Goal: Task Accomplishment & Management: Manage account settings

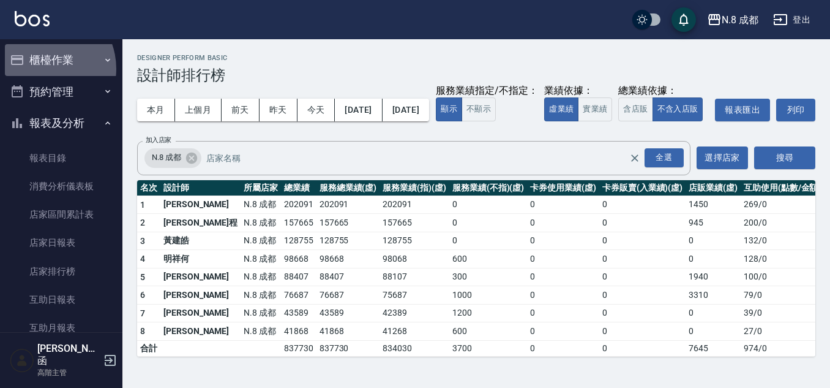
click at [42, 69] on button "櫃檯作業" at bounding box center [61, 60] width 113 height 32
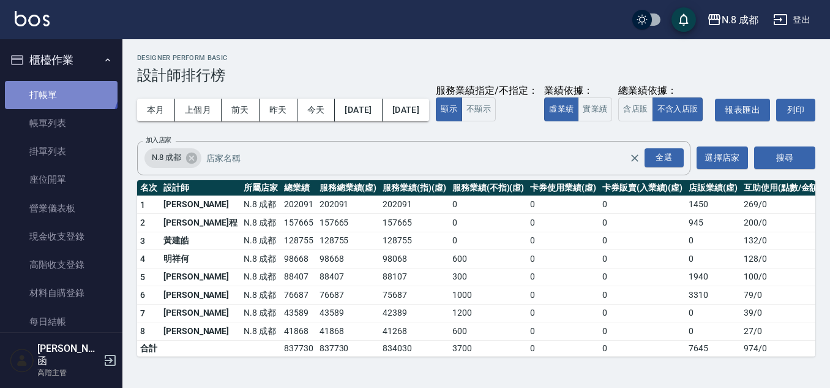
click at [59, 84] on link "打帳單" at bounding box center [61, 95] width 113 height 28
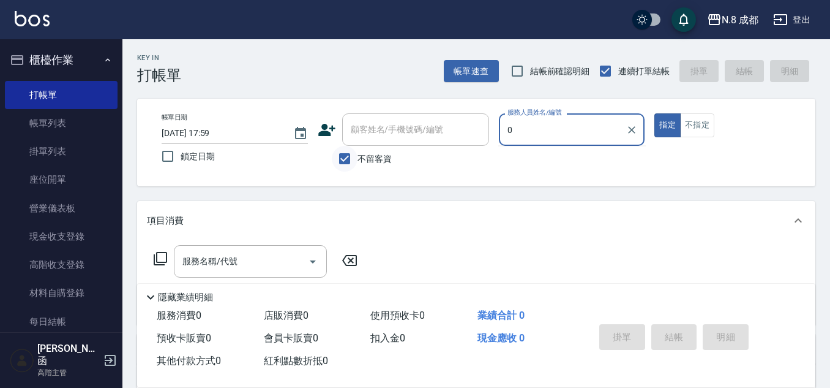
type input "0"
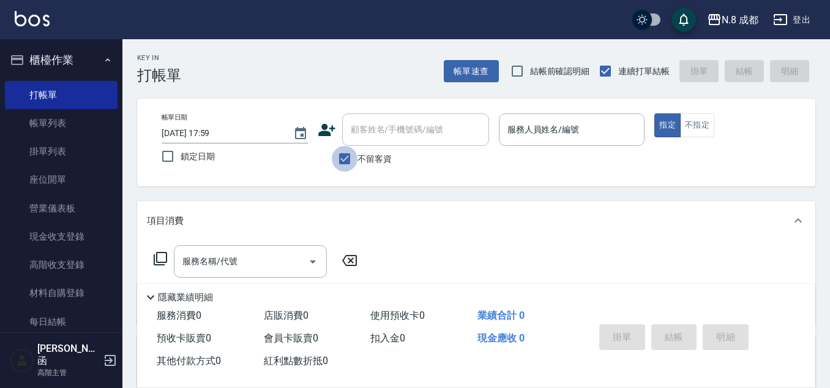
drag, startPoint x: 348, startPoint y: 157, endPoint x: 353, endPoint y: 145, distance: 13.2
click at [348, 156] on input "不留客資" at bounding box center [345, 159] width 26 height 26
checkbox input "false"
click at [360, 139] on input "顧客姓名/手機號碼/編號" at bounding box center [416, 129] width 136 height 21
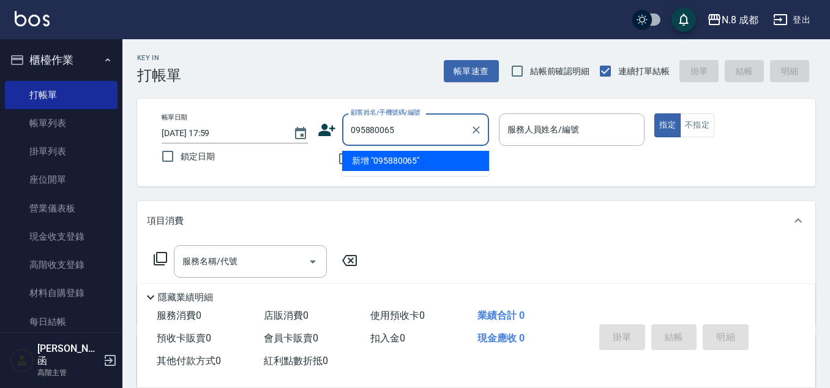
type input "0958800650"
drag, startPoint x: 381, startPoint y: 129, endPoint x: 258, endPoint y: 129, distance: 123.1
click at [258, 129] on div "帳單日期 2025/09/22 17:59 鎖定日期 顧客姓名/手機號碼/編號 0958800650 顧客姓名/手機號碼/編號 不留客資 服務人員姓名/編號 …" at bounding box center [476, 142] width 649 height 58
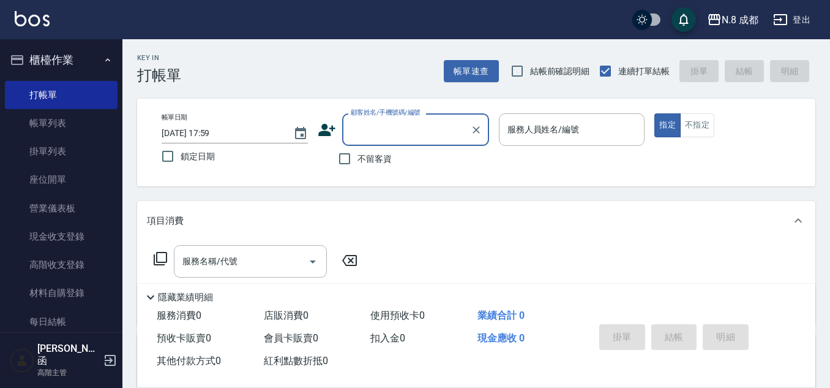
click at [328, 125] on icon at bounding box center [327, 130] width 18 height 18
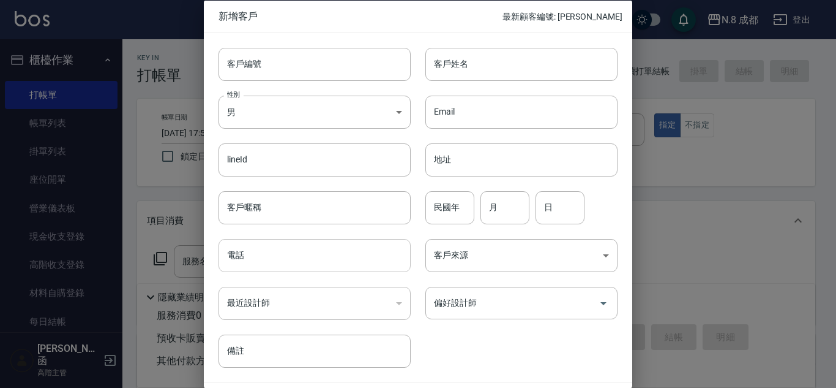
drag, startPoint x: 289, startPoint y: 259, endPoint x: 293, endPoint y: 253, distance: 7.1
click at [289, 259] on input "電話" at bounding box center [315, 255] width 192 height 33
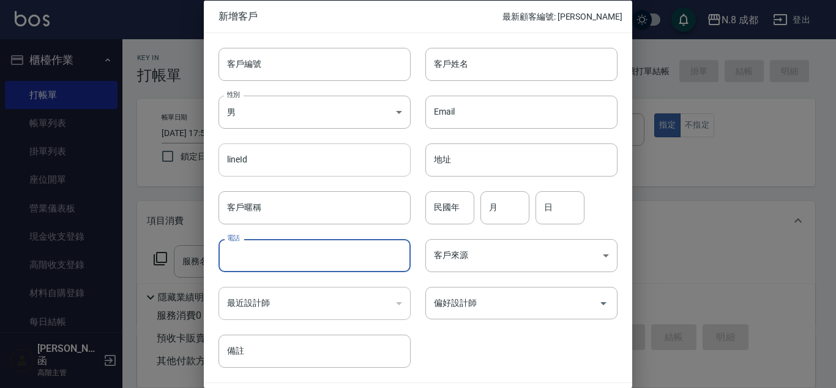
paste input "0958800650"
type input "0958800650"
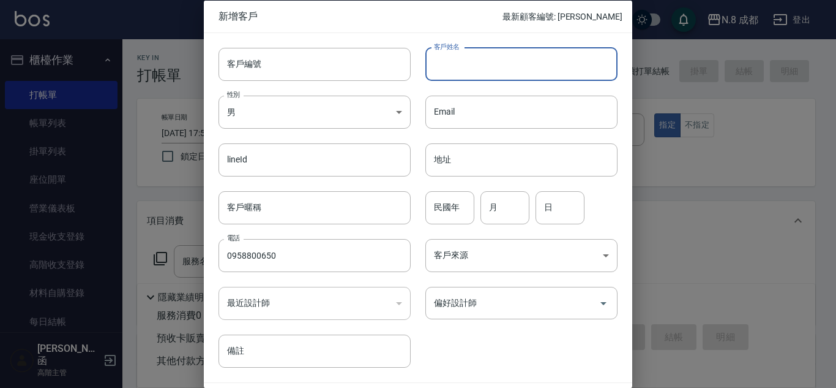
click at [463, 63] on input "客戶姓名" at bounding box center [522, 63] width 192 height 33
type input "F"
type input "喬玉錡"
click at [441, 210] on input "民國年" at bounding box center [450, 206] width 49 height 33
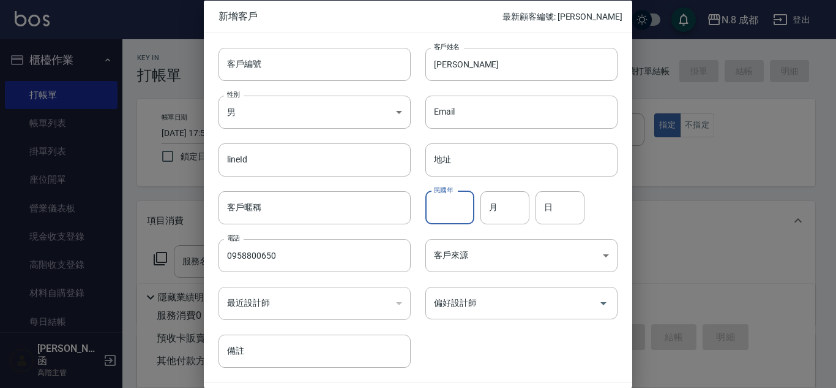
click at [440, 205] on input "民國年" at bounding box center [450, 206] width 49 height 33
type input "77"
click at [506, 204] on input "月" at bounding box center [505, 206] width 49 height 33
type input "07"
click at [563, 206] on input "日" at bounding box center [560, 206] width 49 height 33
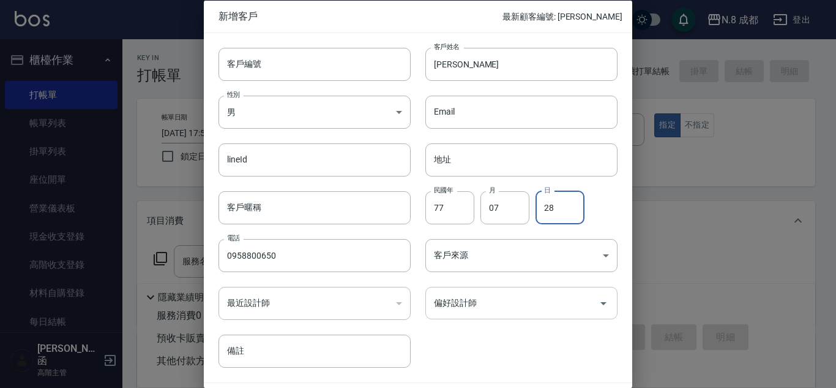
type input "28"
click at [511, 306] on input "偏好設計師" at bounding box center [512, 302] width 163 height 21
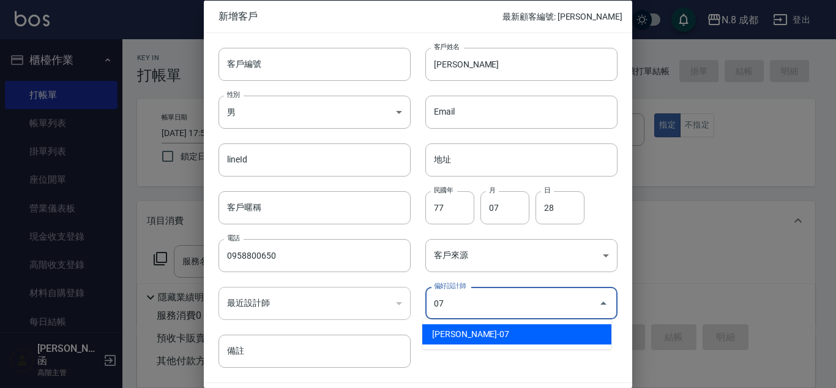
click at [506, 332] on li "[PERSON_NAME]-07" at bounding box center [517, 334] width 189 height 20
type input "[PERSON_NAME]"
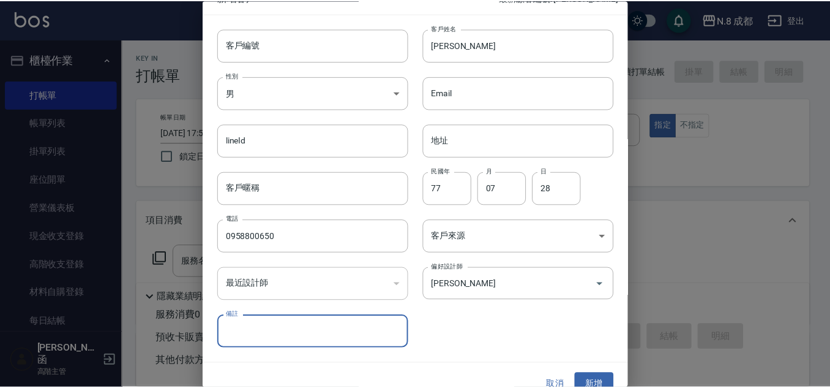
scroll to position [37, 0]
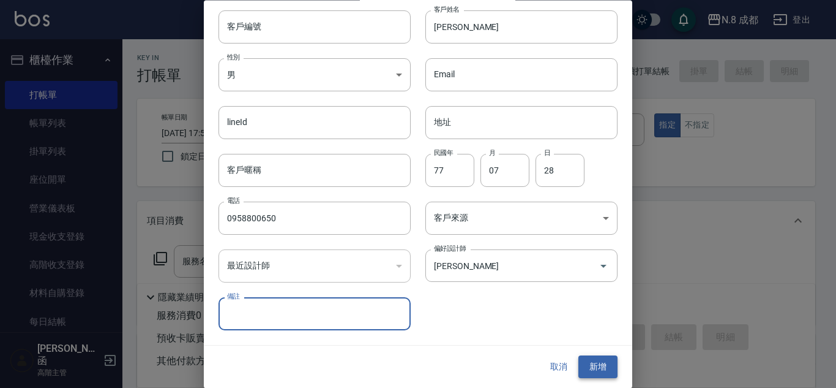
click at [593, 366] on button "新增" at bounding box center [598, 367] width 39 height 23
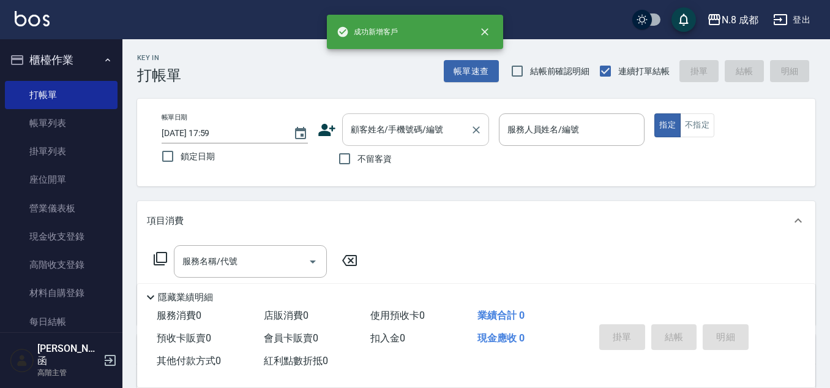
click at [433, 119] on input "顧客姓名/手機號碼/編號" at bounding box center [407, 129] width 118 height 21
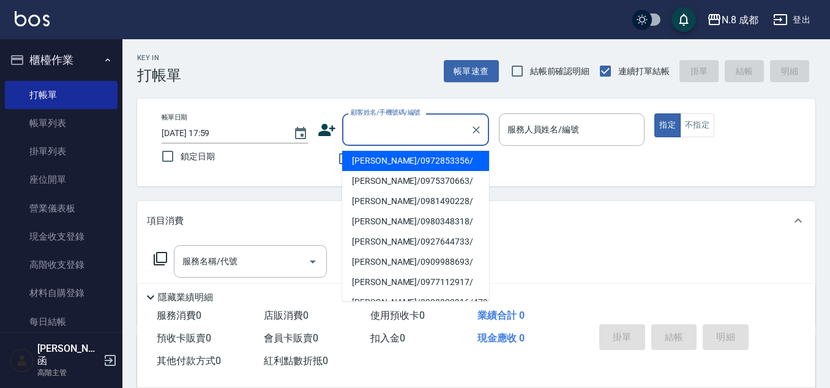
paste input "0958800650"
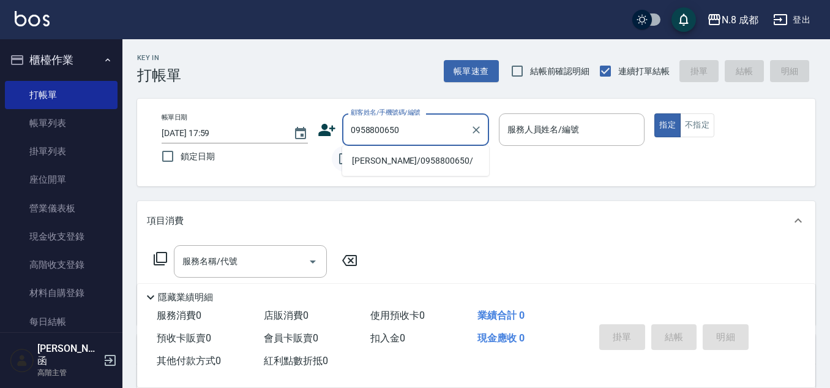
drag, startPoint x: 400, startPoint y: 161, endPoint x: 351, endPoint y: 160, distance: 48.4
click at [399, 160] on li "喬玉錡/0958800650/" at bounding box center [415, 161] width 147 height 20
type input "喬玉錡/0958800650/"
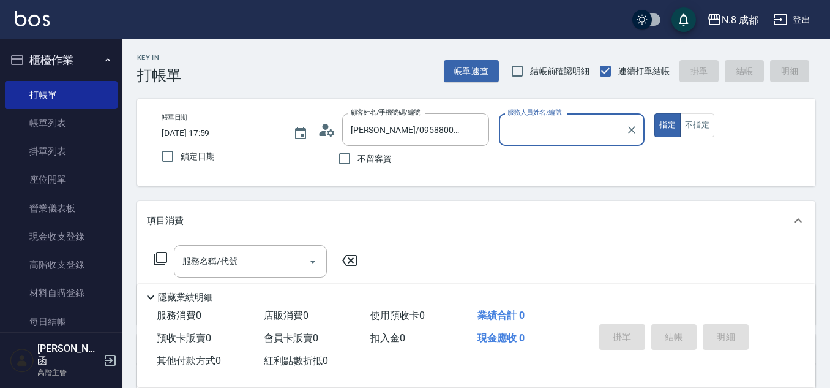
type input "[PERSON_NAME]-07"
click at [237, 258] on input "服務名稱/代號" at bounding box center [241, 260] width 124 height 21
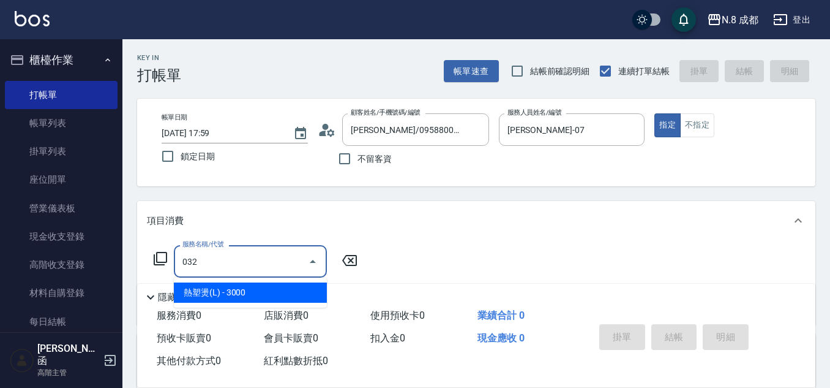
click at [237, 287] on span "熱塑燙(L) - 3000" at bounding box center [250, 292] width 153 height 20
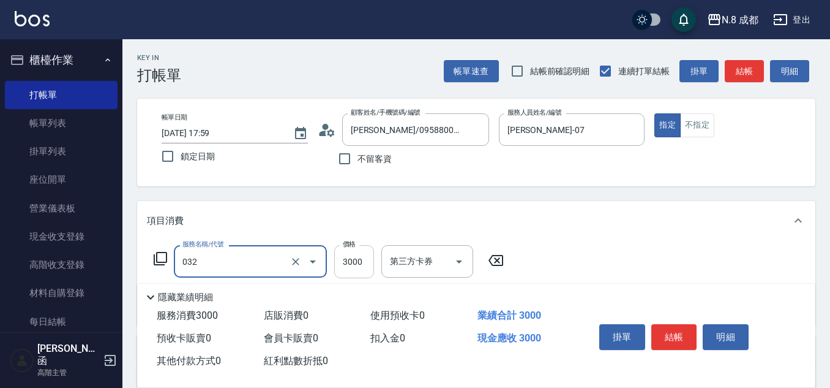
type input "熱塑燙(L)(032)"
click at [363, 264] on input "3000" at bounding box center [354, 261] width 40 height 33
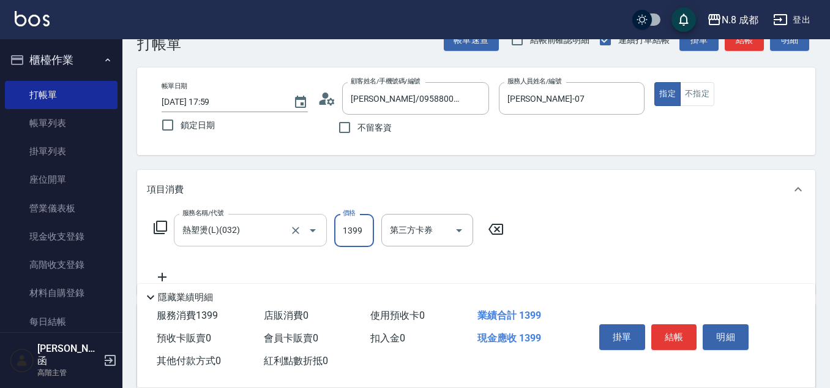
scroll to position [61, 0]
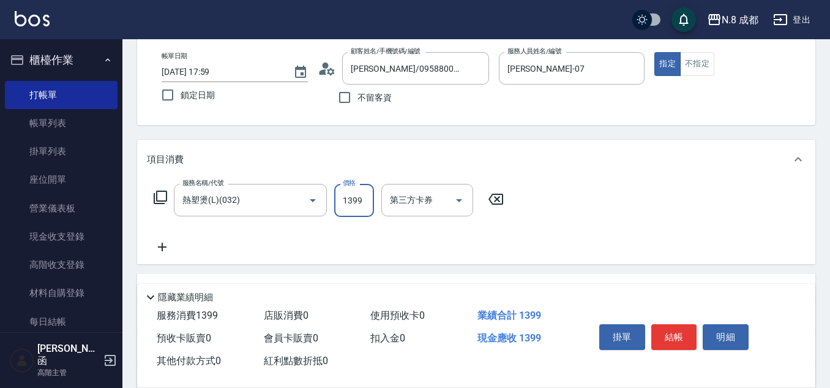
type input "1399"
click at [163, 247] on icon at bounding box center [162, 246] width 9 height 9
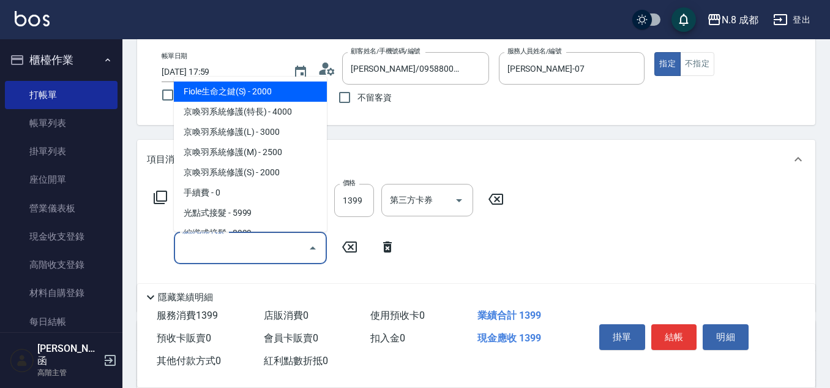
click at [220, 253] on input "服務名稱/代號" at bounding box center [241, 247] width 124 height 21
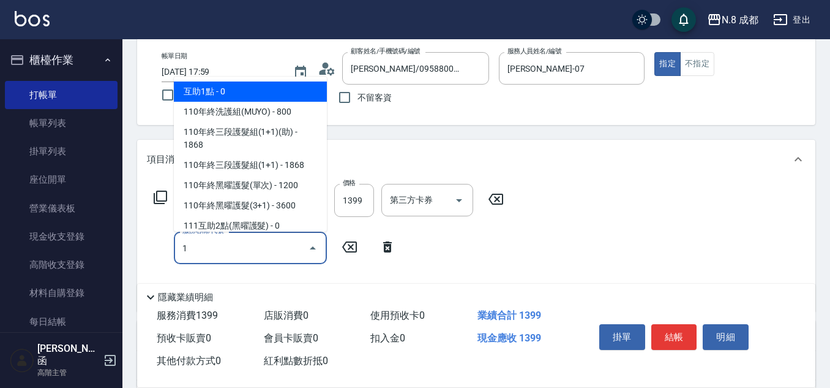
click at [236, 91] on span "互助1點 - 0" at bounding box center [250, 91] width 153 height 20
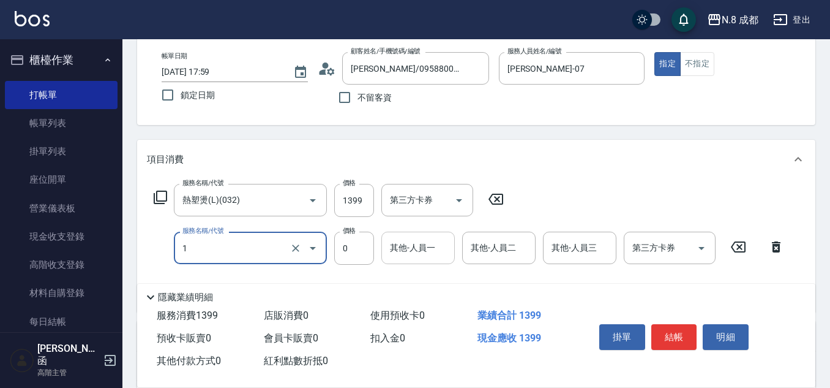
type input "互助1點(1)"
click at [411, 249] on input "其他-人員一" at bounding box center [418, 247] width 62 height 21
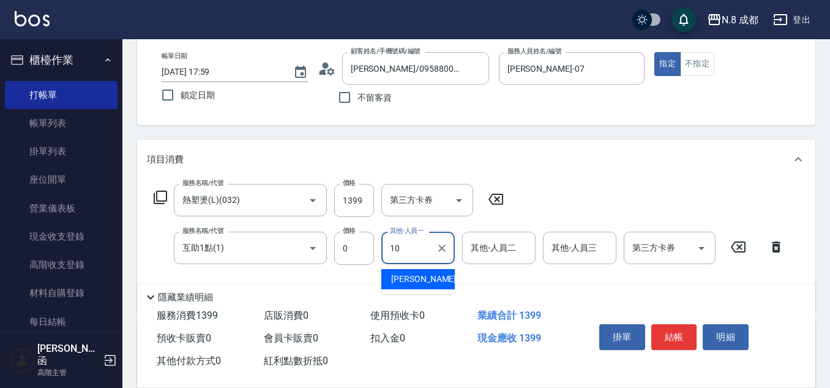
click at [436, 279] on div "謝宜親 -10" at bounding box center [417, 279] width 73 height 20
type input "[PERSON_NAME]-10"
click at [683, 330] on button "結帳" at bounding box center [675, 337] width 46 height 26
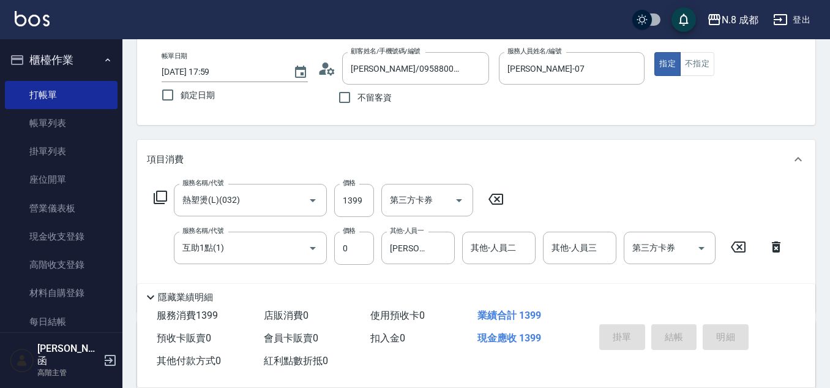
type input "2025/09/22 18:00"
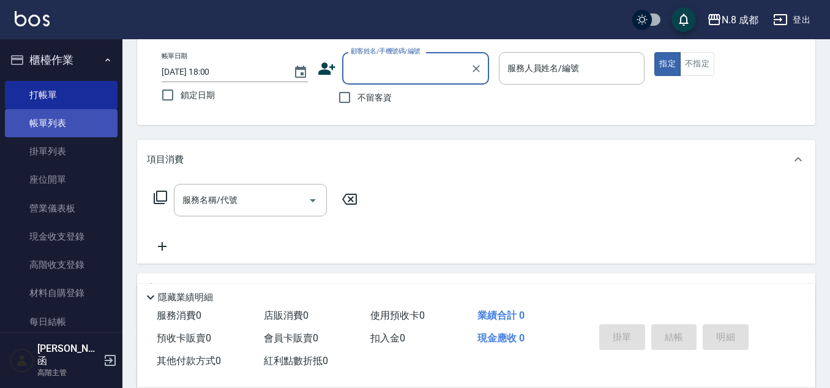
click at [58, 129] on link "帳單列表" at bounding box center [61, 123] width 113 height 28
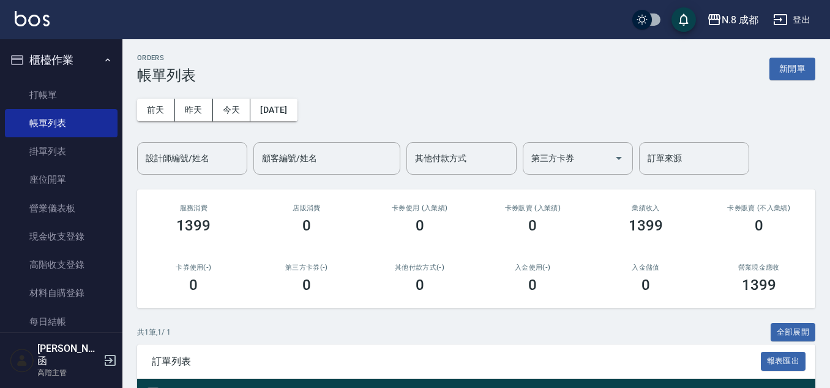
click at [782, 70] on button "新開單" at bounding box center [793, 69] width 46 height 23
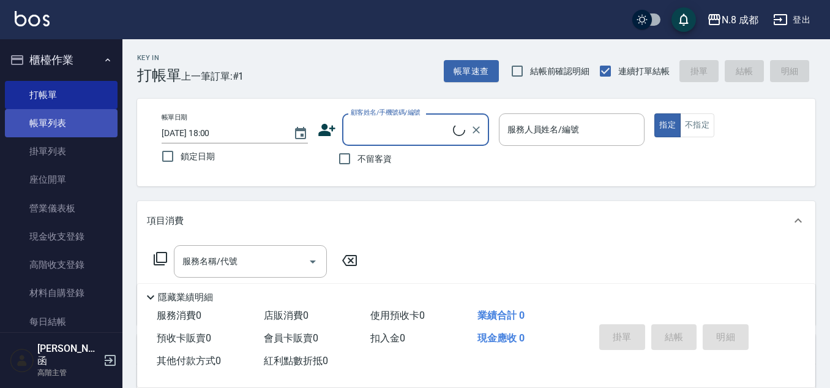
click at [53, 125] on link "帳單列表" at bounding box center [61, 123] width 113 height 28
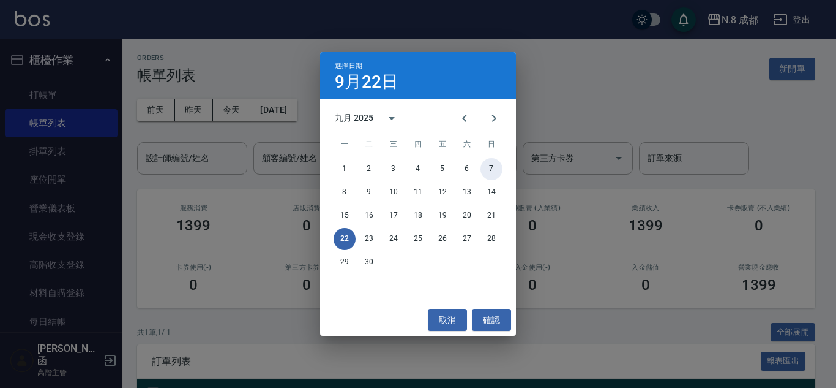
click at [483, 169] on button "7" at bounding box center [492, 169] width 22 height 22
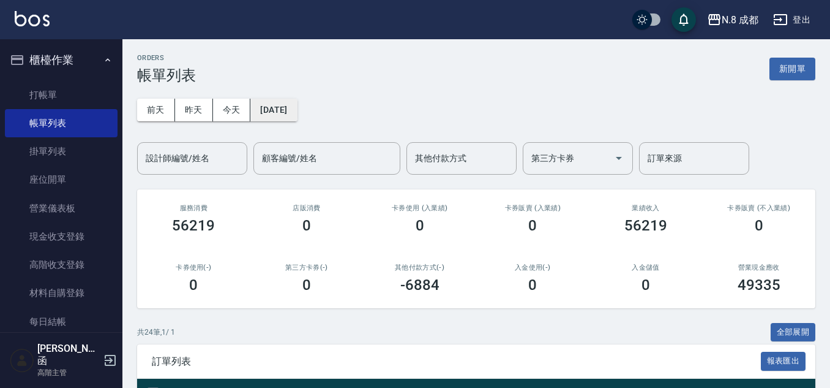
click at [297, 105] on button "2025/09/07" at bounding box center [273, 110] width 47 height 23
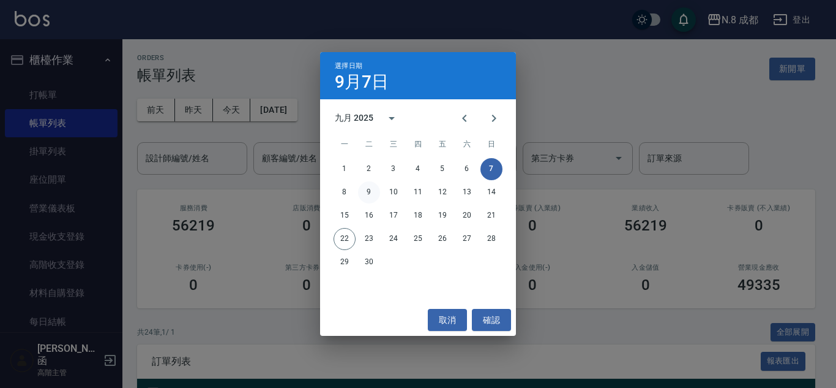
click at [369, 192] on button "9" at bounding box center [369, 192] width 22 height 22
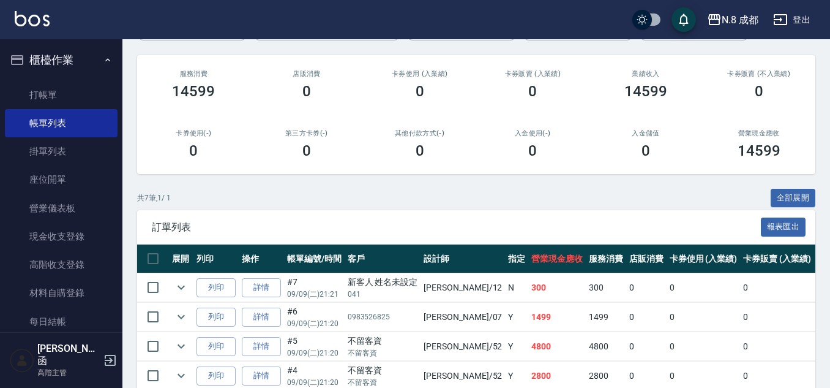
scroll to position [282, 0]
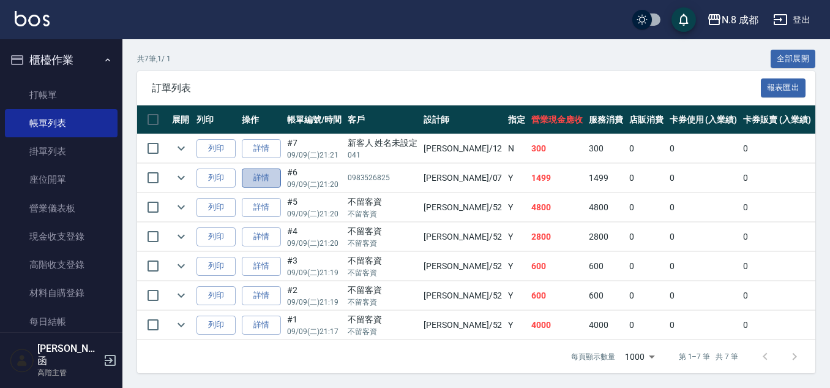
click at [263, 174] on link "詳情" at bounding box center [261, 177] width 39 height 19
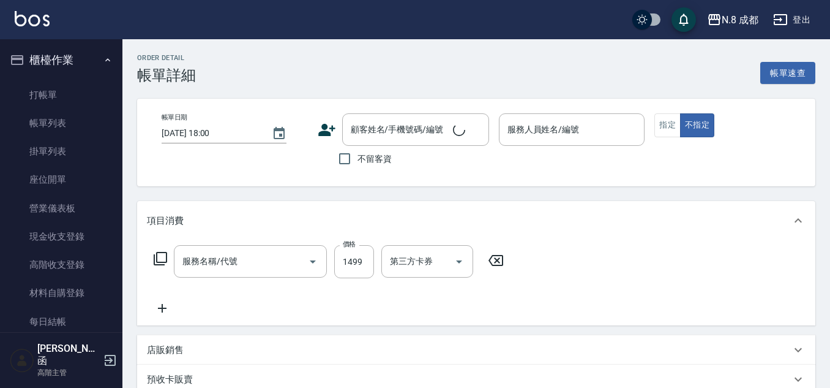
type input "2025/09/09 21:20"
type input "[PERSON_NAME]-07"
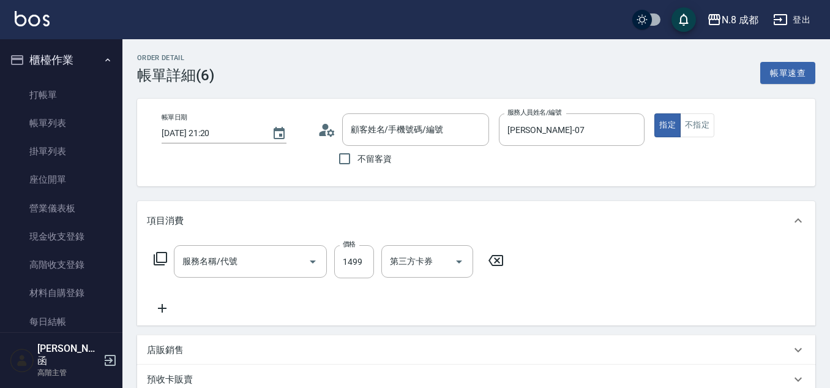
type input "/0983526825/null"
type input "日系染髮(L)(041)"
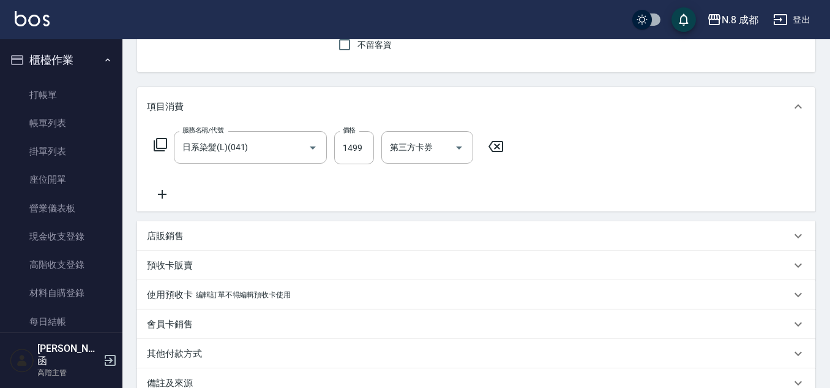
scroll to position [122, 0]
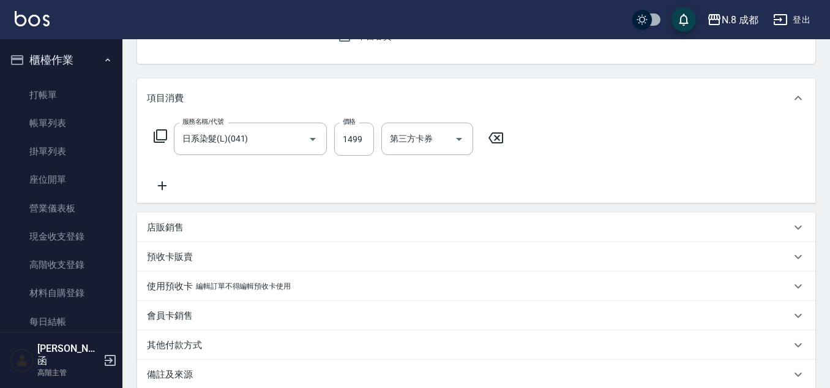
click at [159, 188] on icon at bounding box center [162, 185] width 31 height 15
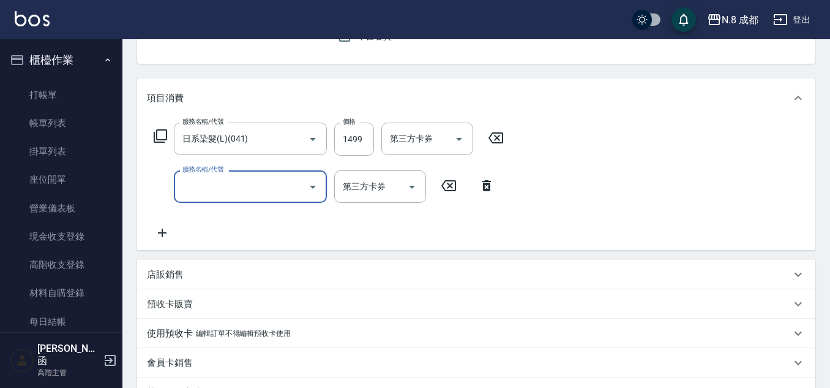
click at [188, 189] on input "服務名稱/代號" at bounding box center [241, 186] width 124 height 21
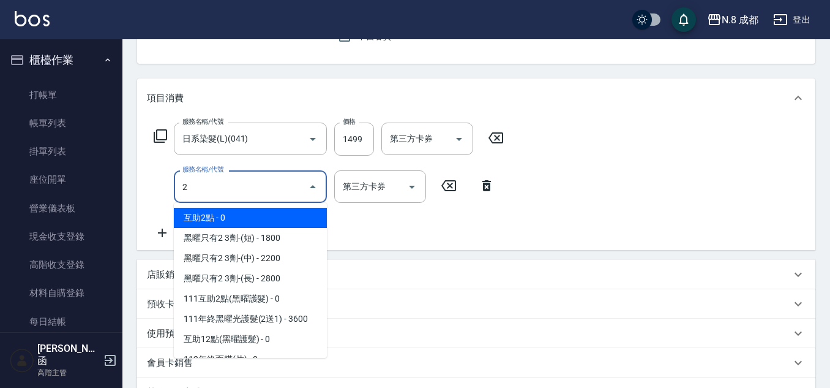
click at [219, 214] on span "互助2點 - 0" at bounding box center [250, 218] width 153 height 20
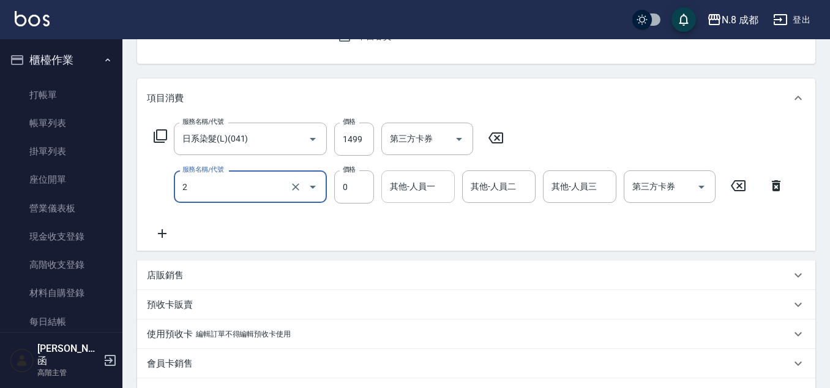
type input "互助2點(2)"
click at [433, 190] on input "其他-人員一" at bounding box center [418, 186] width 62 height 21
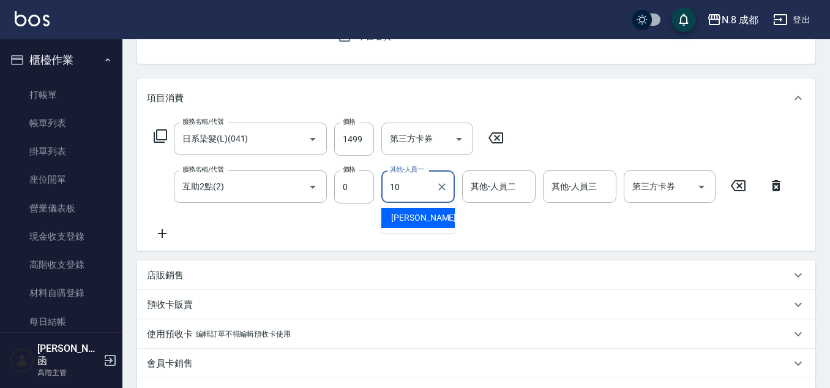
click at [425, 212] on span "謝宜親 -10" at bounding box center [429, 217] width 77 height 13
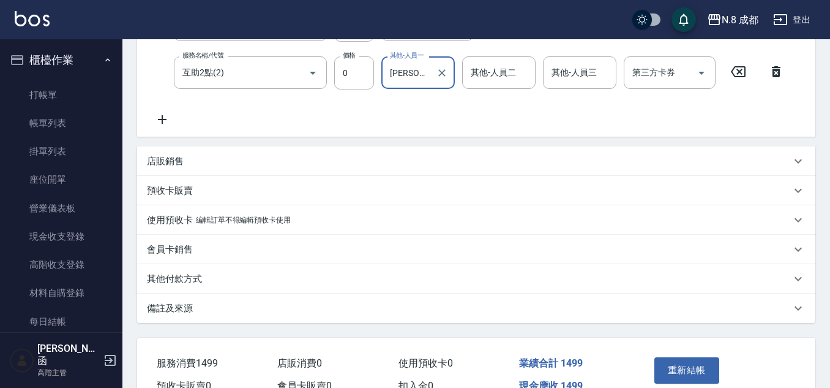
scroll to position [304, 0]
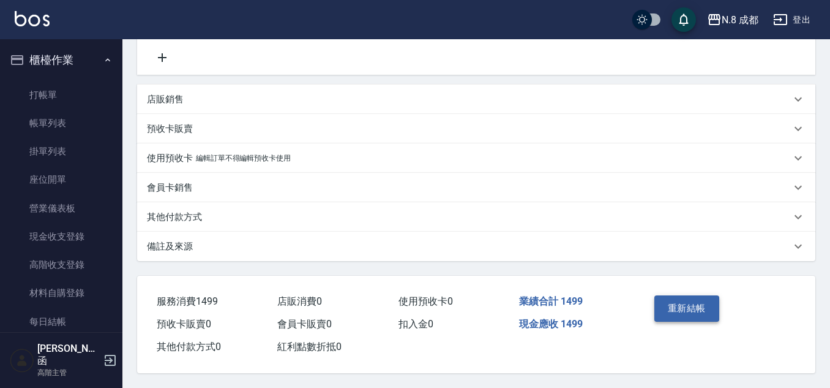
type input "[PERSON_NAME]-10"
click at [693, 295] on button "重新結帳" at bounding box center [687, 308] width 65 height 26
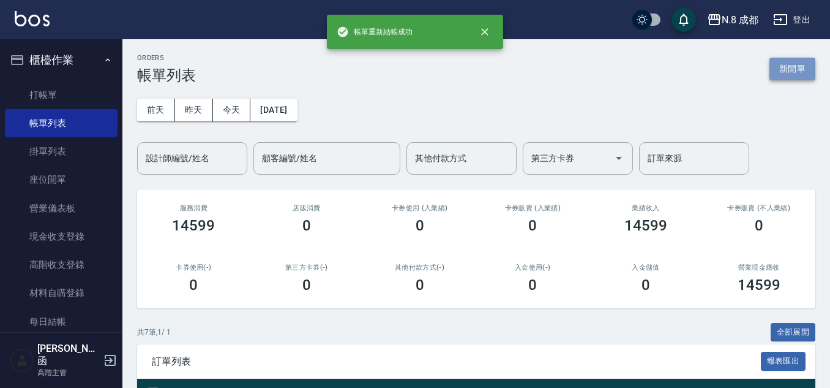
click at [782, 69] on button "新開單" at bounding box center [793, 69] width 46 height 23
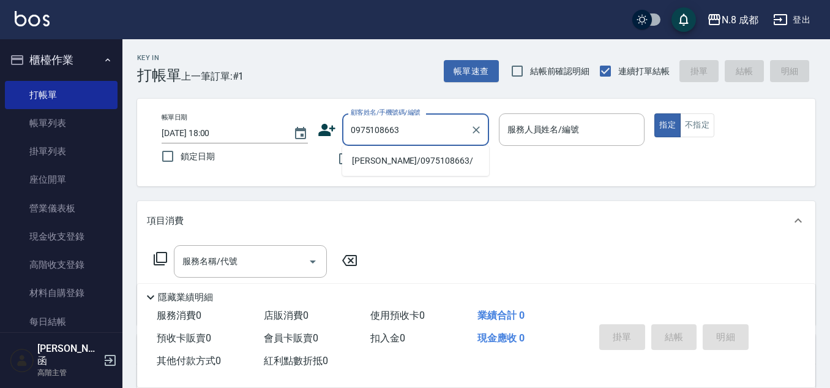
click at [413, 162] on li "洪世旻/0975108663/" at bounding box center [415, 161] width 147 height 20
type input "洪世旻/0975108663/"
type input "[PERSON_NAME]-07"
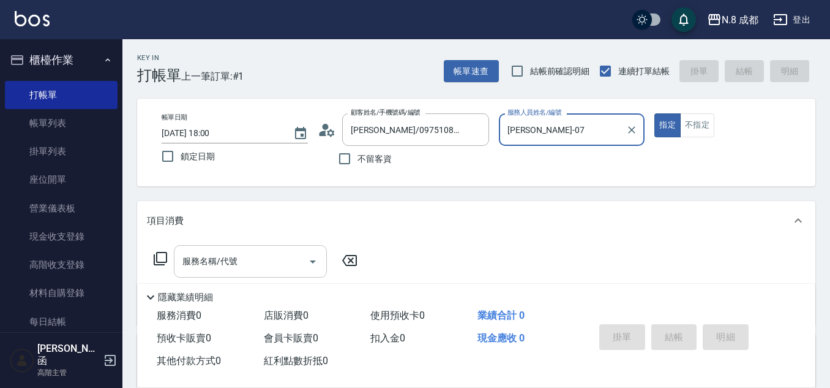
drag, startPoint x: 244, startPoint y: 266, endPoint x: 240, endPoint y: 252, distance: 14.6
click at [244, 262] on input "服務名稱/代號" at bounding box center [241, 260] width 124 height 21
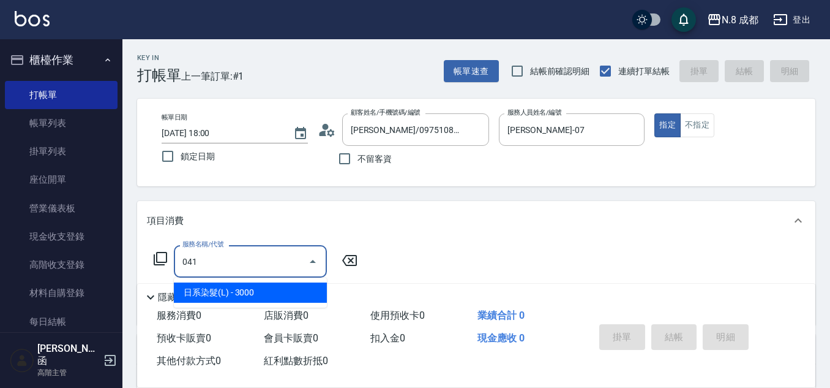
click at [238, 290] on span "日系染髮(L) - 3000" at bounding box center [250, 292] width 153 height 20
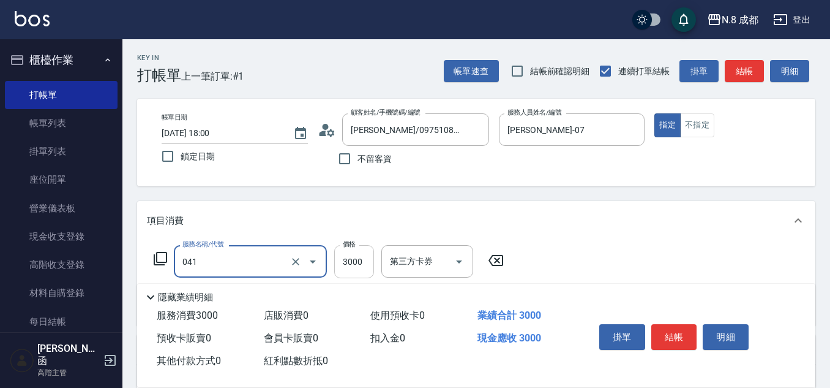
type input "日系染髮(L)(041)"
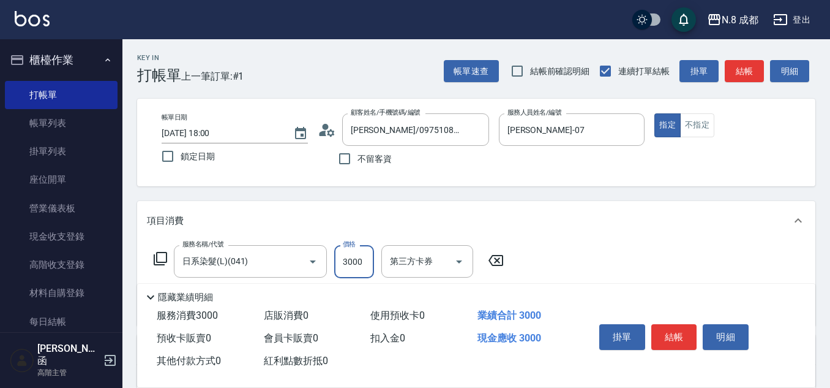
click at [353, 260] on input "3000" at bounding box center [354, 261] width 40 height 33
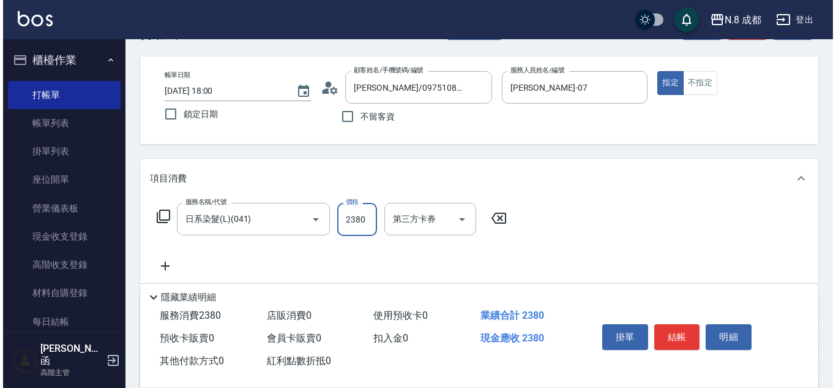
scroll to position [61, 0]
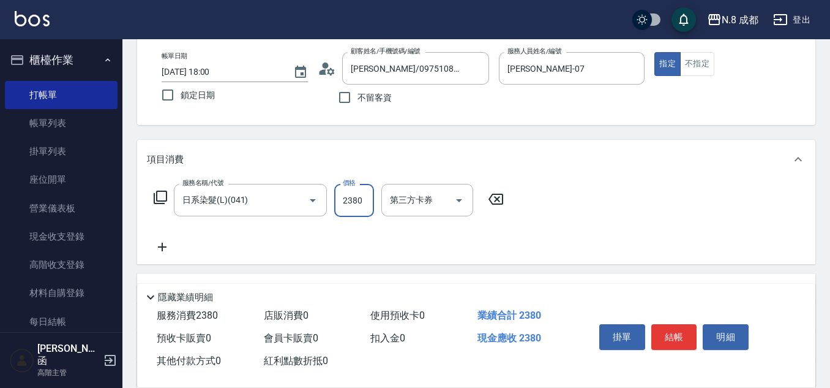
type input "2380"
click at [171, 248] on icon at bounding box center [162, 246] width 31 height 15
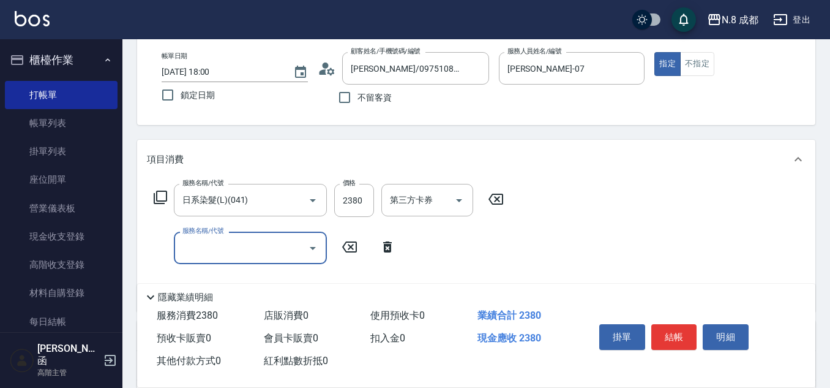
click at [245, 255] on input "服務名稱/代號" at bounding box center [241, 247] width 124 height 21
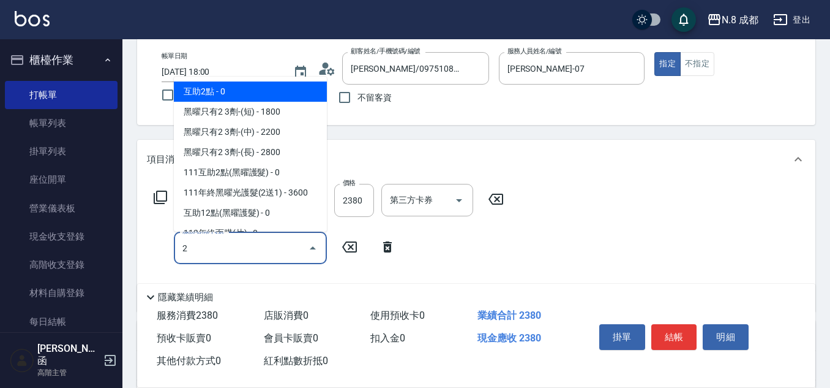
click at [230, 93] on span "互助2點 - 0" at bounding box center [250, 91] width 153 height 20
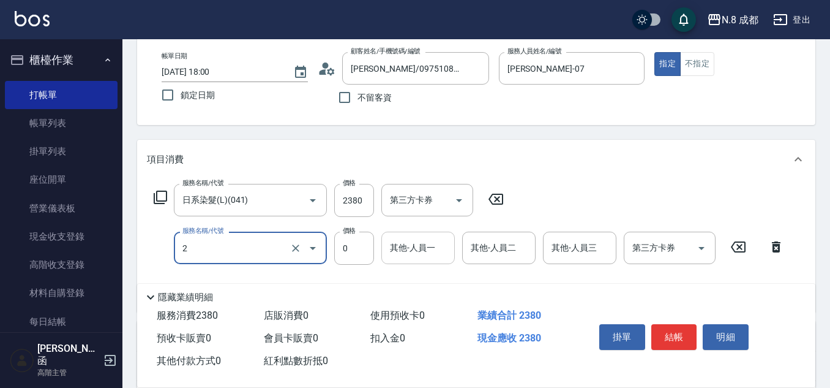
type input "互助2點(2)"
click at [415, 248] on input "其他-人員一" at bounding box center [418, 247] width 62 height 21
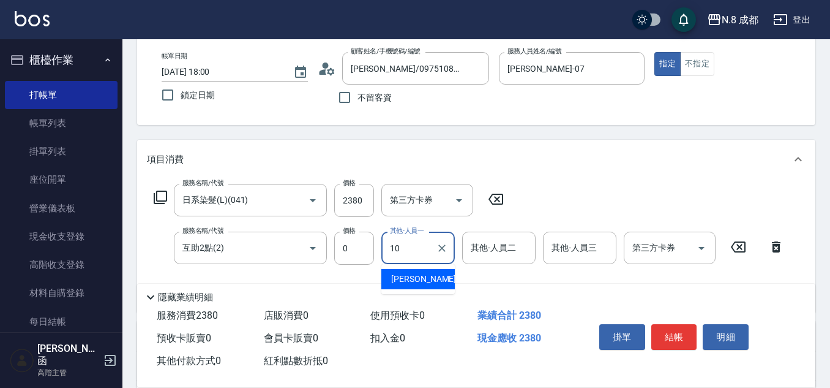
click at [417, 278] on span "謝宜親 -10" at bounding box center [429, 278] width 77 height 13
type input "[PERSON_NAME]-10"
click at [671, 327] on button "結帳" at bounding box center [675, 337] width 46 height 26
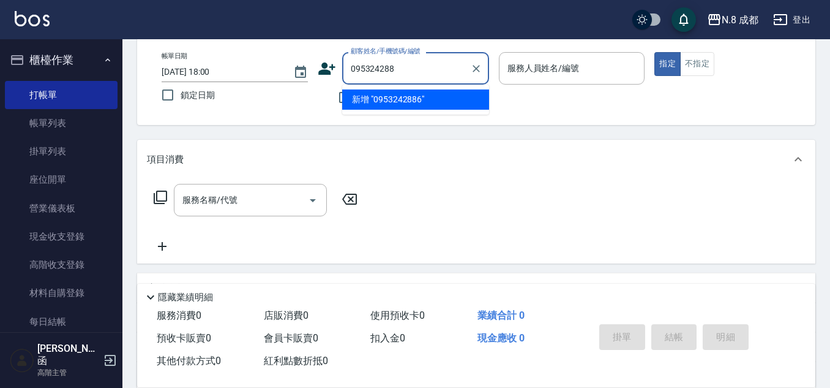
type input "0953242886"
drag, startPoint x: 446, startPoint y: 77, endPoint x: 205, endPoint y: 73, distance: 241.9
click at [205, 73] on div "帳單日期 2025/09/22 18:00 鎖定日期 顧客姓名/手機號碼/編號 0953242886 顧客姓名/手機號碼/編號 不留客資 服務人員姓名/編號 …" at bounding box center [476, 81] width 649 height 58
drag, startPoint x: 424, startPoint y: 72, endPoint x: 201, endPoint y: 71, distance: 222.9
click at [201, 72] on div "帳單日期 2025/09/22 18:00 鎖定日期 顧客姓名/手機號碼/編號 0953242886 顧客姓名/手機號碼/編號 不留客資 服務人員姓名/編號 …" at bounding box center [476, 81] width 649 height 58
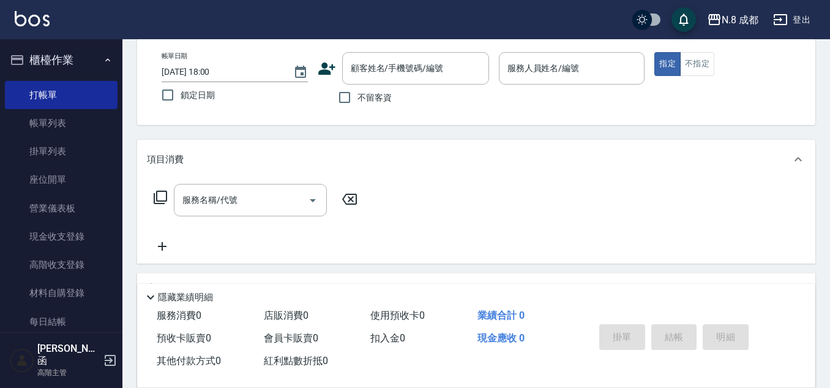
click at [333, 61] on icon at bounding box center [327, 68] width 18 height 18
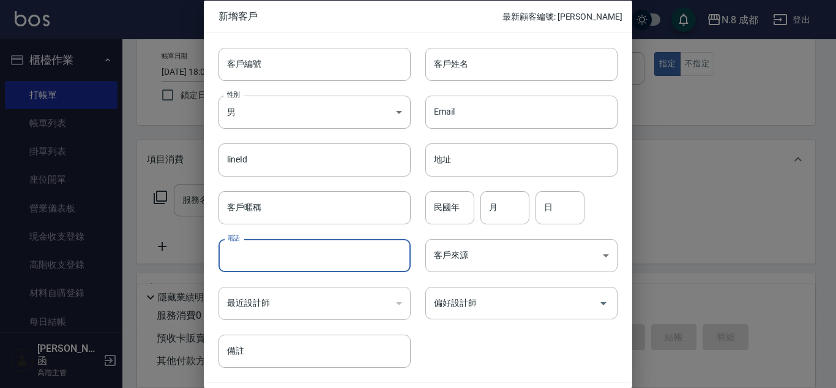
click at [285, 267] on input "電話" at bounding box center [315, 255] width 192 height 33
paste input "0953242886"
type input "0953242886"
click at [478, 62] on input "客戶姓名" at bounding box center [522, 63] width 192 height 33
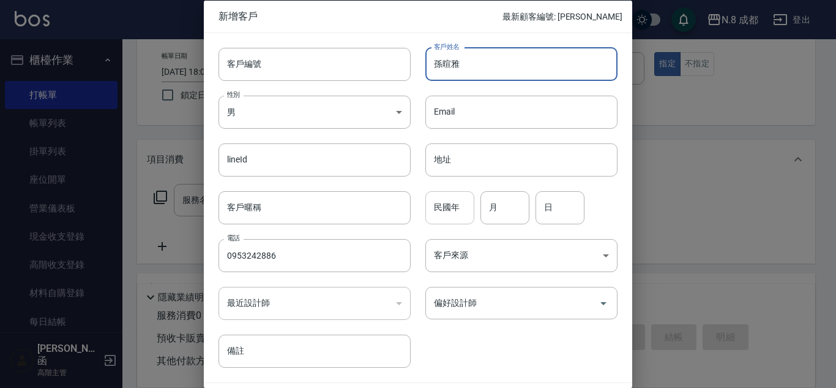
type input "孫暄雅"
click at [446, 201] on input "民國年" at bounding box center [450, 206] width 49 height 33
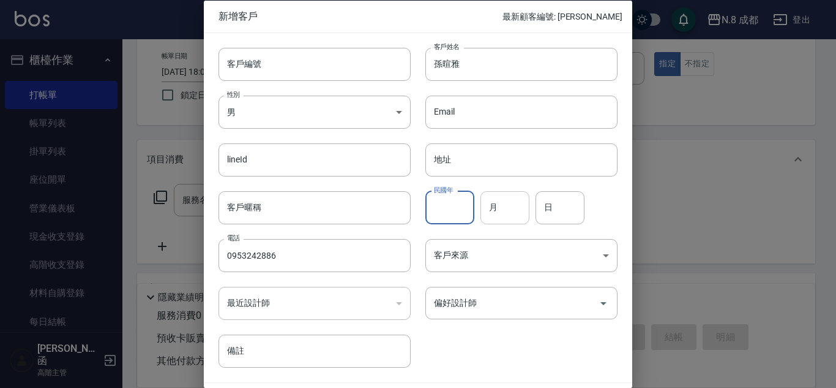
click at [508, 204] on input "月" at bounding box center [505, 206] width 49 height 33
click at [449, 206] on input "民國年" at bounding box center [450, 206] width 49 height 33
type input "77"
click at [498, 212] on input "月" at bounding box center [505, 206] width 49 height 33
type input "08"
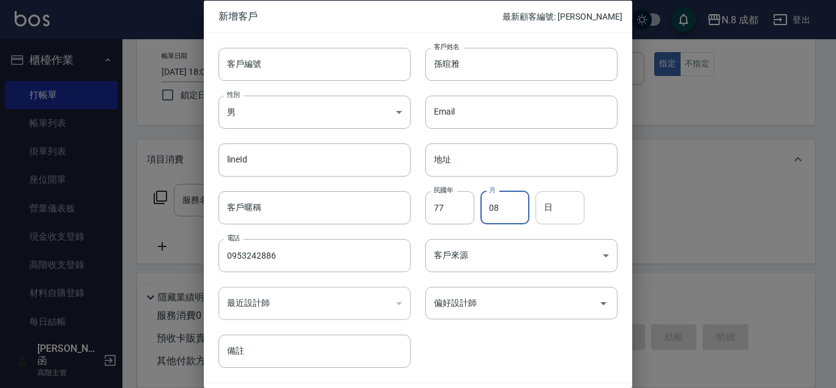
click at [555, 214] on input "日" at bounding box center [560, 206] width 49 height 33
type input "07"
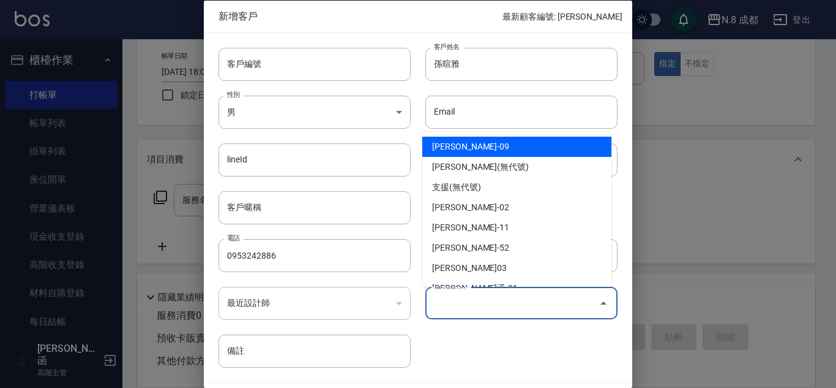
click at [505, 297] on input "偏好設計師" at bounding box center [512, 302] width 163 height 21
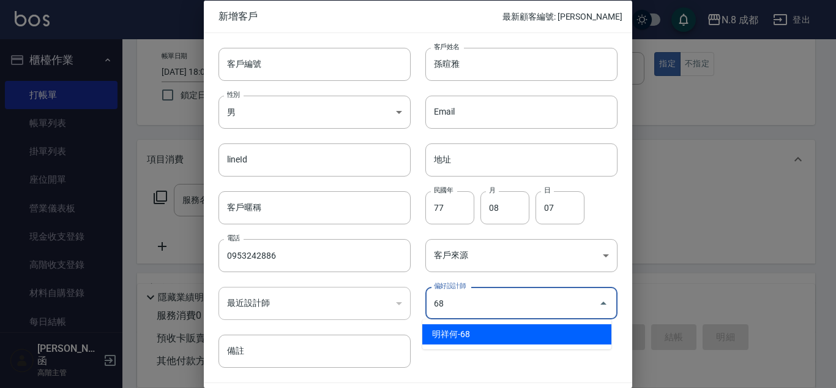
click at [480, 333] on li "明祥何-68" at bounding box center [517, 334] width 189 height 20
type input "明祥何"
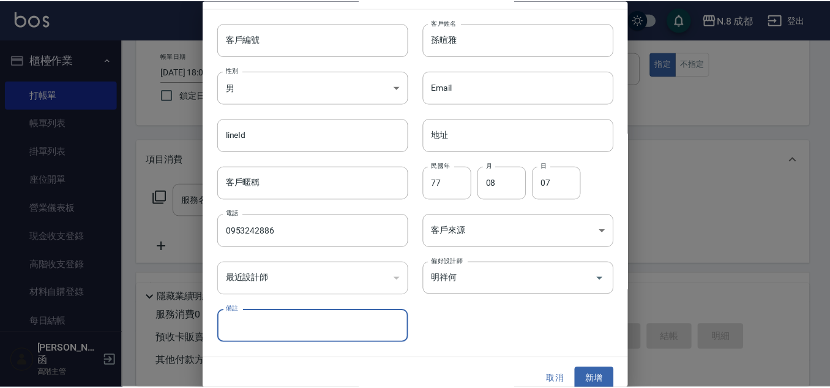
scroll to position [37, 0]
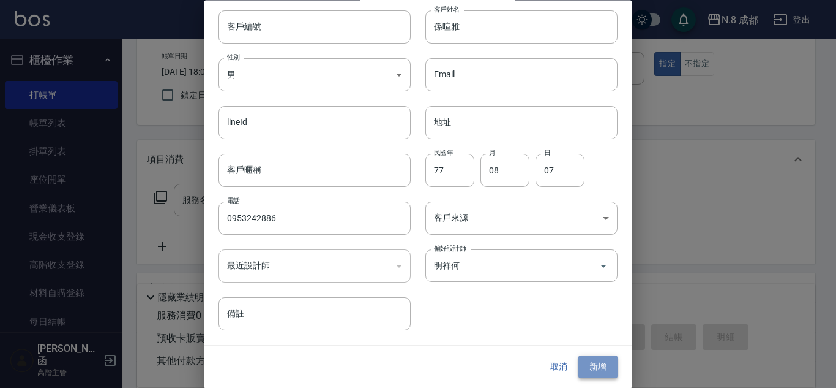
click at [584, 359] on button "新增" at bounding box center [598, 367] width 39 height 23
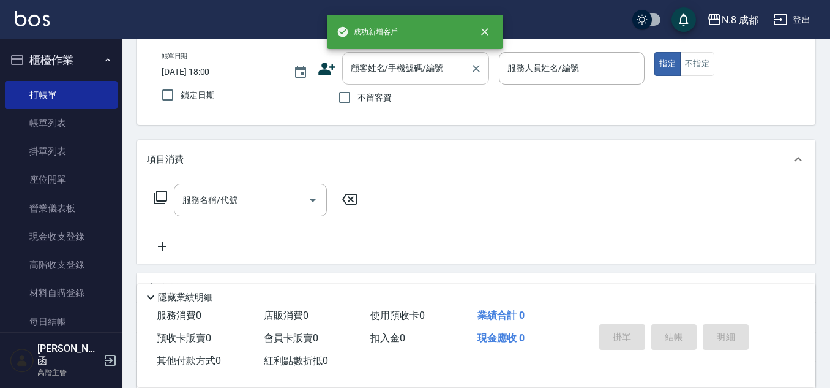
click at [397, 70] on input "顧客姓名/手機號碼/編號" at bounding box center [407, 68] width 118 height 21
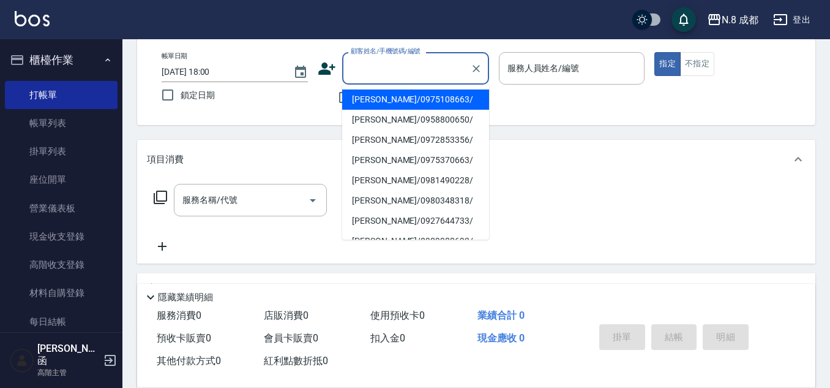
paste input "0953242886"
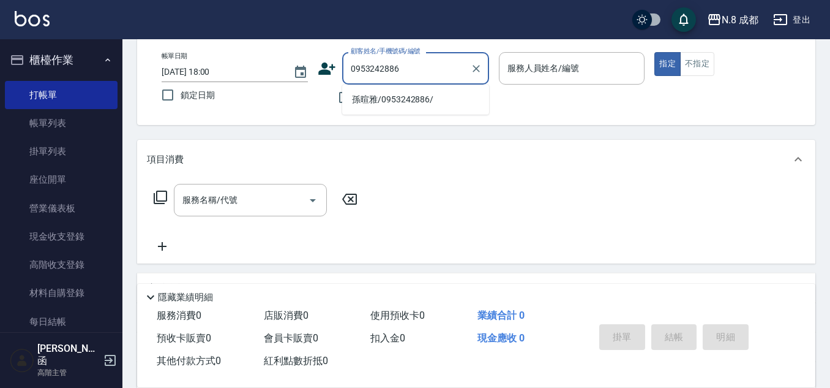
click at [400, 101] on li "孫暄雅/0953242886/" at bounding box center [415, 99] width 147 height 20
type input "孫暄雅/0953242886/"
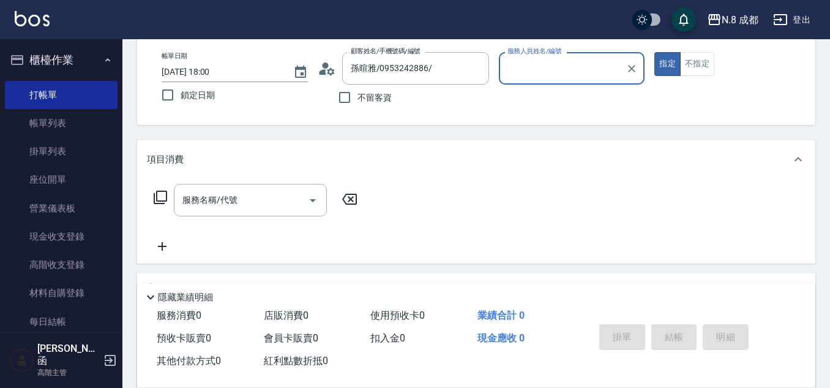
type input "明祥何-68"
click at [225, 197] on input "服務名稱/代號" at bounding box center [241, 199] width 124 height 21
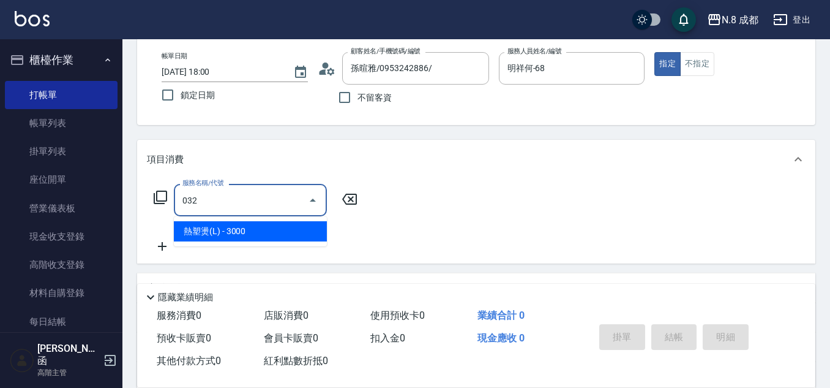
click at [238, 237] on span "熱塑燙(L) - 3000" at bounding box center [250, 231] width 153 height 20
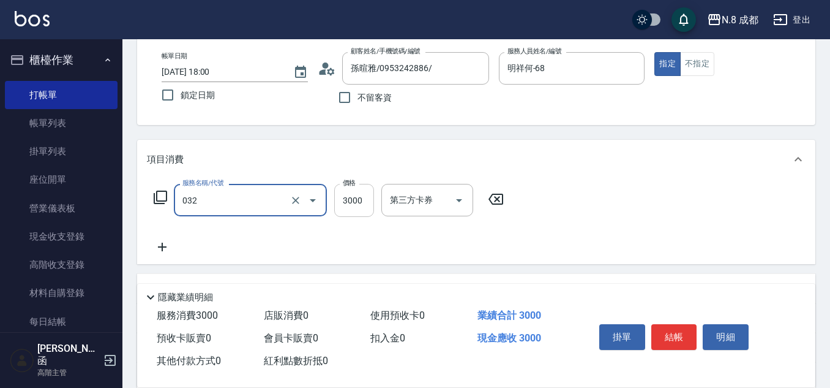
type input "熱塑燙(L)(032)"
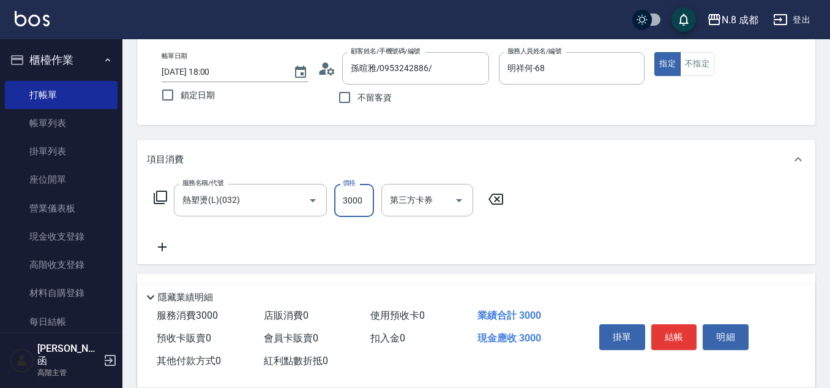
click at [352, 203] on input "3000" at bounding box center [354, 200] width 40 height 33
type input "3199"
click at [163, 252] on icon at bounding box center [162, 246] width 31 height 15
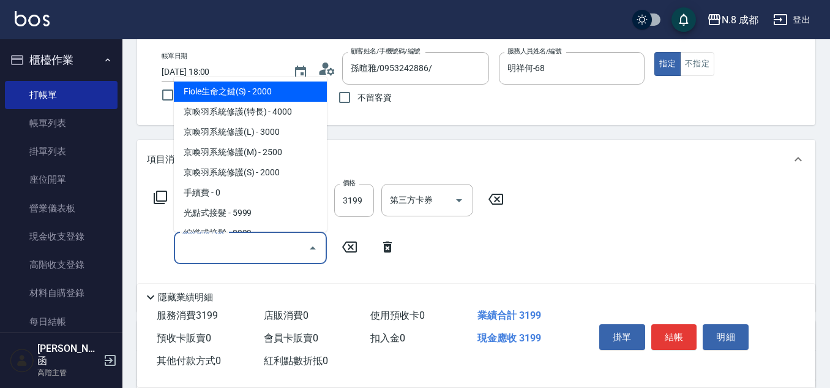
click at [213, 250] on input "服務名稱/代號" at bounding box center [241, 247] width 124 height 21
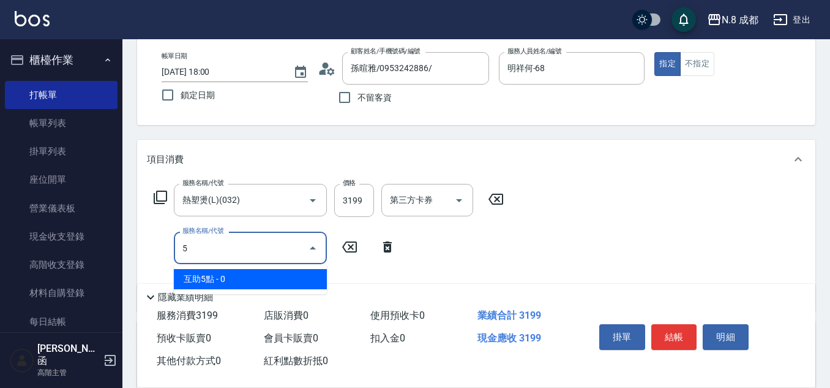
drag, startPoint x: 235, startPoint y: 285, endPoint x: 274, endPoint y: 279, distance: 40.3
click at [235, 286] on span "互助5點 - 0" at bounding box center [250, 279] width 153 height 20
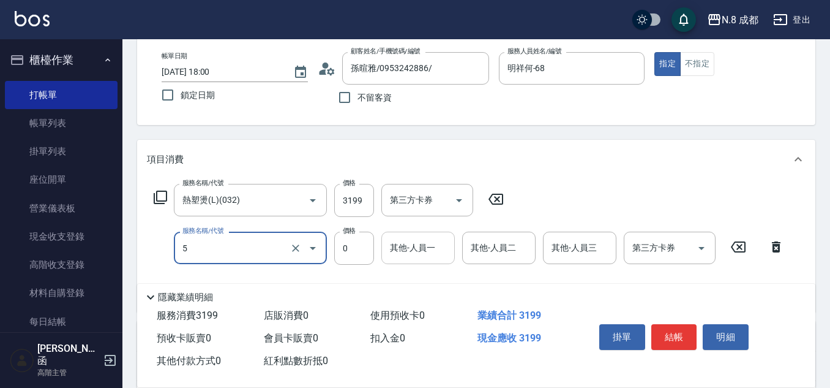
type input "互助5點(5)"
click at [417, 255] on input "其他-人員一" at bounding box center [418, 247] width 62 height 21
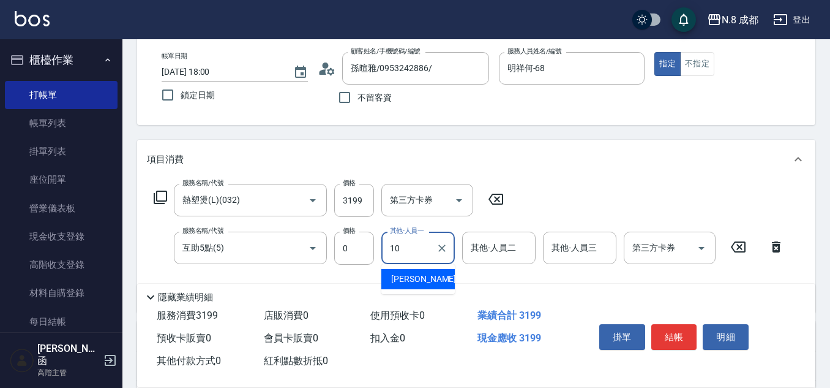
click at [422, 274] on span "謝宜親 -10" at bounding box center [429, 278] width 77 height 13
type input "[PERSON_NAME]-10"
click at [261, 241] on input "互助5點(5)" at bounding box center [233, 247] width 108 height 21
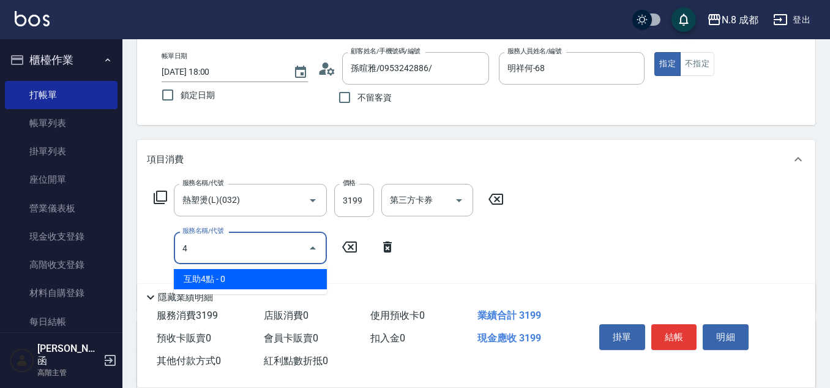
click at [255, 275] on span "互助4點 - 0" at bounding box center [250, 279] width 153 height 20
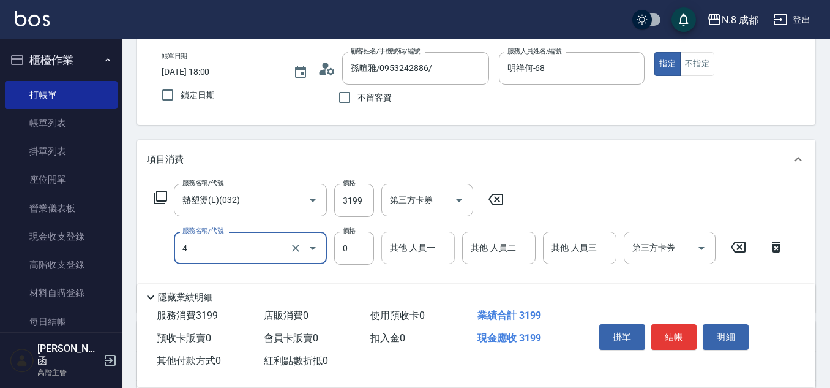
type input "互助4點(4)"
click at [413, 247] on input "其他-人員一" at bounding box center [418, 247] width 62 height 21
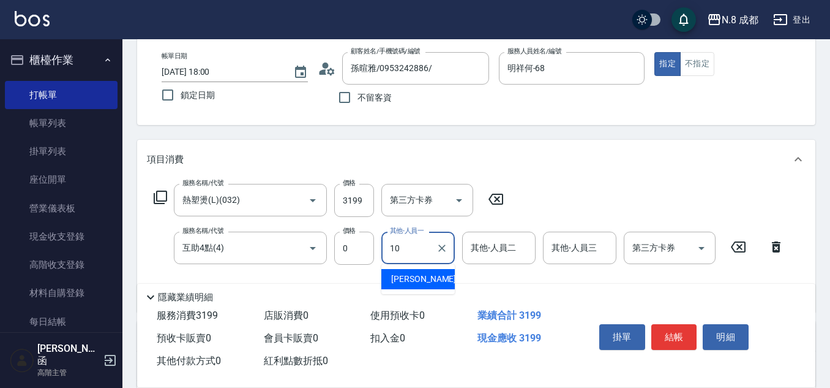
click at [411, 280] on span "謝宜親 -10" at bounding box center [429, 278] width 77 height 13
type input "[PERSON_NAME]-10"
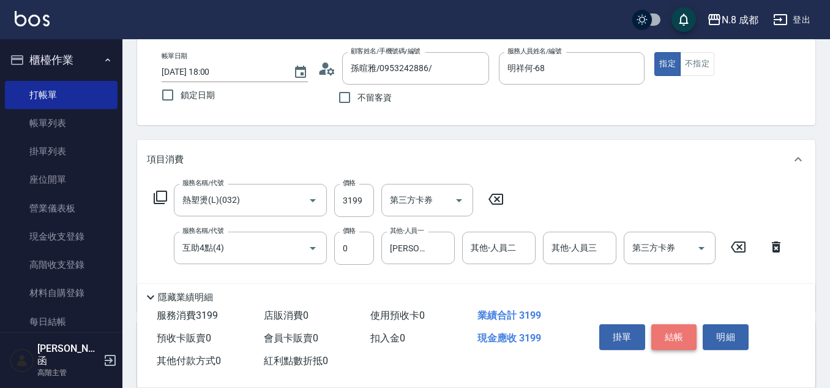
click at [681, 326] on button "結帳" at bounding box center [675, 337] width 46 height 26
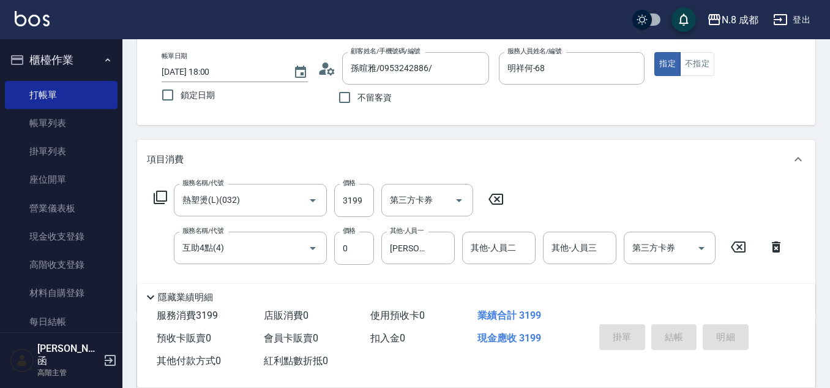
type input "2025/09/22 18:02"
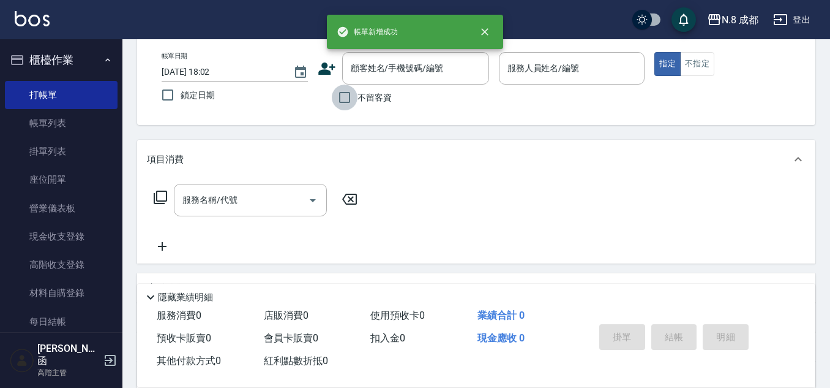
drag, startPoint x: 343, startPoint y: 96, endPoint x: 379, endPoint y: 89, distance: 36.6
click at [345, 96] on input "不留客資" at bounding box center [345, 98] width 26 height 26
checkbox input "true"
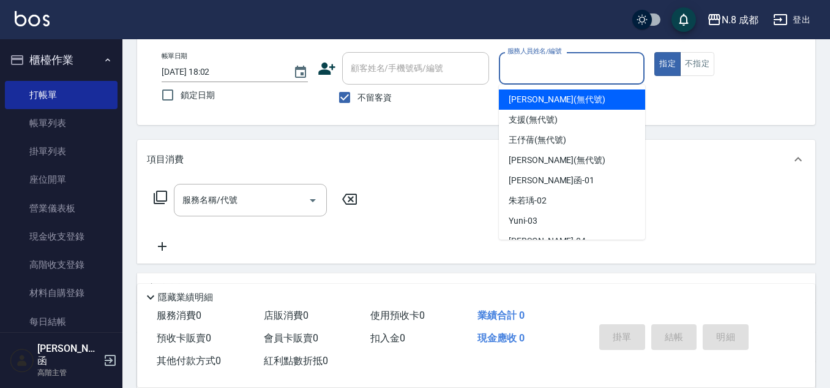
click at [606, 61] on input "服務人員姓名/編號" at bounding box center [572, 68] width 135 height 21
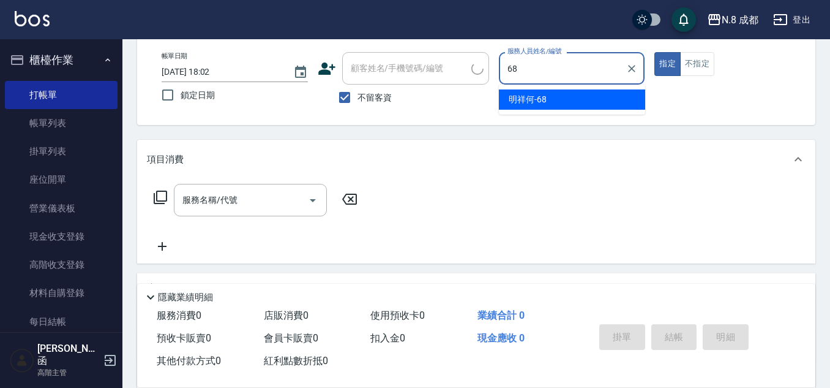
click at [536, 98] on span "明祥何 -68" at bounding box center [528, 99] width 38 height 13
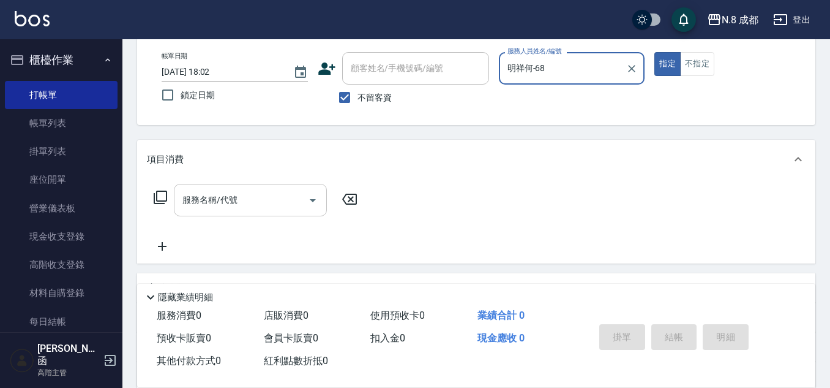
type input "明祥何-68"
click at [229, 196] on input "服務名稱/代號" at bounding box center [241, 199] width 124 height 21
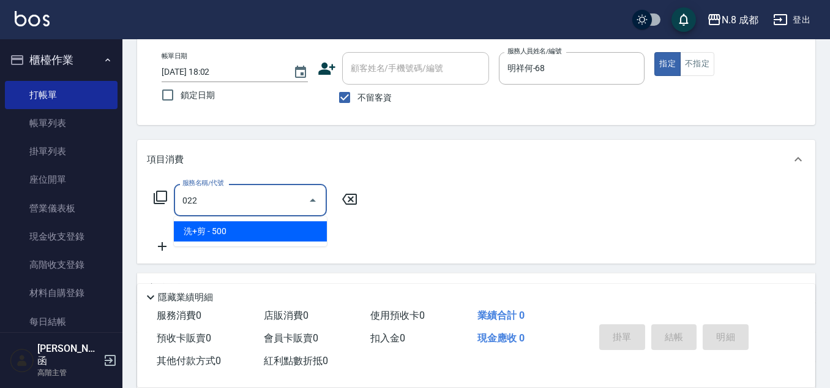
click at [224, 234] on span "洗+剪 - 500" at bounding box center [250, 231] width 153 height 20
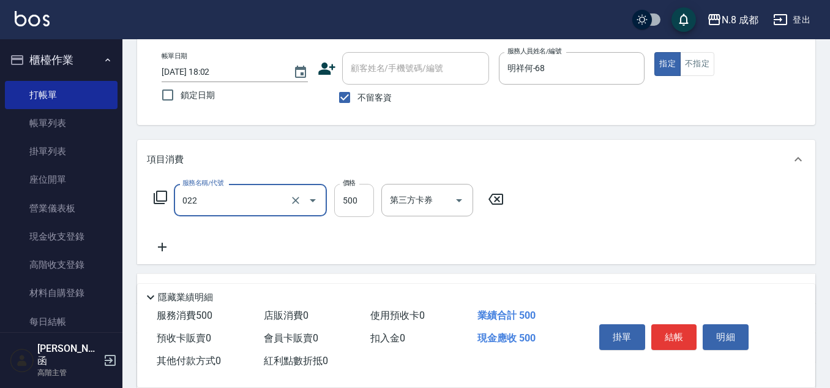
type input "洗+剪(022)"
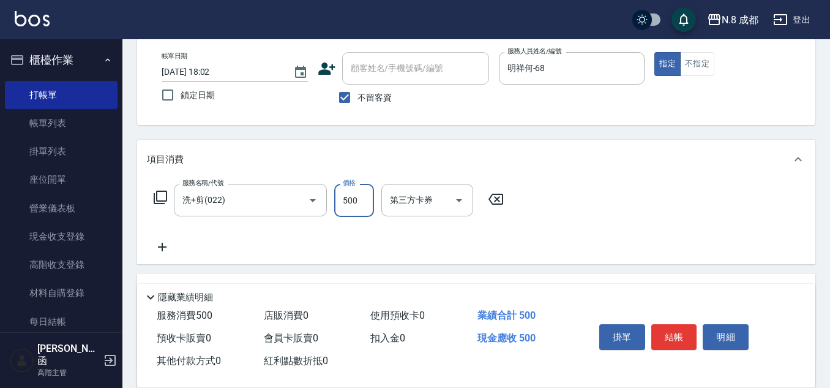
drag, startPoint x: 355, startPoint y: 205, endPoint x: 349, endPoint y: 205, distance: 6.2
click at [355, 205] on input "500" at bounding box center [354, 200] width 40 height 33
type input "600"
click at [164, 249] on icon at bounding box center [162, 246] width 31 height 15
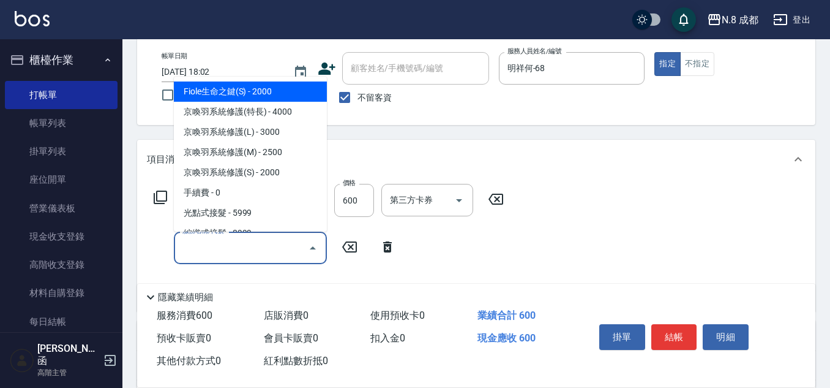
click at [224, 246] on input "服務名稱/代號" at bounding box center [241, 247] width 124 height 21
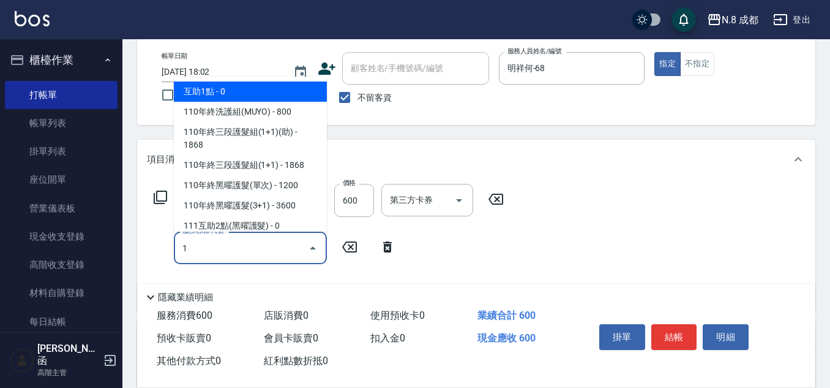
click at [229, 88] on span "互助1點 - 0" at bounding box center [250, 91] width 153 height 20
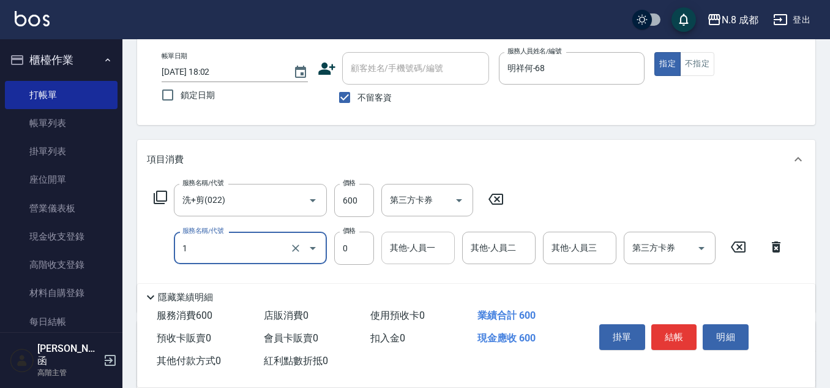
type input "互助1點(1)"
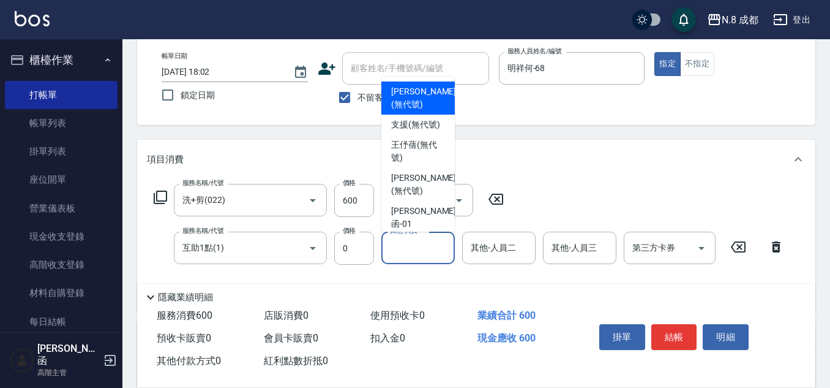
click at [416, 250] on input "其他-人員一" at bounding box center [418, 247] width 62 height 21
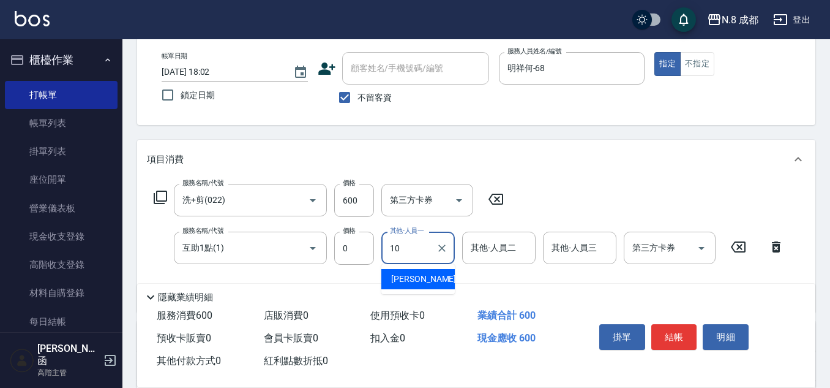
click at [427, 285] on div "謝宜親 -10" at bounding box center [417, 279] width 73 height 20
type input "[PERSON_NAME]-10"
click at [675, 329] on button "結帳" at bounding box center [675, 337] width 46 height 26
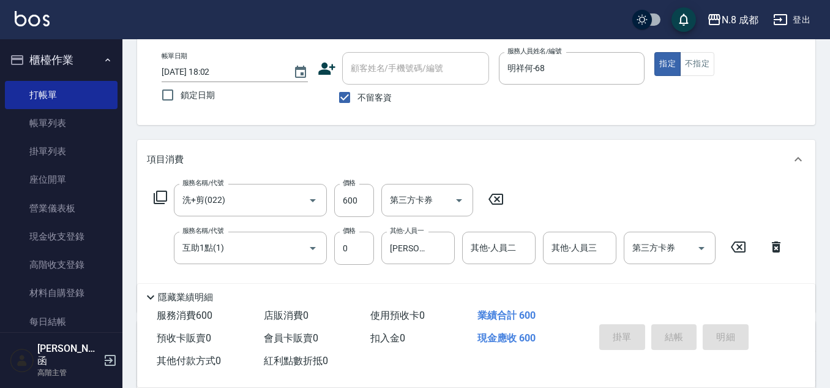
type input "2025/09/22 18:03"
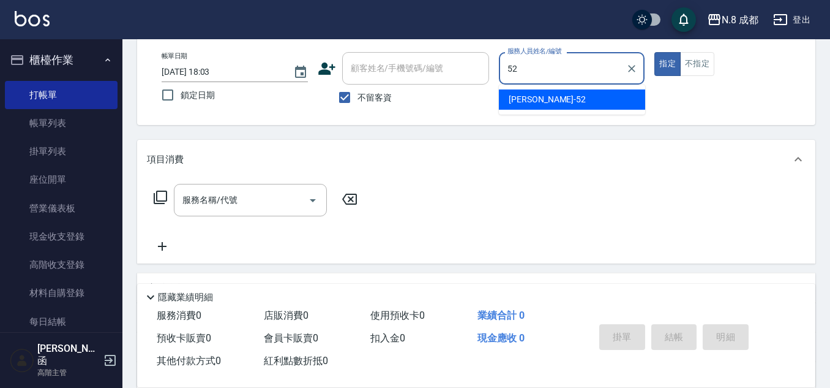
click at [532, 104] on span "楊博舜 -52" at bounding box center [547, 99] width 77 height 13
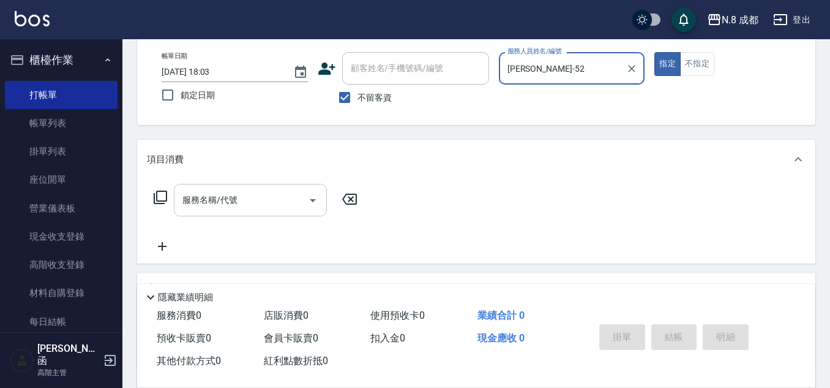
type input "[PERSON_NAME]-52"
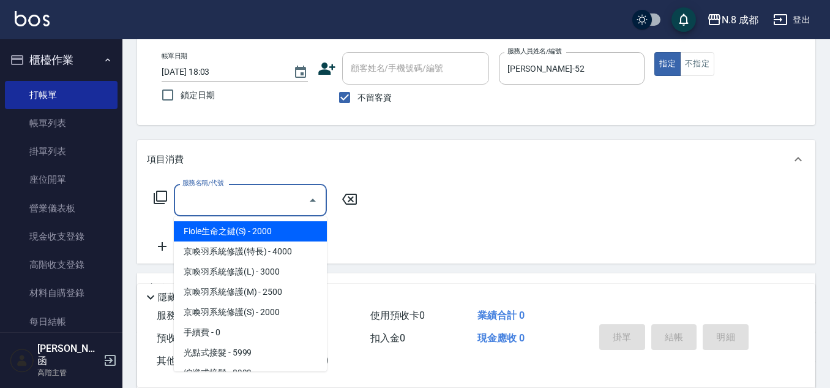
click at [235, 199] on input "服務名稱/代號" at bounding box center [241, 199] width 124 height 21
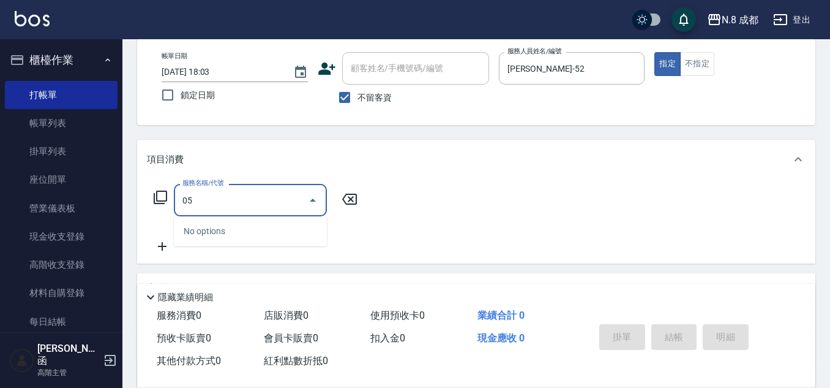
drag, startPoint x: 238, startPoint y: 205, endPoint x: 156, endPoint y: 201, distance: 81.5
click at [156, 203] on div "服務名稱/代號 05 服務名稱/代號" at bounding box center [256, 200] width 218 height 32
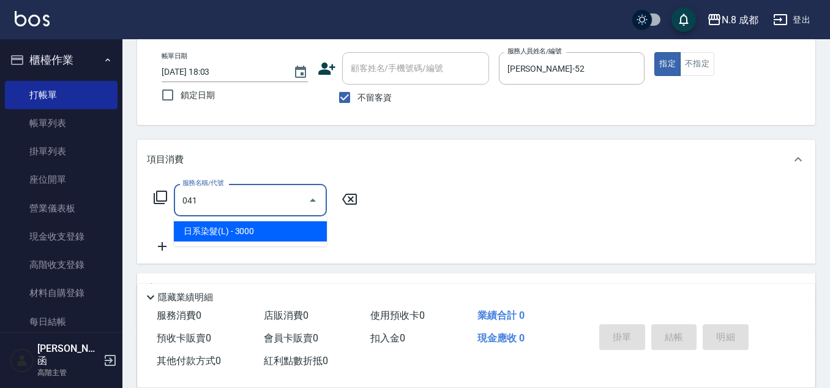
click at [254, 226] on span "日系染髮(L) - 3000" at bounding box center [250, 231] width 153 height 20
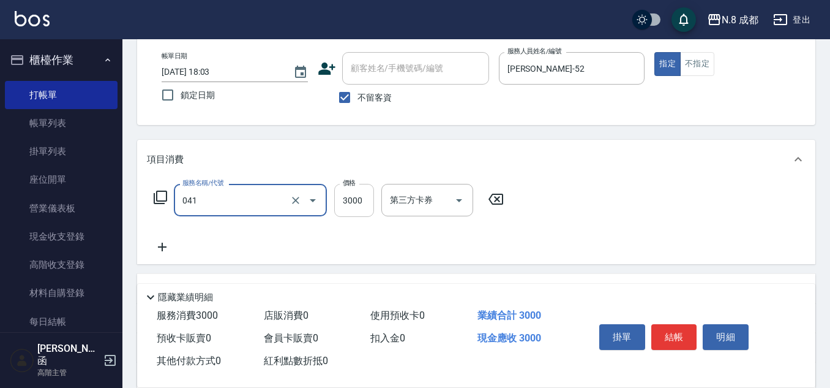
type input "日系染髮(L)(041)"
click at [347, 205] on input "3000" at bounding box center [354, 200] width 40 height 33
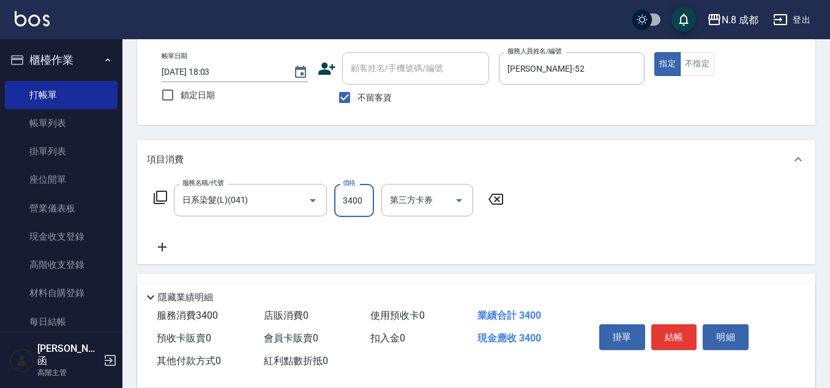
type input "3400"
click at [165, 249] on icon at bounding box center [162, 246] width 31 height 15
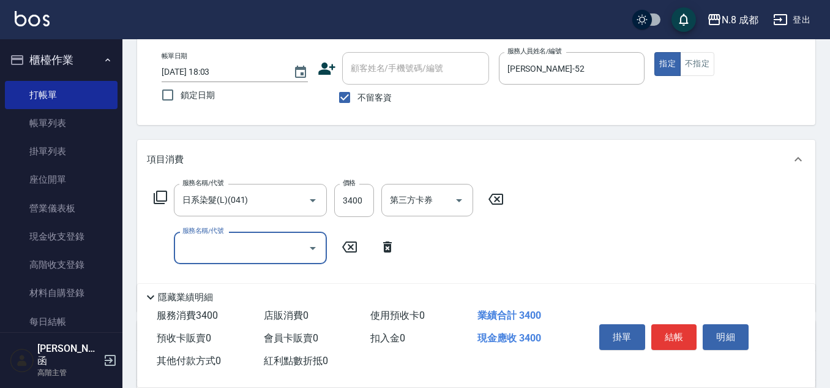
click at [230, 247] on input "服務名稱/代號" at bounding box center [241, 247] width 124 height 21
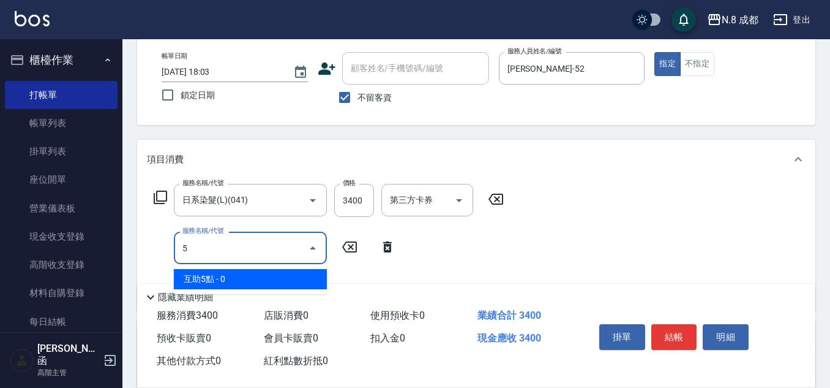
drag, startPoint x: 230, startPoint y: 272, endPoint x: 247, endPoint y: 271, distance: 16.5
click at [230, 272] on span "互助5點 - 0" at bounding box center [250, 279] width 153 height 20
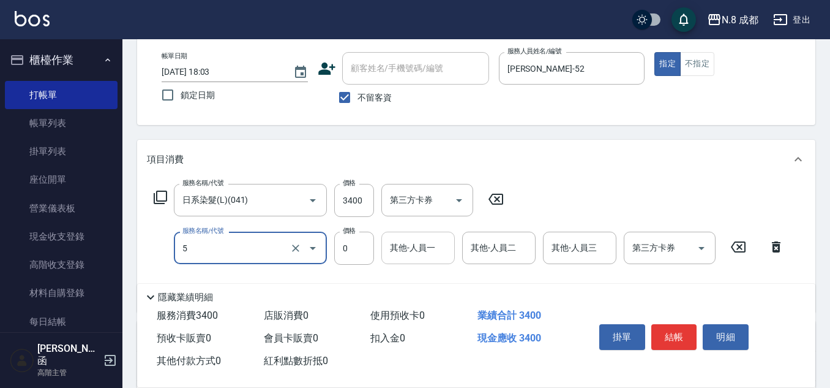
type input "互助5點(5)"
click at [424, 251] on input "其他-人員一" at bounding box center [418, 247] width 62 height 21
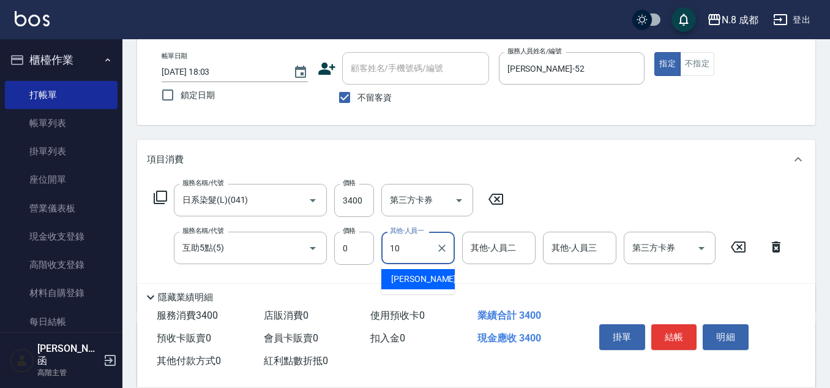
click at [429, 275] on div "謝宜親 -10" at bounding box center [417, 279] width 73 height 20
type input "[PERSON_NAME]-10"
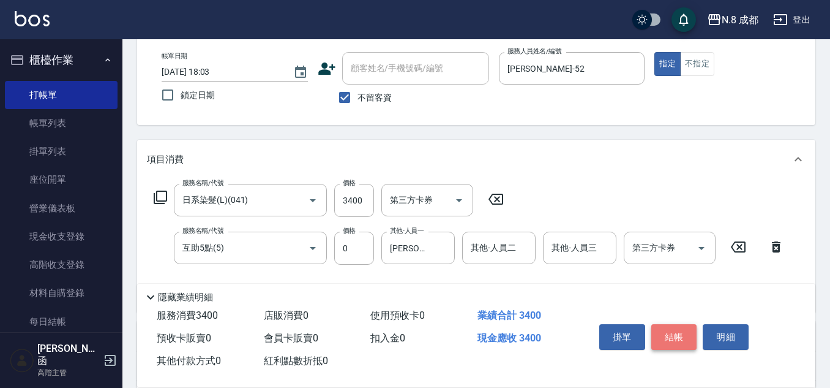
click at [671, 335] on button "結帳" at bounding box center [675, 337] width 46 height 26
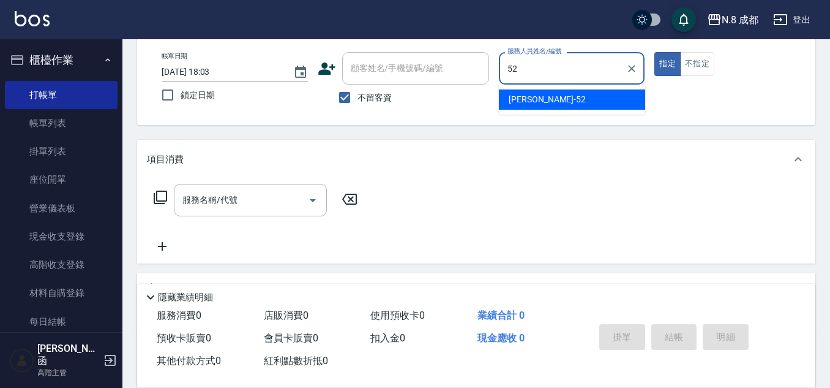
click at [554, 92] on div "楊博舜 -52" at bounding box center [572, 99] width 146 height 20
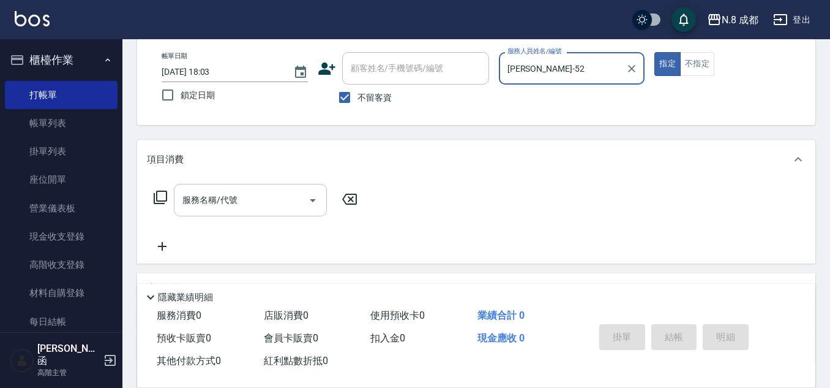
type input "[PERSON_NAME]-52"
click at [255, 201] on input "服務名稱/代號" at bounding box center [241, 199] width 124 height 21
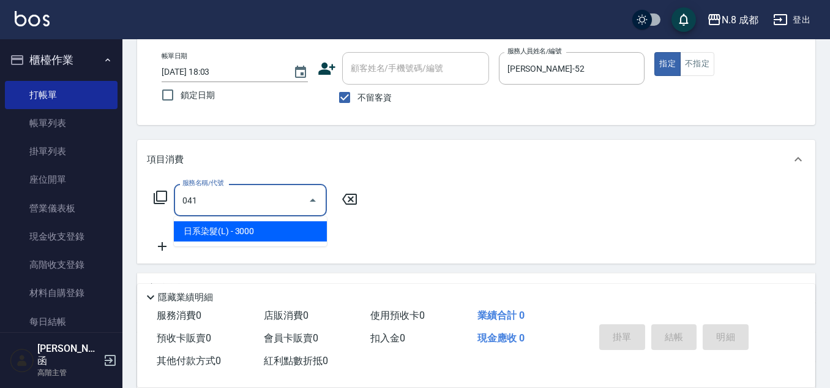
click at [249, 242] on ul "日系染髮(L) - 3000" at bounding box center [250, 231] width 153 height 30
click at [294, 220] on ul "日系染髮(L) - 3000" at bounding box center [250, 231] width 153 height 30
drag, startPoint x: 298, startPoint y: 231, endPoint x: 330, endPoint y: 227, distance: 32.7
click at [298, 231] on span "日系染髮(L) - 3000" at bounding box center [250, 231] width 153 height 20
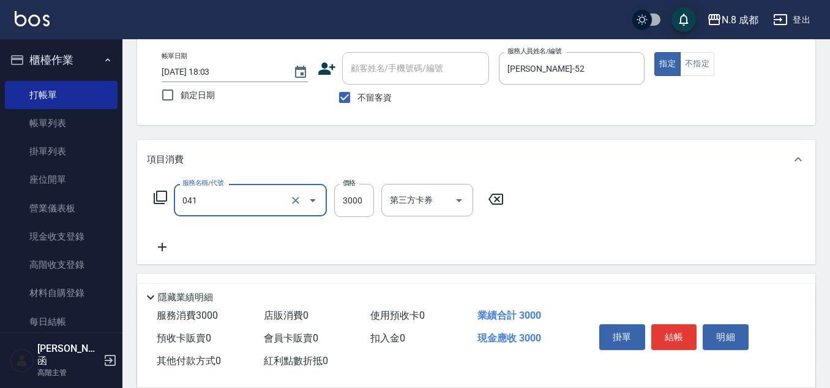
type input "日系染髮(L)(041)"
click at [375, 197] on div "服務名稱/代號 日系染髮(L)(041) 服務名稱/代號 價格 3000 價格 第三方卡券 第三方卡券" at bounding box center [329, 200] width 364 height 33
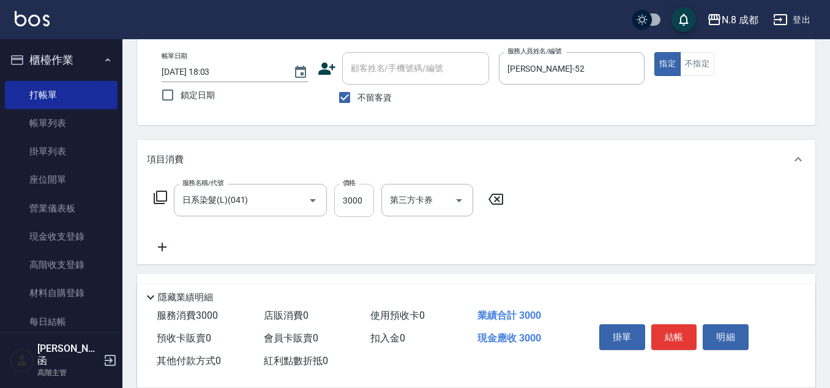
click at [359, 198] on input "3000" at bounding box center [354, 200] width 40 height 33
type input "7500"
click at [166, 251] on icon at bounding box center [162, 246] width 31 height 15
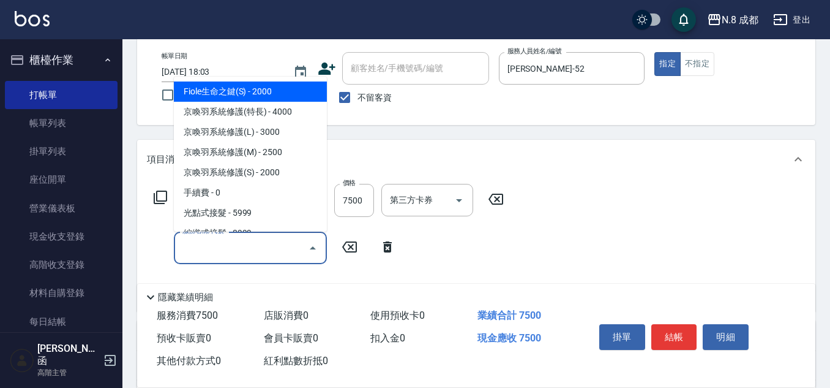
click at [217, 254] on input "服務名稱/代號" at bounding box center [241, 247] width 124 height 21
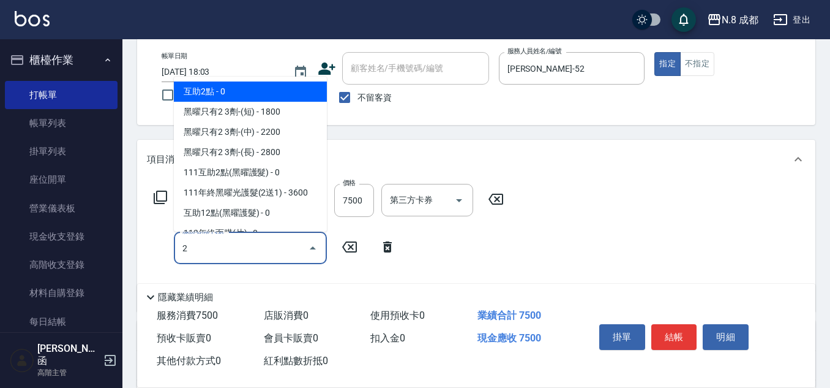
click at [237, 94] on span "互助2點 - 0" at bounding box center [250, 91] width 153 height 20
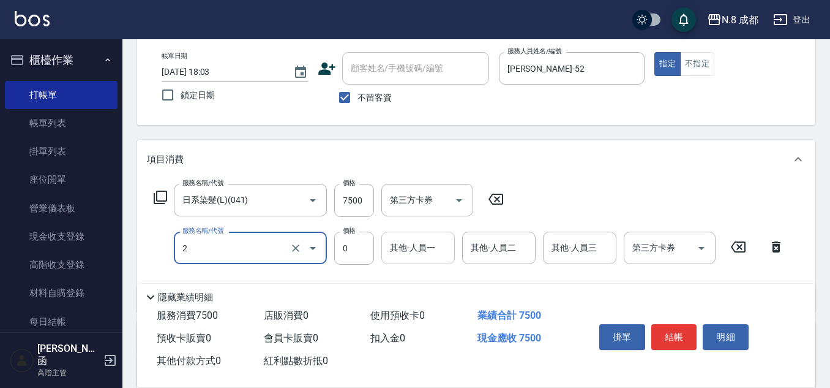
type input "互助2點(2)"
click at [398, 238] on div "其他-人員一 其他-人員一" at bounding box center [417, 247] width 73 height 32
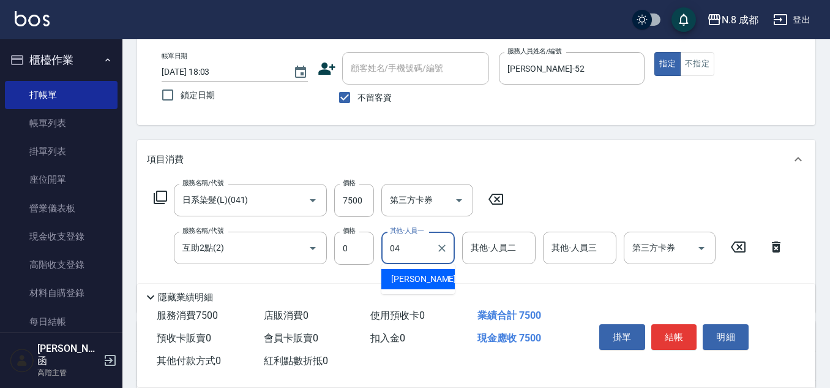
click at [409, 272] on span "林氏嬌玲 -04" at bounding box center [429, 278] width 77 height 13
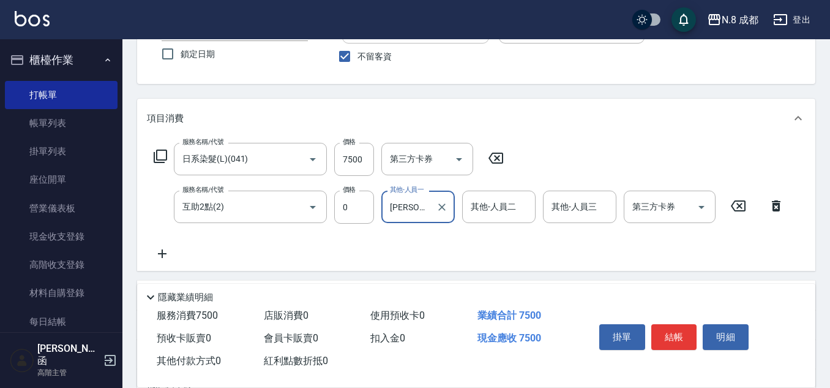
scroll to position [122, 0]
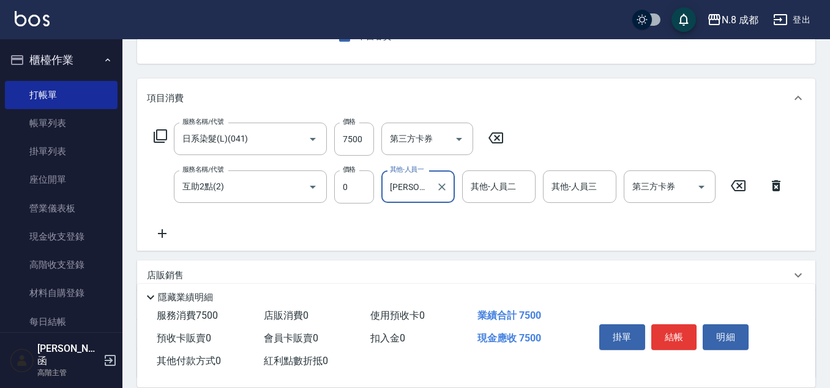
type input "[PERSON_NAME]-04"
click at [163, 232] on icon at bounding box center [162, 233] width 9 height 9
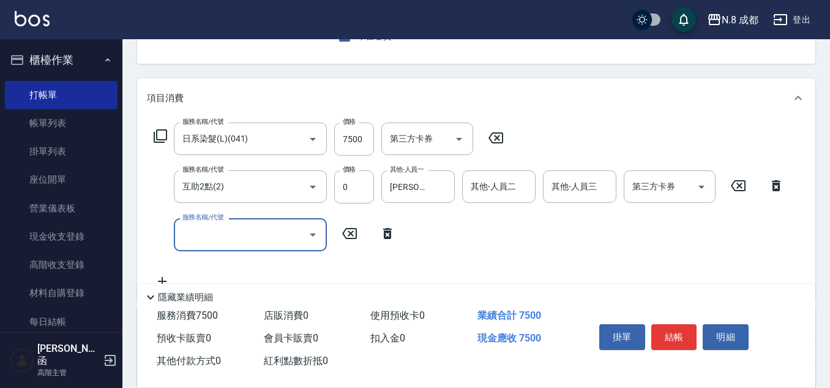
drag, startPoint x: 163, startPoint y: 232, endPoint x: 219, endPoint y: 236, distance: 56.5
click at [219, 235] on input "服務名稱/代號" at bounding box center [241, 234] width 124 height 21
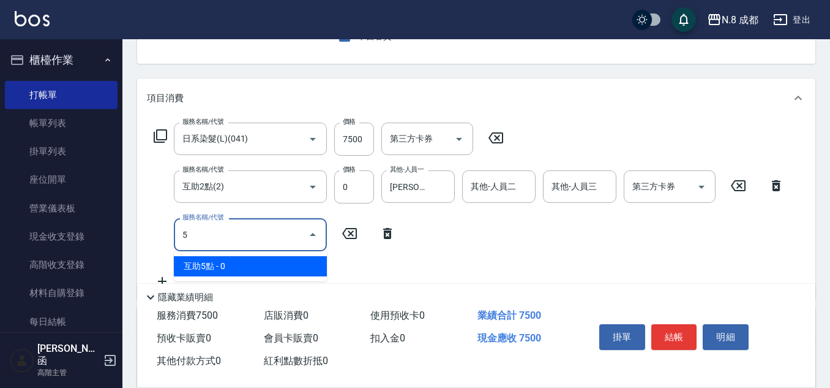
click at [224, 266] on span "互助5點 - 0" at bounding box center [250, 266] width 153 height 20
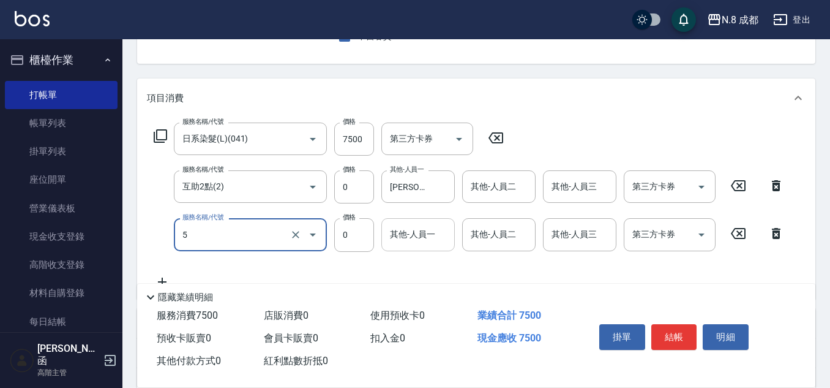
type input "互助5點(5)"
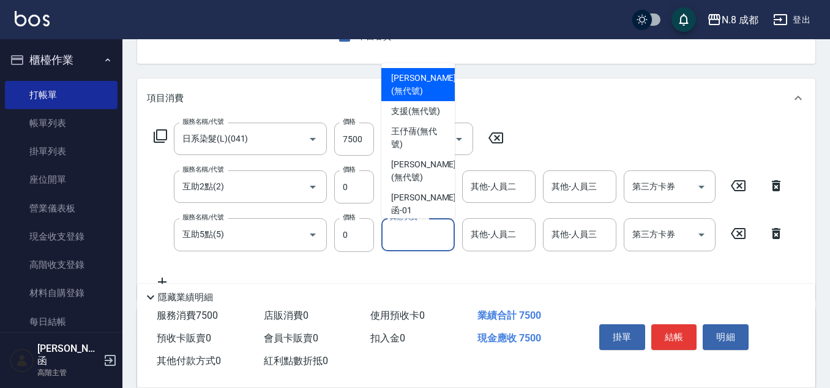
click at [410, 241] on input "其他-人員一" at bounding box center [418, 234] width 62 height 21
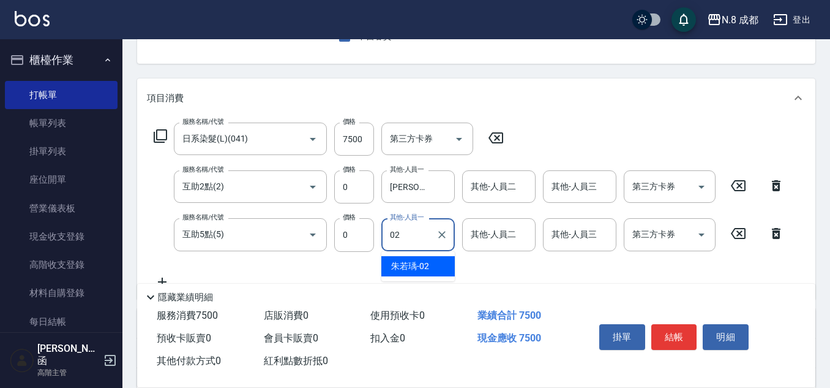
click at [419, 263] on span "朱若瑀 -02" at bounding box center [410, 266] width 38 height 13
type input "[PERSON_NAME]-02"
click at [673, 326] on button "結帳" at bounding box center [675, 337] width 46 height 26
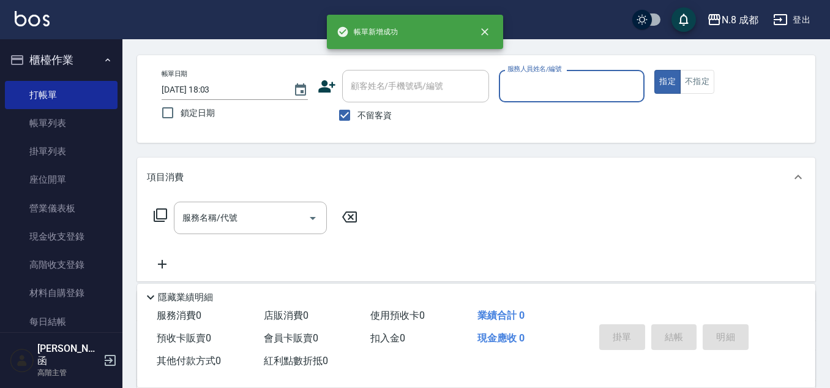
scroll to position [0, 0]
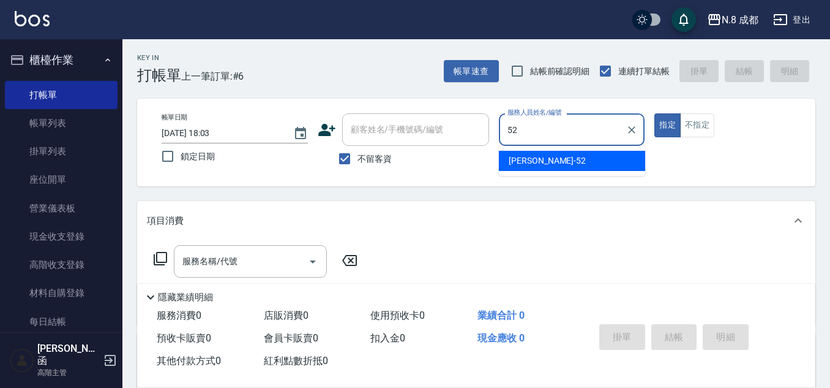
click at [535, 165] on span "楊博舜 -52" at bounding box center [547, 160] width 77 height 13
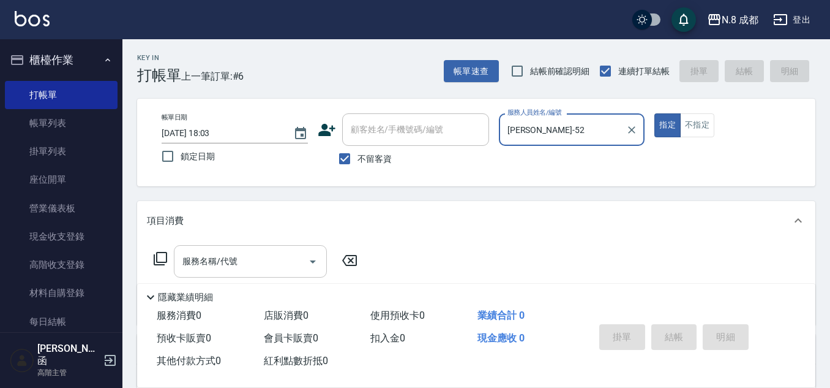
type input "[PERSON_NAME]-52"
click at [235, 268] on input "服務名稱/代號" at bounding box center [241, 260] width 124 height 21
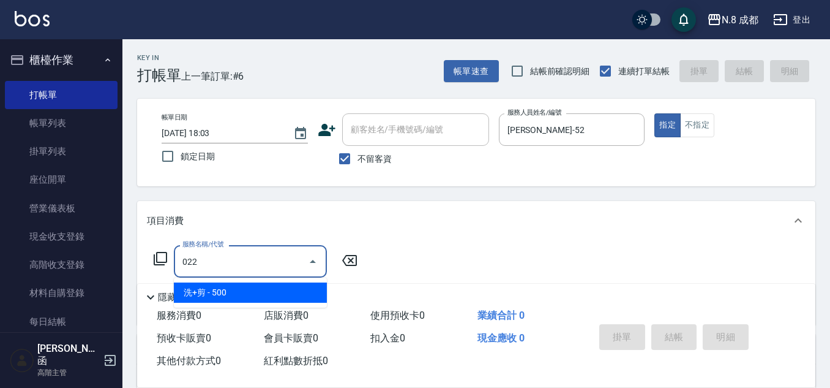
drag, startPoint x: 231, startPoint y: 288, endPoint x: 323, endPoint y: 272, distance: 92.6
click at [231, 288] on span "洗+剪 - 500" at bounding box center [250, 292] width 153 height 20
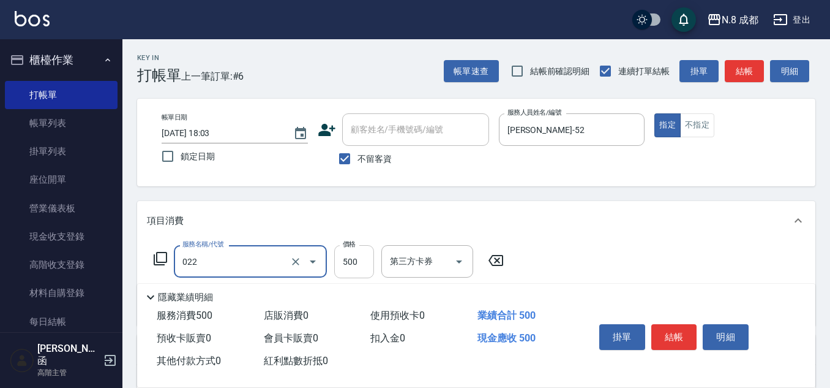
type input "洗+剪(022)"
drag, startPoint x: 348, startPoint y: 261, endPoint x: 302, endPoint y: 260, distance: 45.9
click at [348, 261] on input "500" at bounding box center [354, 261] width 40 height 33
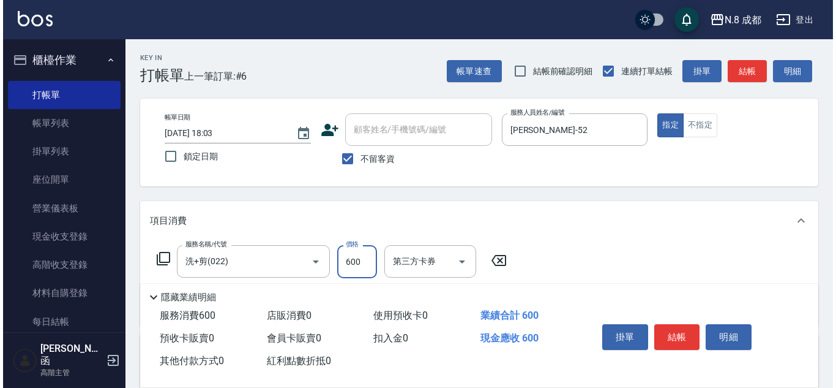
scroll to position [61, 0]
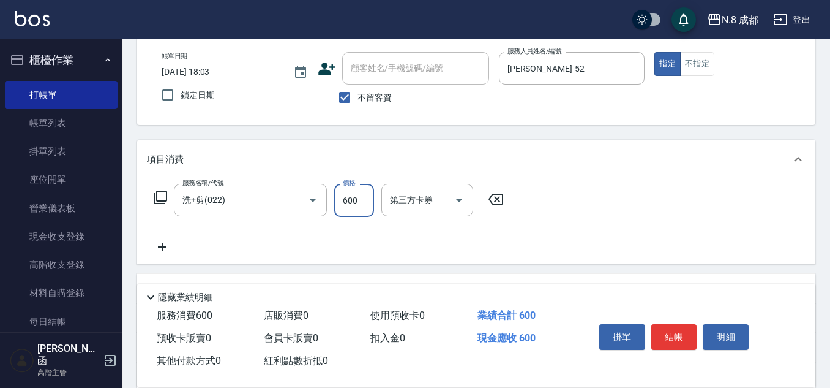
type input "600"
click at [162, 251] on icon at bounding box center [162, 246] width 31 height 15
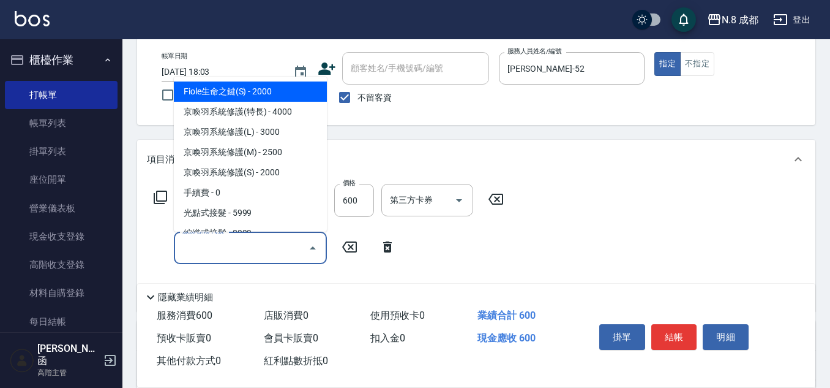
click at [223, 249] on input "服務名稱/代號" at bounding box center [241, 247] width 124 height 21
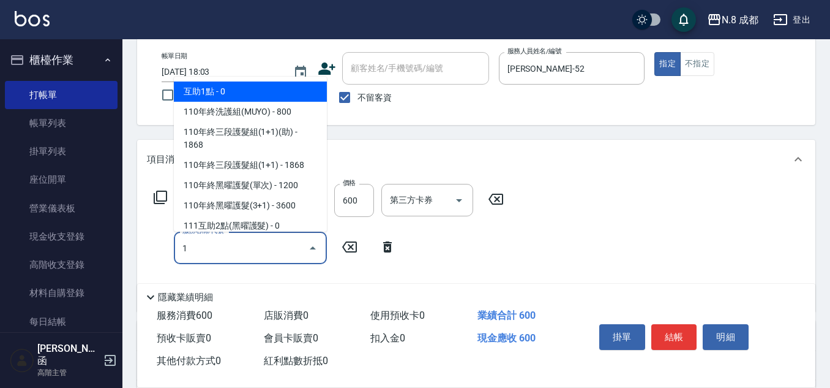
click at [227, 92] on span "互助1點 - 0" at bounding box center [250, 91] width 153 height 20
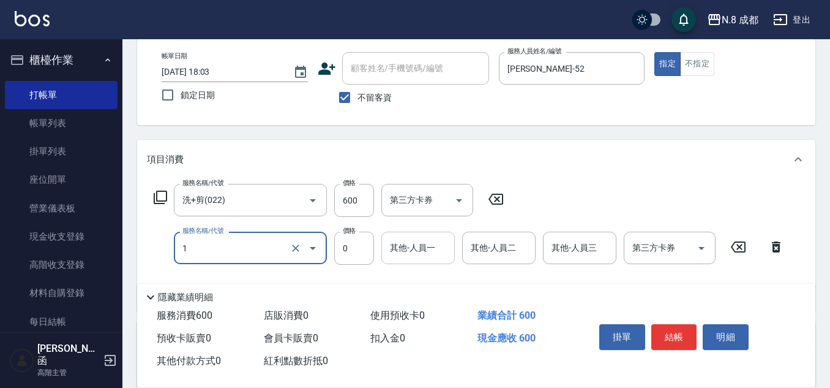
type input "互助1點(1)"
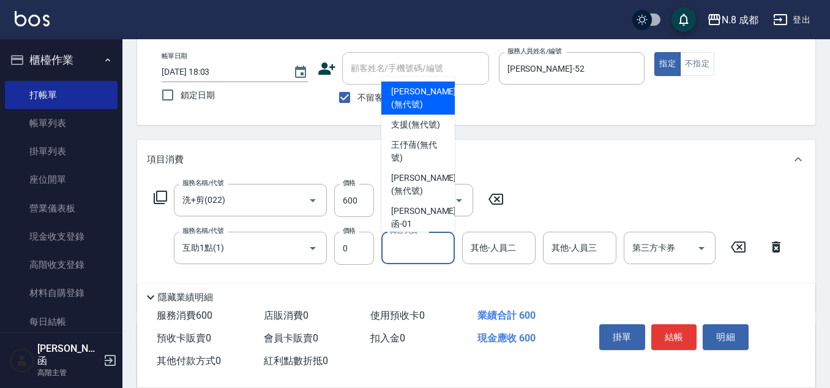
drag, startPoint x: 417, startPoint y: 247, endPoint x: 412, endPoint y: 257, distance: 11.0
click at [417, 247] on input "其他-人員一" at bounding box center [418, 247] width 62 height 21
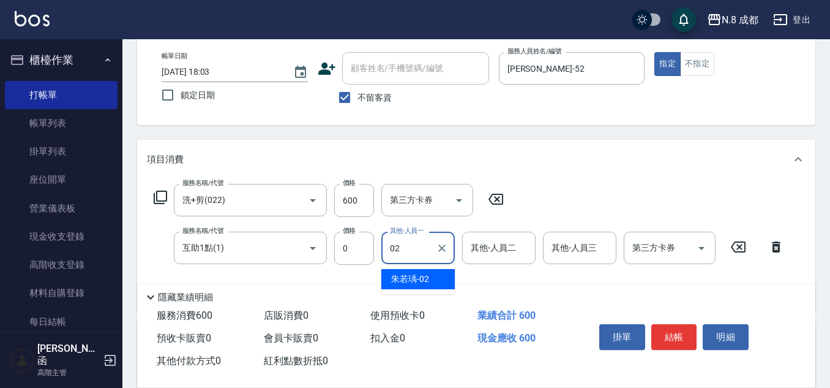
click at [417, 278] on span "朱若瑀 -02" at bounding box center [410, 278] width 38 height 13
type input "[PERSON_NAME]-02"
click at [682, 336] on button "結帳" at bounding box center [675, 337] width 46 height 26
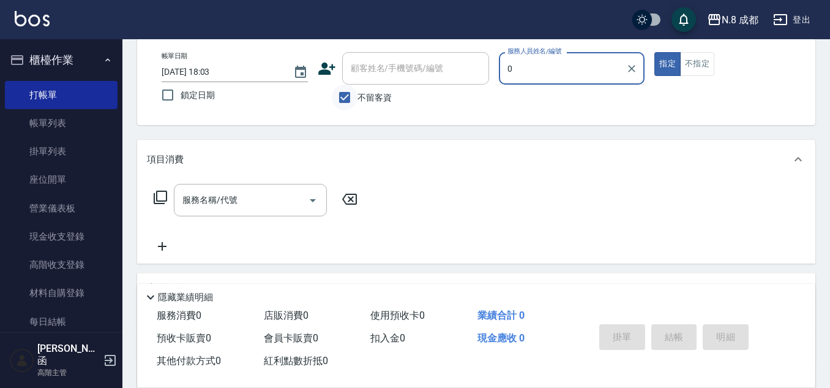
type input "0"
click at [341, 99] on input "不留客資" at bounding box center [345, 98] width 26 height 26
checkbox input "false"
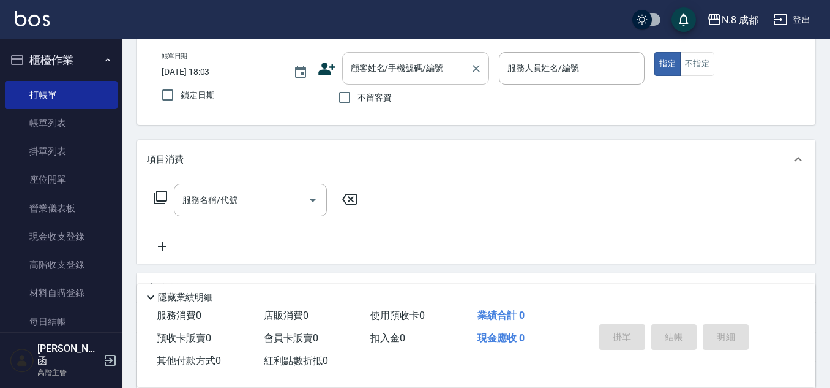
click at [366, 73] on input "顧客姓名/手機號碼/編號" at bounding box center [407, 68] width 118 height 21
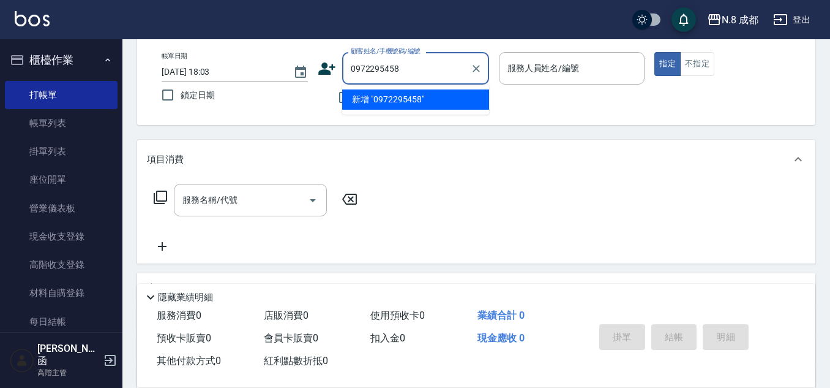
click at [415, 96] on li "新增 "0972295458"" at bounding box center [415, 99] width 147 height 20
type input "0972295458"
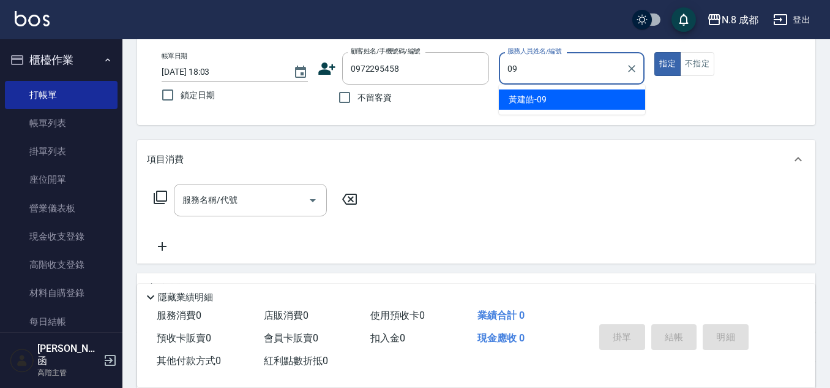
click at [536, 97] on span "黃建皓 -09" at bounding box center [528, 99] width 38 height 13
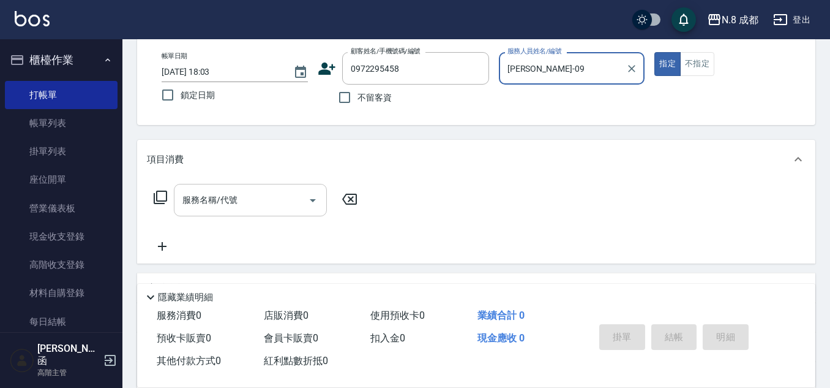
type input "[PERSON_NAME]-09"
click at [224, 198] on input "服務名稱/代號" at bounding box center [241, 199] width 124 height 21
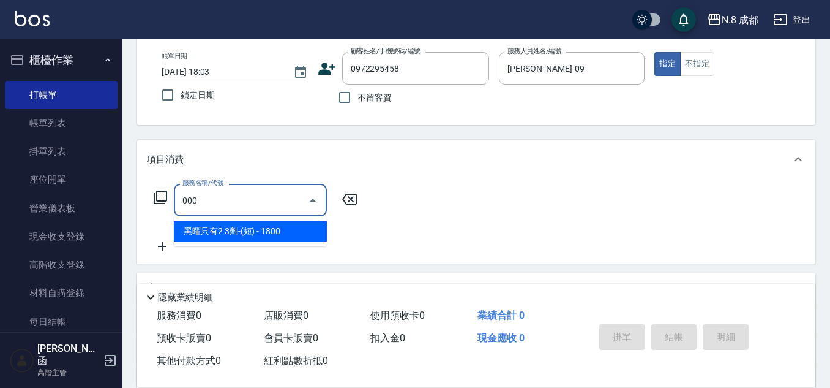
drag, startPoint x: 248, startPoint y: 233, endPoint x: 316, endPoint y: 224, distance: 68.7
click at [250, 233] on span "黑曜只有2 3劑-(短) - 1800" at bounding box center [250, 231] width 153 height 20
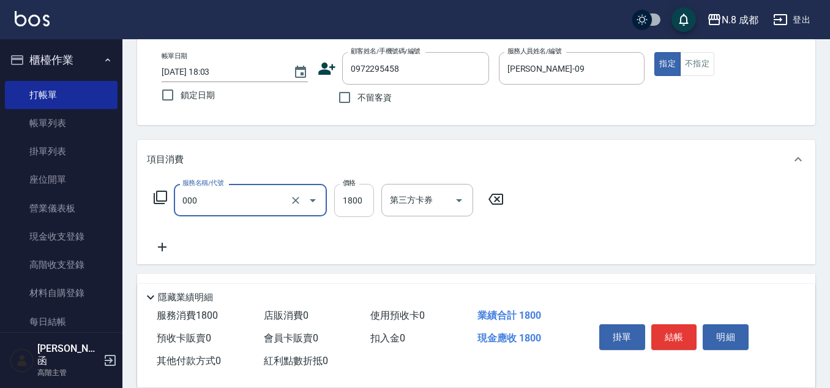
type input "黑曜只有2 3劑-(短)(000)"
click at [353, 201] on input "1800" at bounding box center [354, 200] width 40 height 33
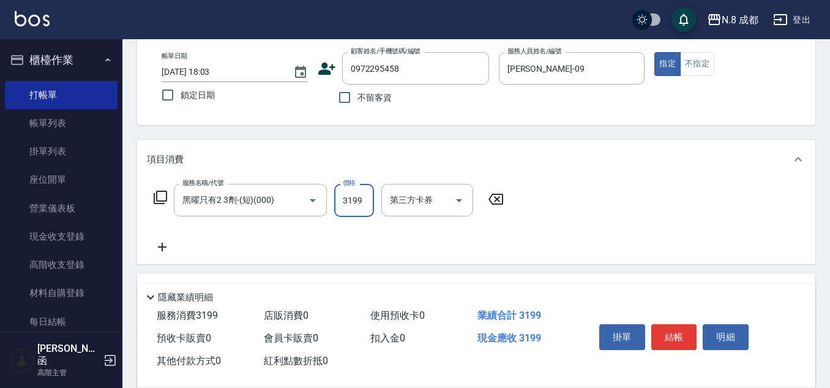
type input "3199"
drag, startPoint x: 165, startPoint y: 247, endPoint x: 174, endPoint y: 247, distance: 8.6
click at [174, 247] on icon at bounding box center [162, 246] width 31 height 15
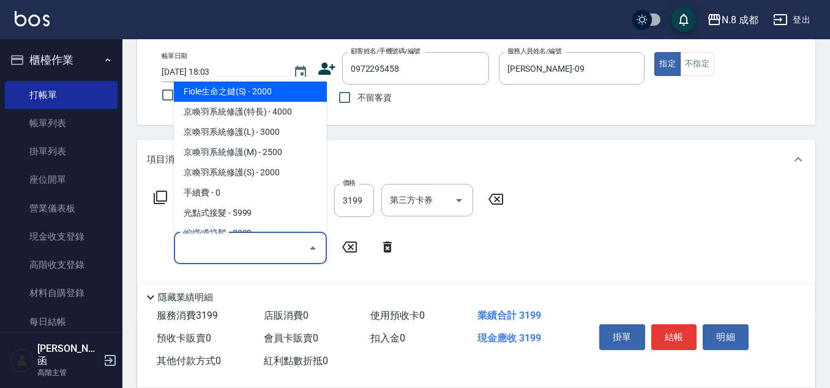
click at [209, 250] on input "服務名稱/代號" at bounding box center [241, 247] width 124 height 21
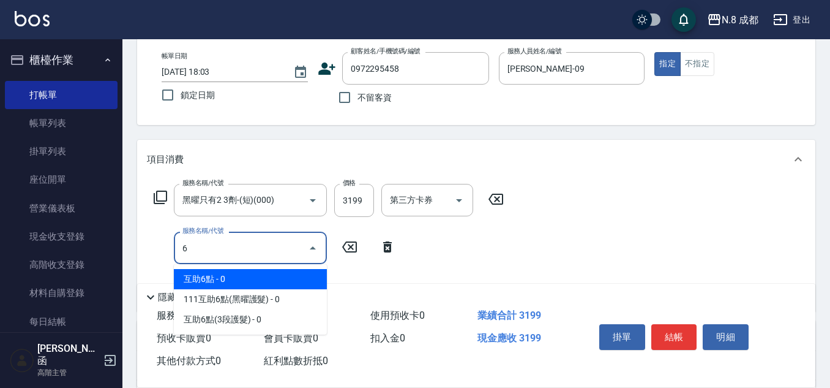
click at [234, 274] on span "互助6點 - 0" at bounding box center [250, 279] width 153 height 20
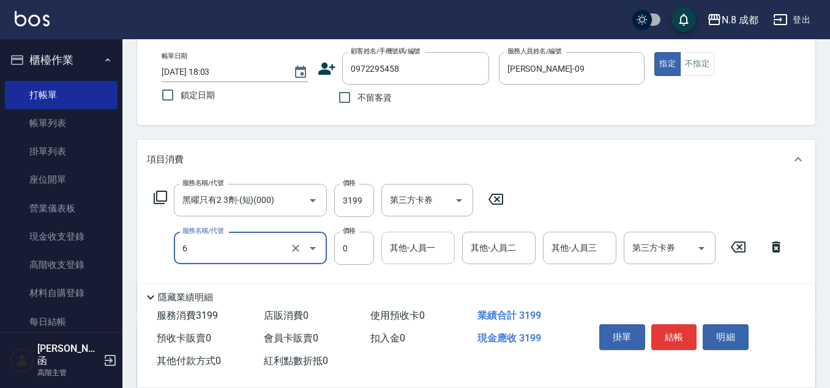
type input "互助6點(6)"
click at [429, 252] on input "其他-人員一" at bounding box center [418, 247] width 62 height 21
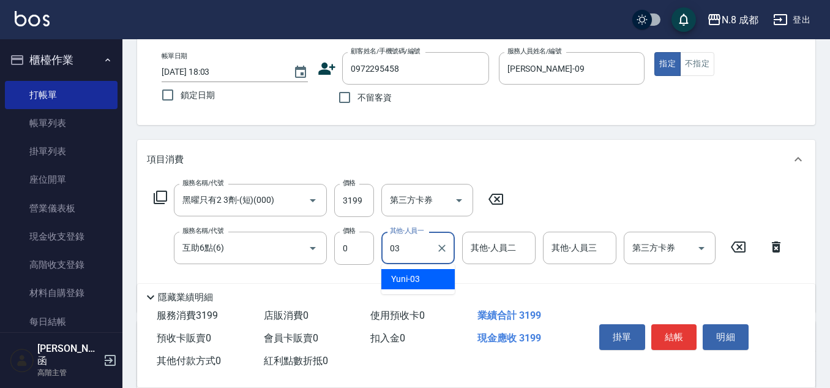
click at [429, 276] on div "Yuni -03" at bounding box center [417, 279] width 73 height 20
type input "Yuni-03"
click at [686, 329] on button "結帳" at bounding box center [675, 337] width 46 height 26
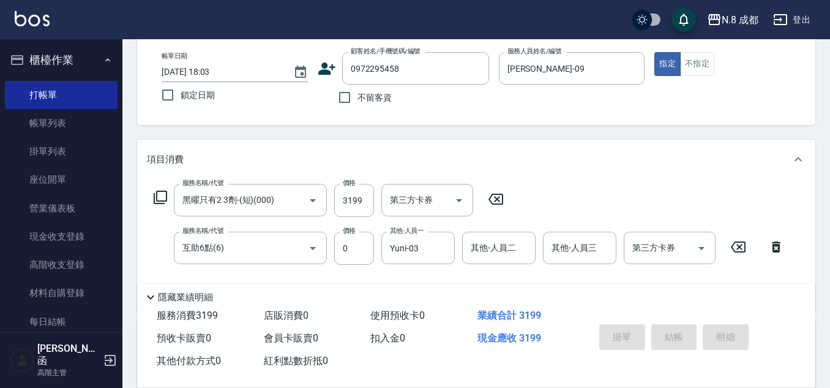
type input "[DATE] 18:04"
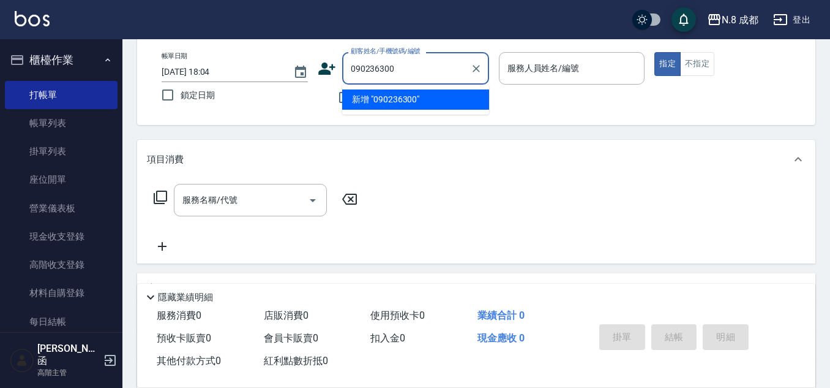
type input "0902363008"
drag, startPoint x: 422, startPoint y: 72, endPoint x: 315, endPoint y: 76, distance: 106.6
click at [315, 76] on div "帳單日期 2025/09/22 18:04 鎖定日期 顧客姓名/手機號碼/編號 0902363008 顧客姓名/手機號碼/編號 不留客資 服務人員姓名/編號 …" at bounding box center [476, 81] width 649 height 58
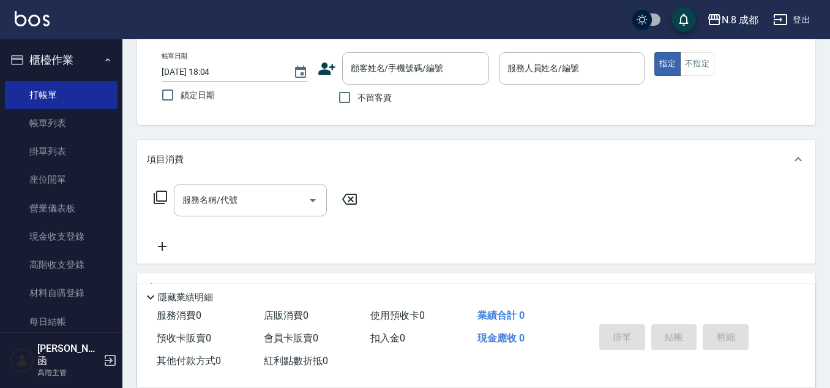
click at [327, 64] on icon at bounding box center [326, 68] width 17 height 12
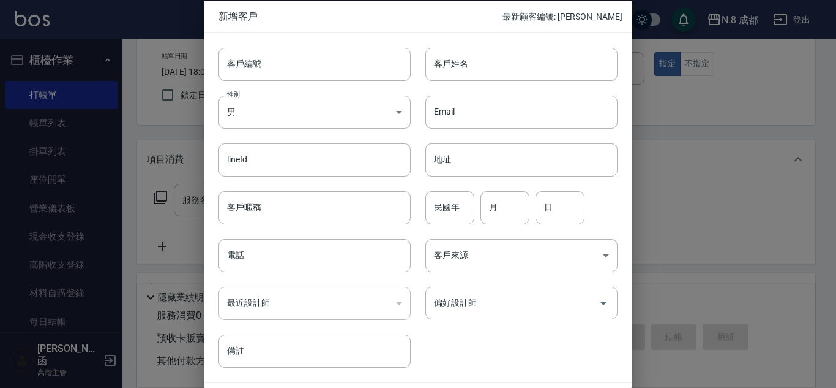
drag, startPoint x: 272, startPoint y: 247, endPoint x: 274, endPoint y: 238, distance: 9.5
click at [271, 247] on input "電話" at bounding box center [315, 255] width 192 height 33
paste input "0902363008"
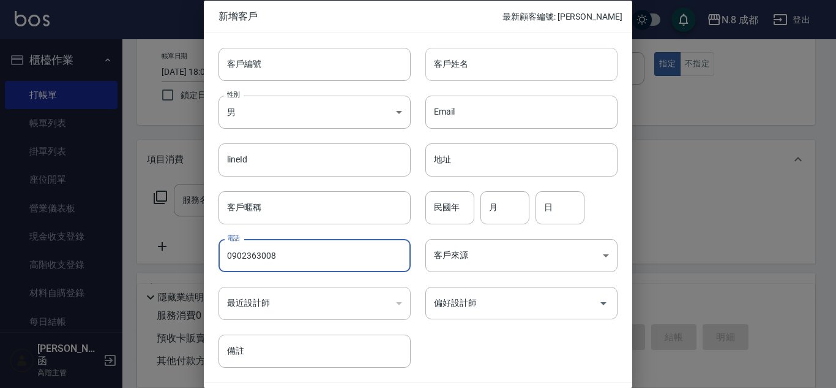
type input "0902363008"
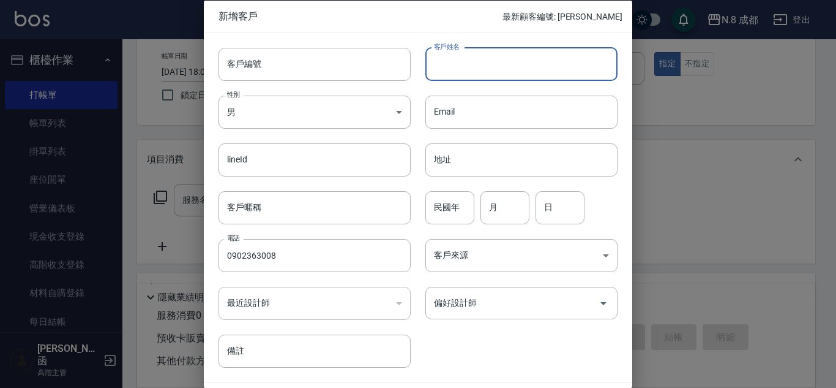
drag, startPoint x: 487, startPoint y: 71, endPoint x: 489, endPoint y: 80, distance: 8.8
click at [487, 71] on input "客戶姓名" at bounding box center [522, 63] width 192 height 33
type input "許書晴"
click at [484, 292] on input "偏好設計師" at bounding box center [512, 302] width 163 height 21
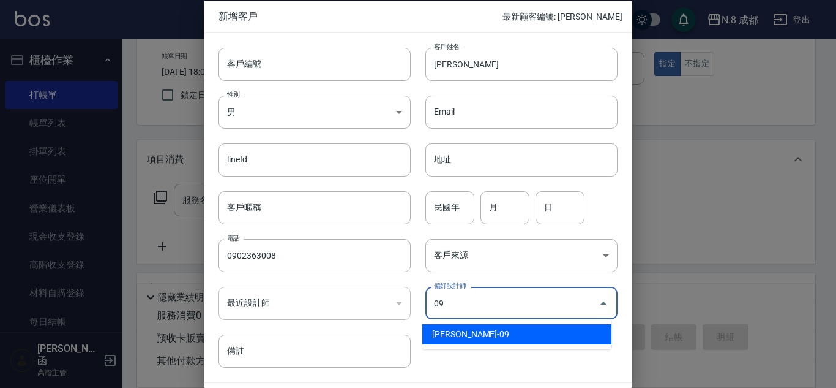
click at [492, 340] on li "[PERSON_NAME]-09" at bounding box center [517, 334] width 189 height 20
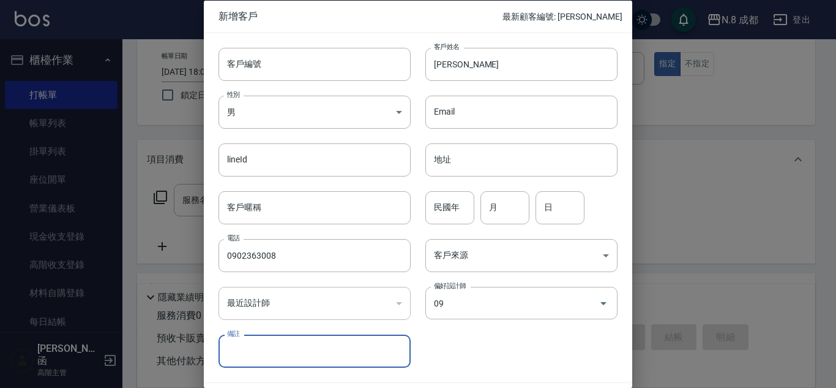
type input "黃建皓"
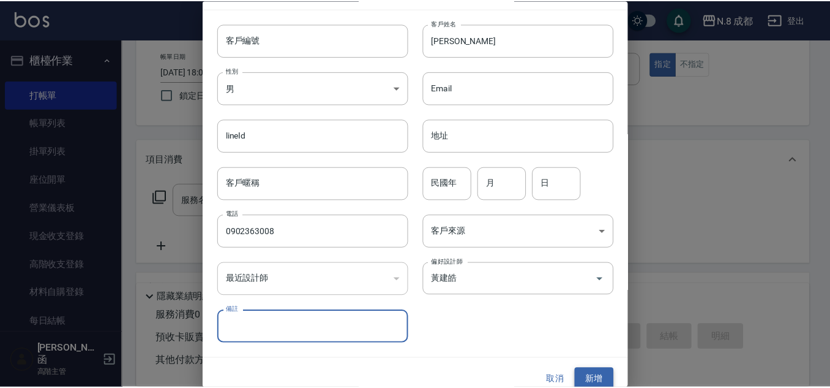
scroll to position [37, 0]
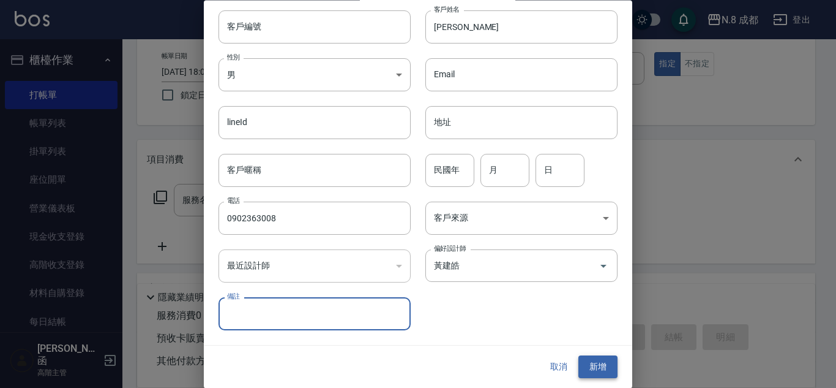
click at [598, 370] on button "新增" at bounding box center [598, 367] width 39 height 23
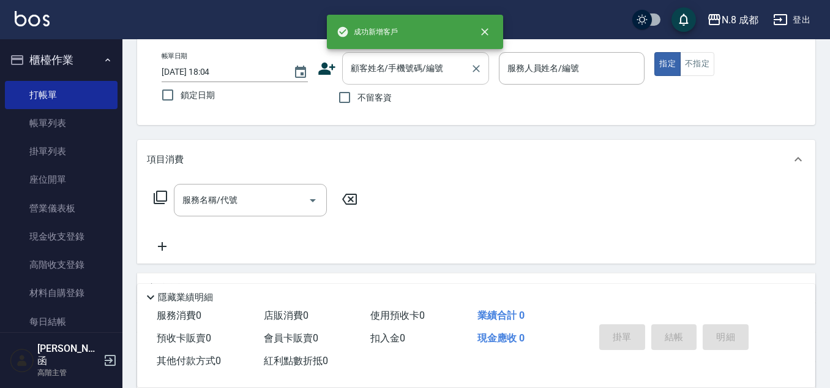
click at [402, 64] on input "顧客姓名/手機號碼/編號" at bounding box center [407, 68] width 118 height 21
paste input "0902363008"
type input "0902363008"
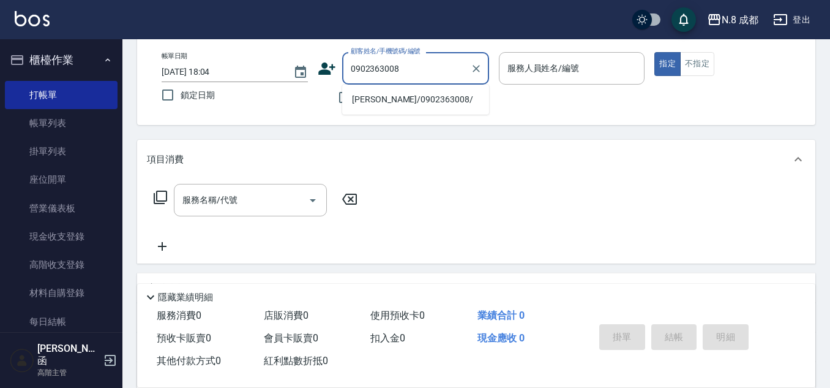
click at [400, 102] on li "[PERSON_NAME]/0902363008/" at bounding box center [415, 99] width 147 height 20
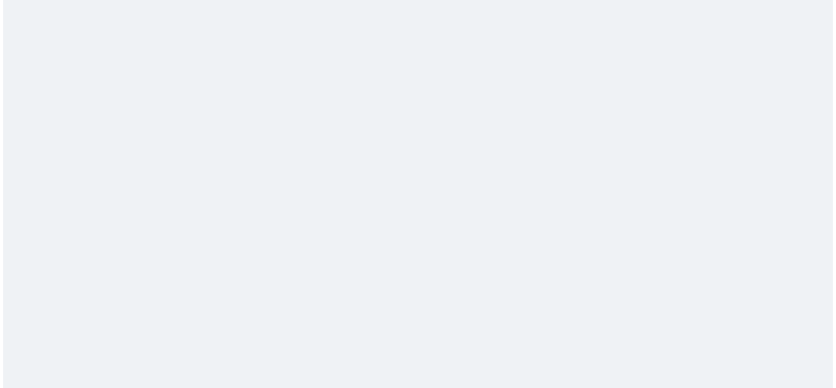
scroll to position [0, 0]
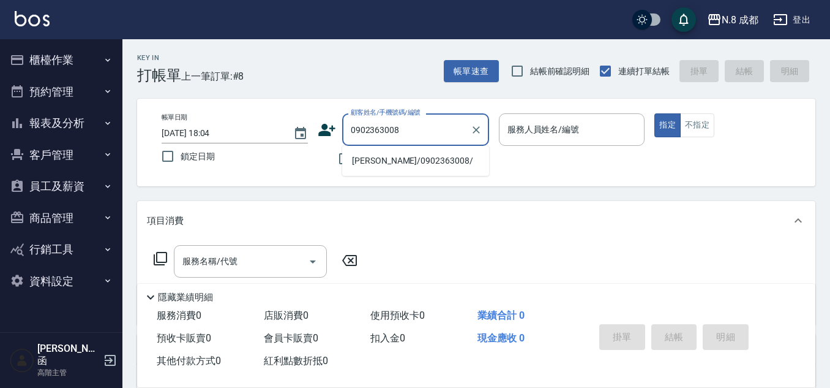
click at [393, 162] on li "[PERSON_NAME]/0902363008/" at bounding box center [415, 161] width 147 height 20
type input "[PERSON_NAME]/0902363008/"
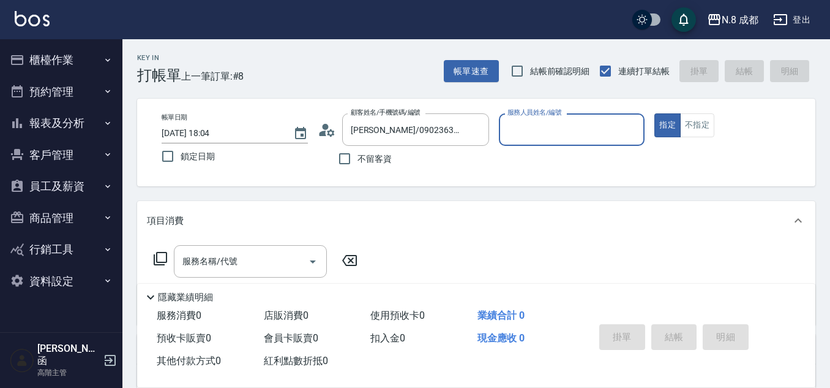
type input "[PERSON_NAME]-09"
drag, startPoint x: 226, startPoint y: 262, endPoint x: 217, endPoint y: 246, distance: 18.4
click at [226, 261] on input "服務名稱/代號" at bounding box center [241, 260] width 124 height 21
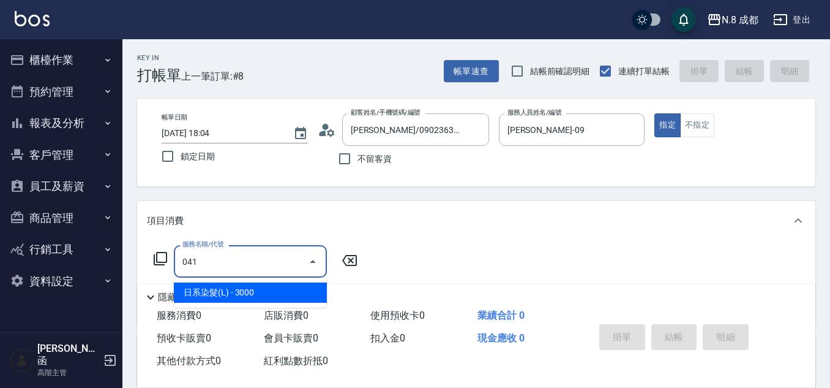
click at [224, 291] on span "日系染髮(L) - 3000" at bounding box center [250, 292] width 153 height 20
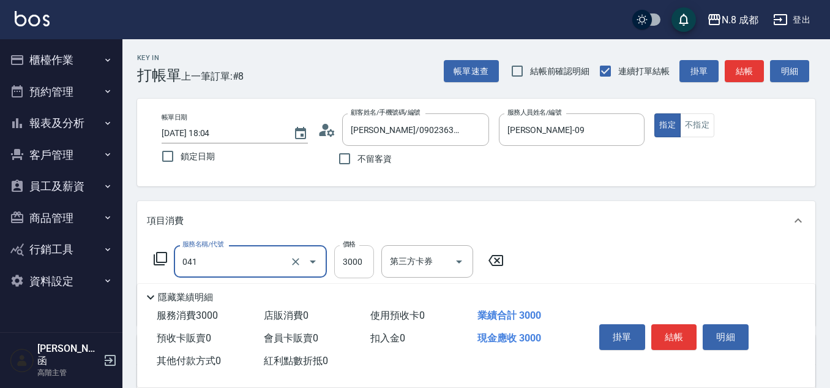
type input "日系染髮(L)(041)"
click at [355, 263] on input "3000" at bounding box center [354, 261] width 40 height 33
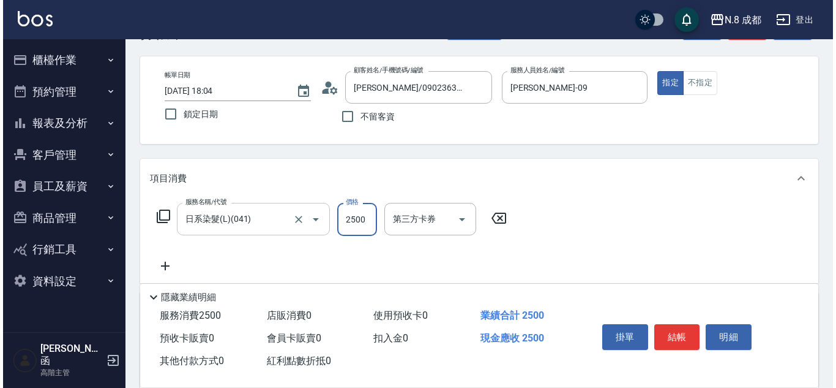
scroll to position [61, 0]
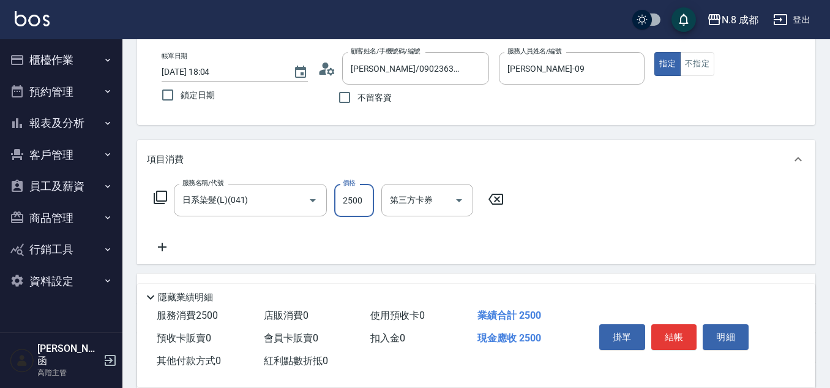
type input "2500"
click at [167, 246] on icon at bounding box center [162, 246] width 31 height 15
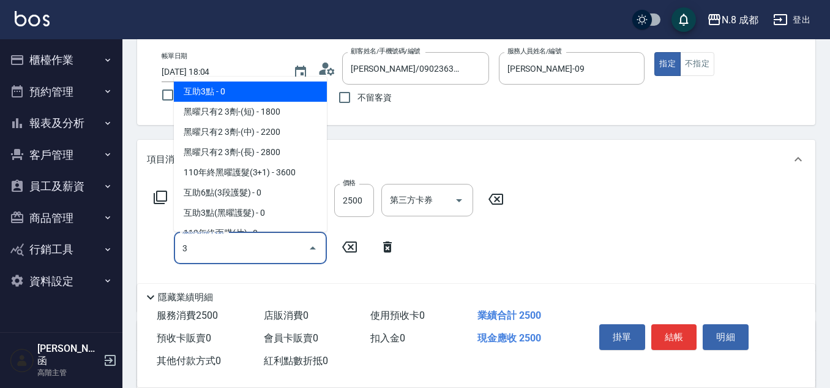
click at [225, 96] on span "互助3點 - 0" at bounding box center [250, 91] width 153 height 20
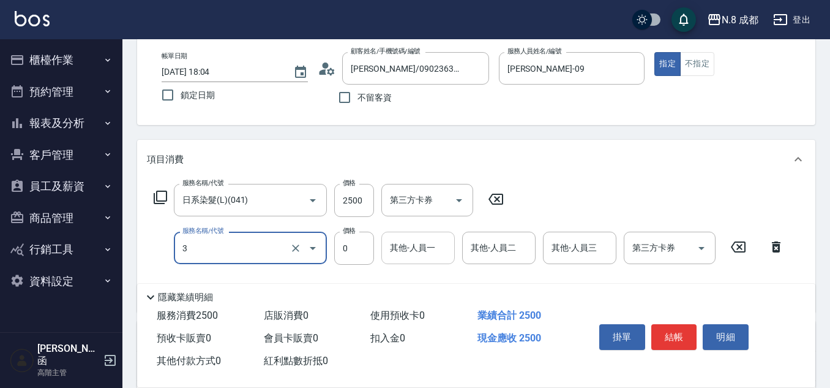
type input "互助3點(3)"
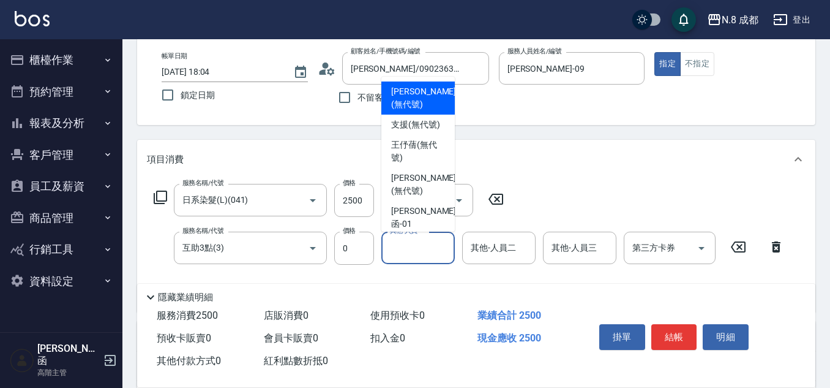
click at [431, 241] on input "其他-人員一" at bounding box center [418, 247] width 62 height 21
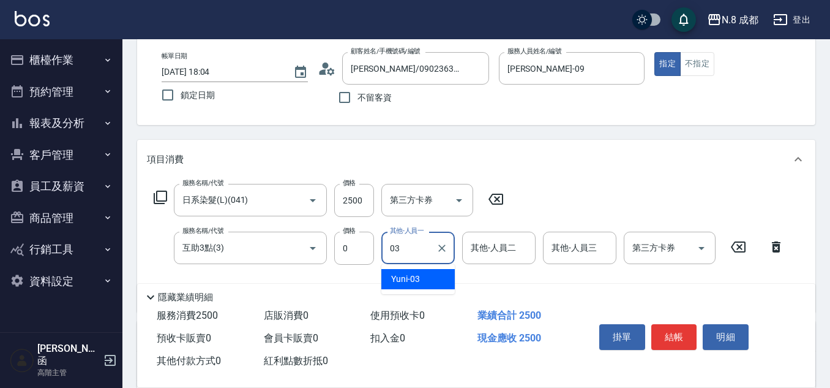
click at [426, 281] on div "Yuni -03" at bounding box center [417, 279] width 73 height 20
type input "Yuni-03"
click at [676, 328] on button "結帳" at bounding box center [675, 337] width 46 height 26
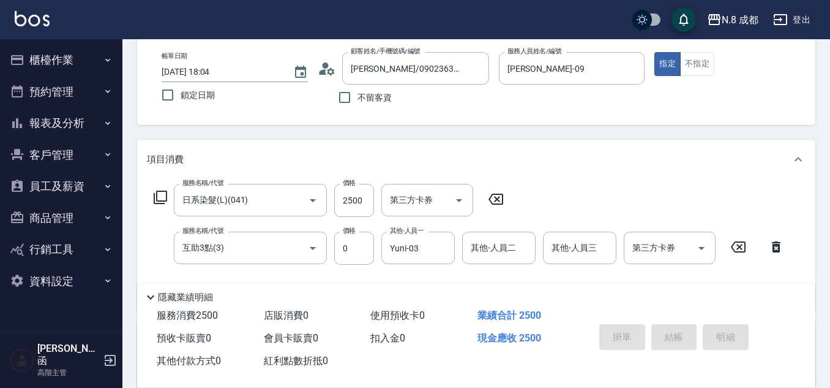
type input "[DATE] 18:05"
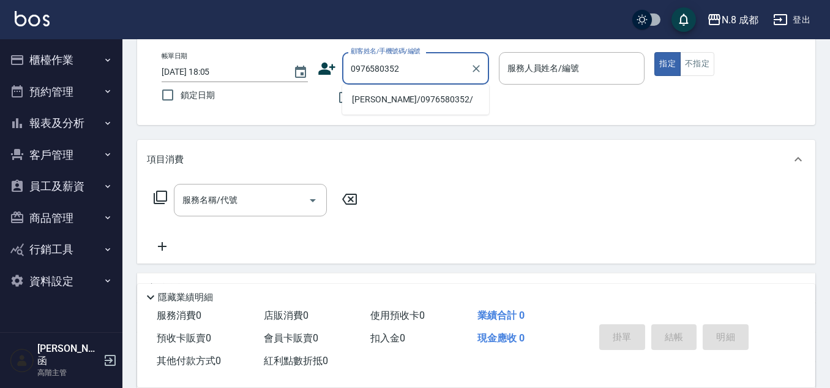
click at [407, 91] on li "[PERSON_NAME]/0976580352/" at bounding box center [415, 99] width 147 height 20
type input "[PERSON_NAME]/0976580352/"
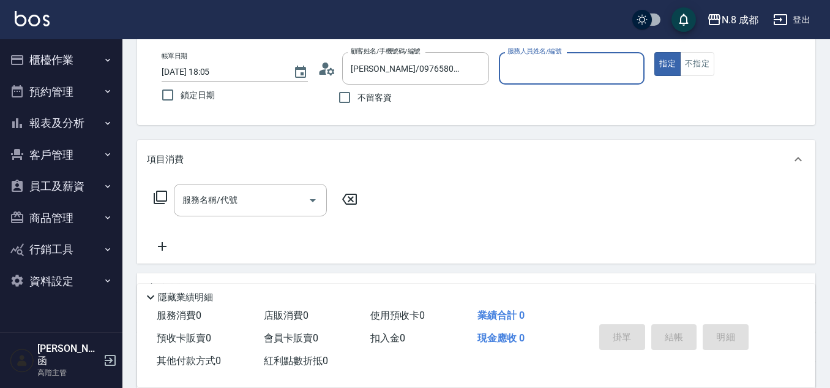
type input "[PERSON_NAME]程-13"
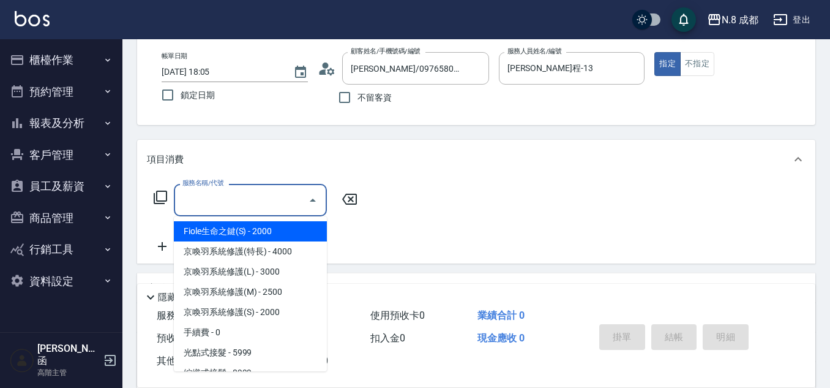
click at [233, 201] on input "服務名稱/代號" at bounding box center [241, 199] width 124 height 21
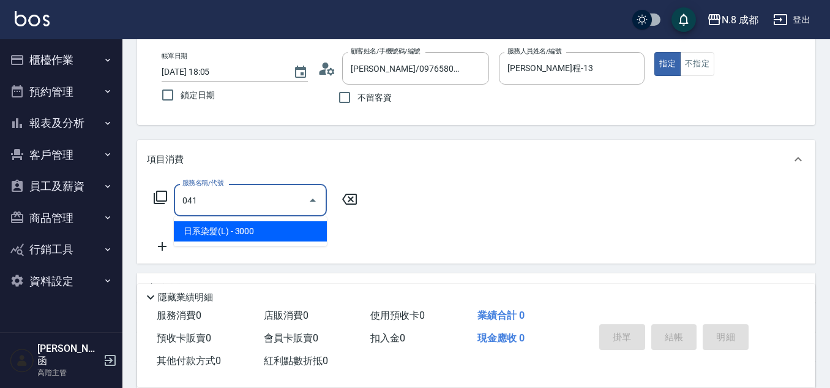
click at [236, 233] on span "日系染髮(L) - 3000" at bounding box center [250, 231] width 153 height 20
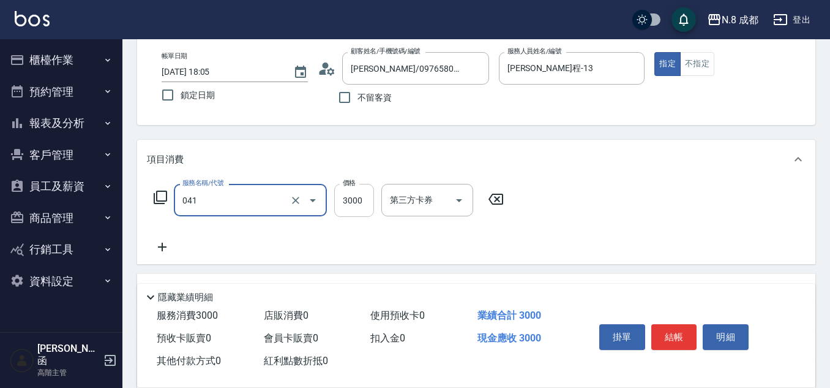
type input "日系染髮(L)(041)"
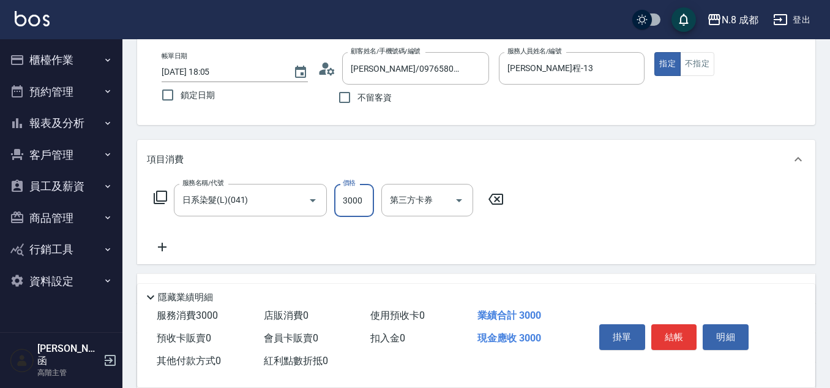
click at [342, 197] on input "3000" at bounding box center [354, 200] width 40 height 33
type input "2200"
click at [168, 247] on icon at bounding box center [162, 246] width 31 height 15
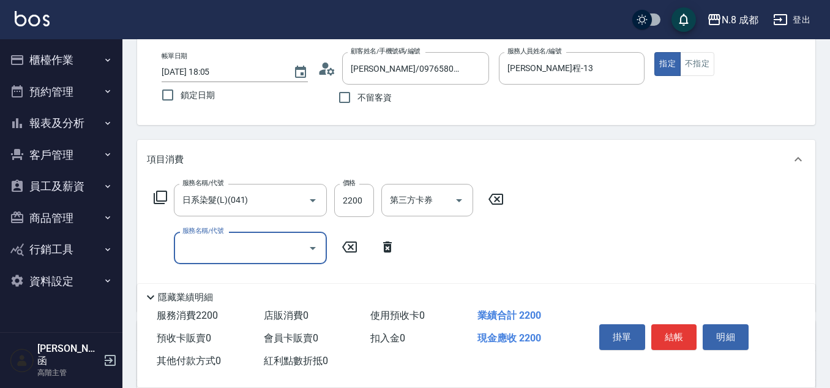
click at [233, 250] on input "服務名稱/代號" at bounding box center [241, 247] width 124 height 21
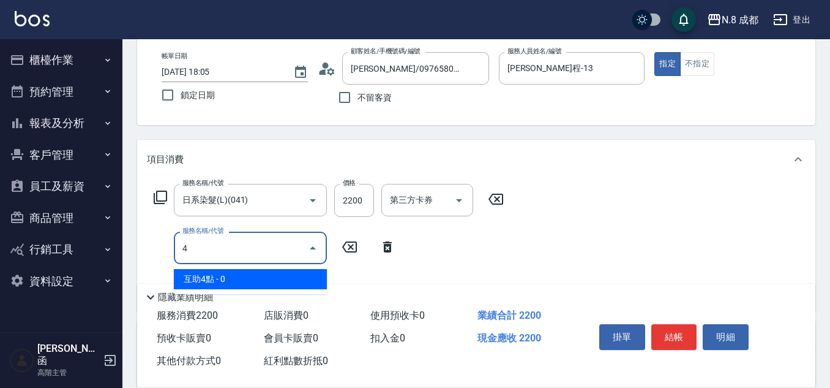
click at [235, 276] on span "互助4點 - 0" at bounding box center [250, 279] width 153 height 20
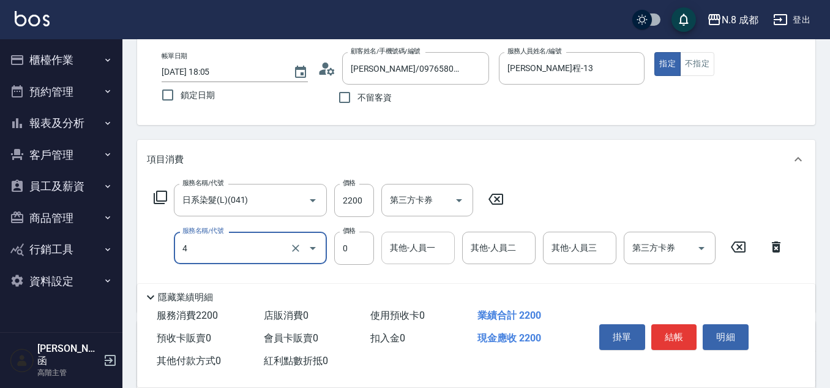
type input "互助4點(4)"
click at [428, 250] on input "0" at bounding box center [418, 247] width 62 height 21
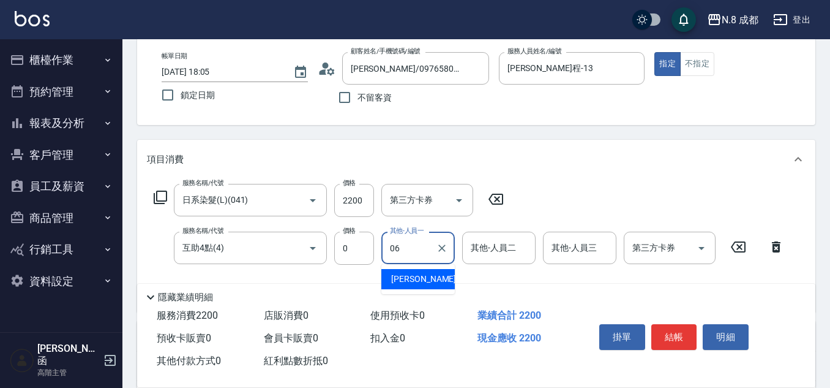
click at [422, 276] on span "[PERSON_NAME] -06" at bounding box center [429, 278] width 77 height 13
type input "[PERSON_NAME]-06"
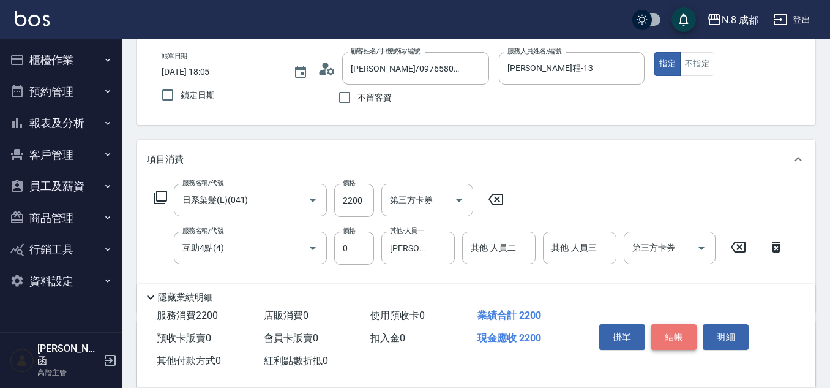
drag, startPoint x: 675, startPoint y: 328, endPoint x: 669, endPoint y: 328, distance: 6.2
click at [675, 328] on button "結帳" at bounding box center [675, 337] width 46 height 26
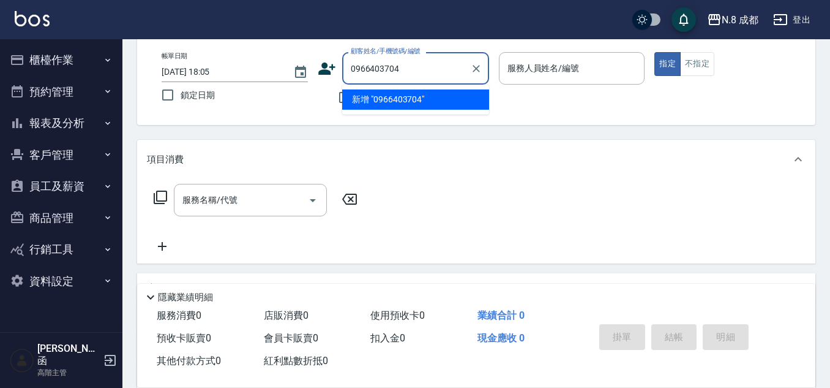
click at [414, 99] on li "新增 "0966403704"" at bounding box center [415, 99] width 147 height 20
type input "0966403704"
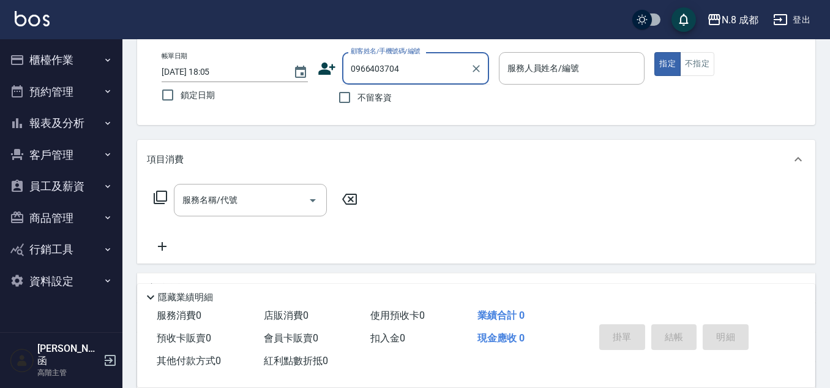
drag, startPoint x: 434, startPoint y: 70, endPoint x: 228, endPoint y: 92, distance: 206.9
click at [228, 92] on div "帳單日期 [DATE] 18:05 鎖定日期 顧客姓名/手機號碼/編號 0966403704 顧客姓名/手機號碼/編號 不留客資 服務人員姓名/編號 服務人員…" at bounding box center [476, 81] width 649 height 58
click at [328, 74] on icon at bounding box center [326, 68] width 17 height 12
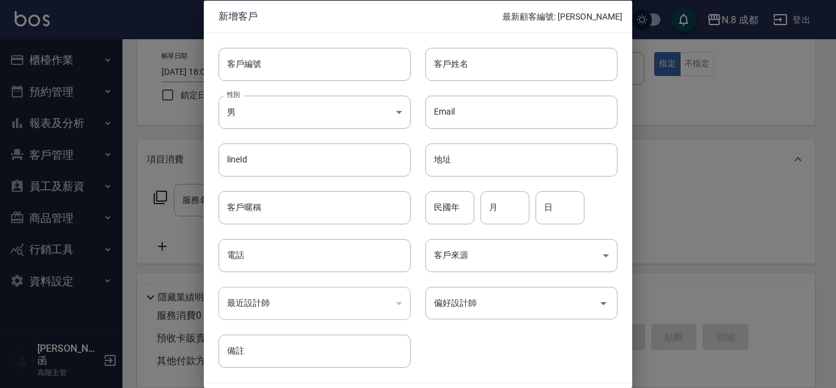
click at [305, 235] on div "電話 電話" at bounding box center [307, 248] width 207 height 48
click at [315, 253] on input "電話" at bounding box center [315, 255] width 192 height 33
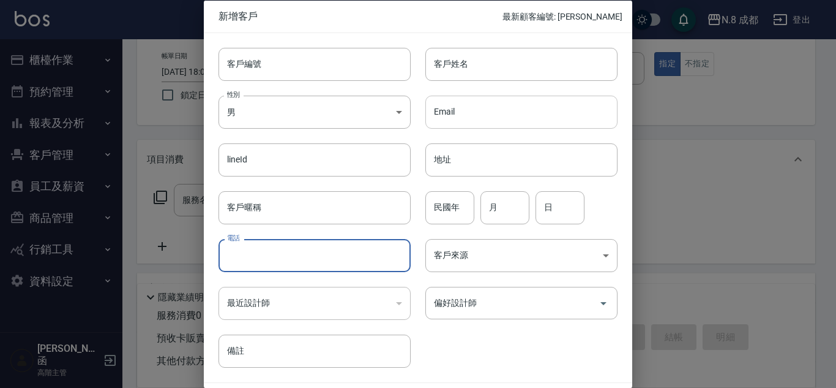
paste input "0966403704"
type input "0966403704"
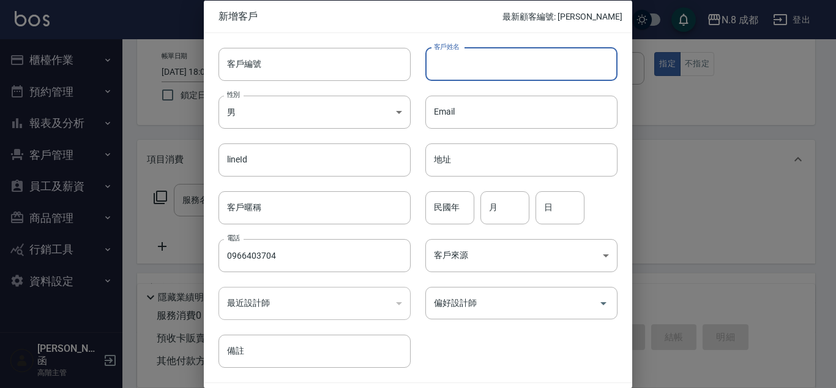
drag, startPoint x: 481, startPoint y: 66, endPoint x: 519, endPoint y: 65, distance: 38.6
click at [481, 66] on input "客戶姓名" at bounding box center [522, 63] width 192 height 33
type input "[PERSON_NAME]"
click at [462, 217] on input "民國年" at bounding box center [450, 206] width 49 height 33
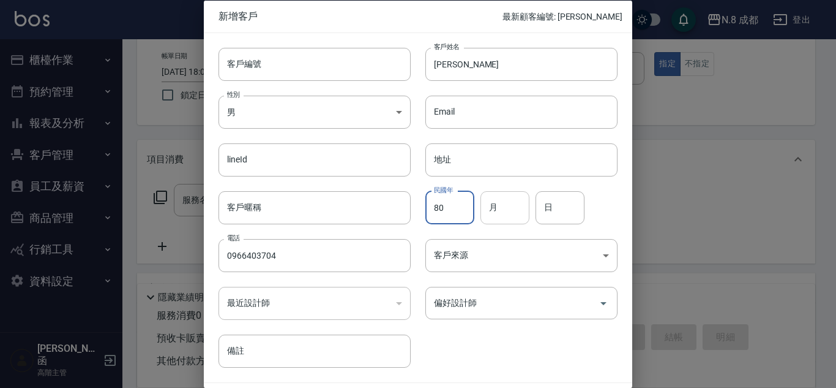
type input "80"
click at [506, 213] on input "月" at bounding box center [505, 206] width 49 height 33
type input "04"
click at [544, 214] on input "日" at bounding box center [560, 206] width 49 height 33
type input "16"
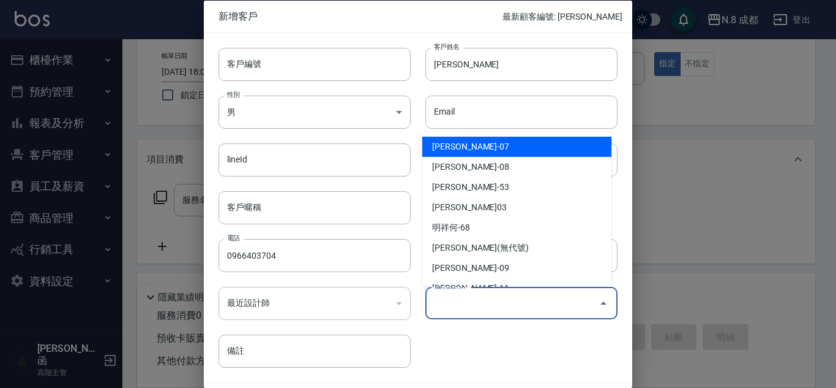
click at [517, 299] on input "偏好設計師" at bounding box center [512, 302] width 163 height 21
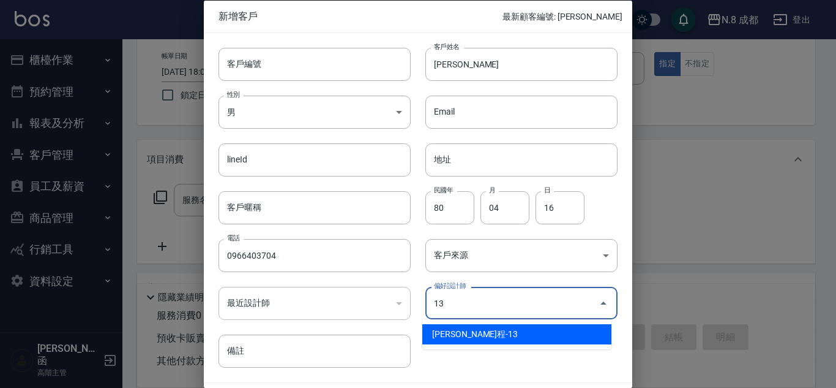
drag, startPoint x: 488, startPoint y: 333, endPoint x: 556, endPoint y: 334, distance: 68.0
click at [489, 334] on li "[PERSON_NAME]程-13" at bounding box center [517, 334] width 189 height 20
type input "[PERSON_NAME]程"
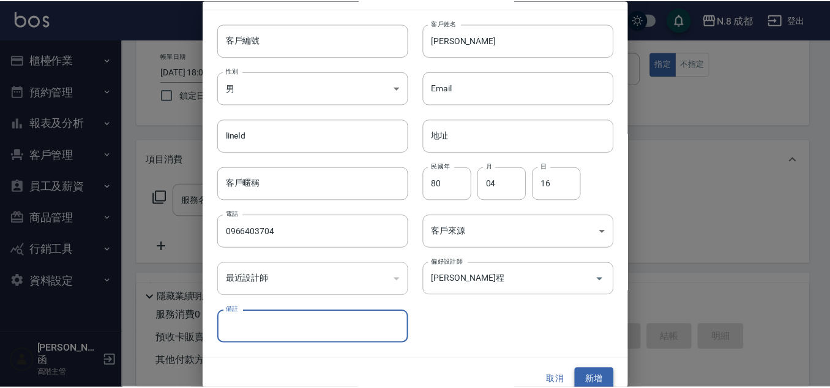
scroll to position [37, 0]
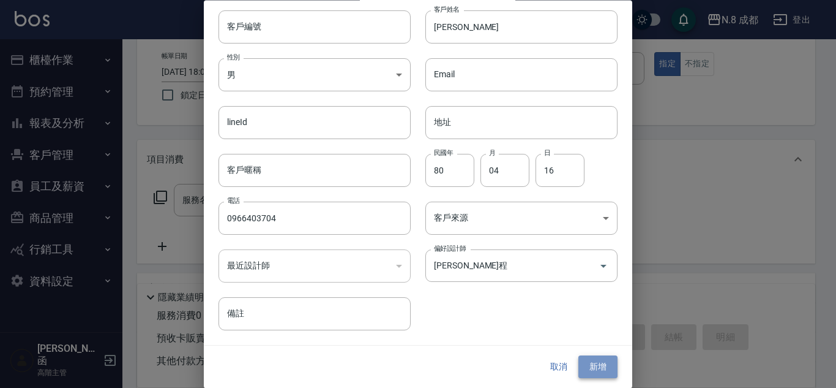
click at [598, 367] on button "新增" at bounding box center [598, 367] width 39 height 23
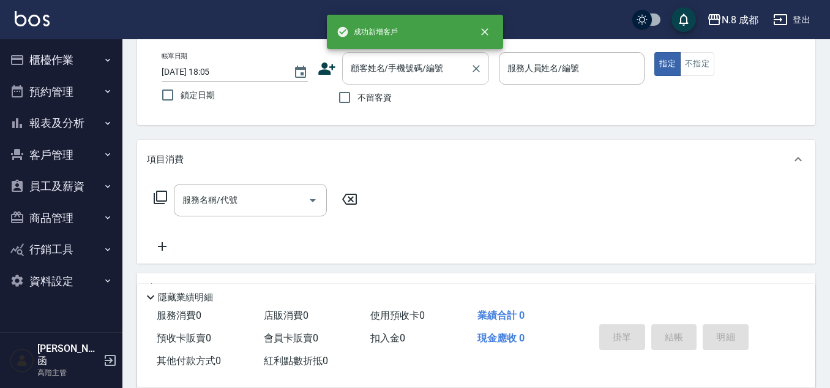
click at [394, 70] on input "顧客姓名/手機號碼/編號" at bounding box center [407, 68] width 118 height 21
paste input "0966403704"
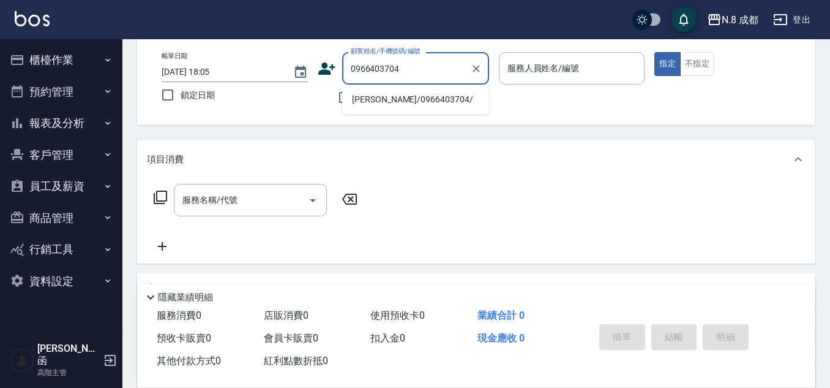
click at [388, 98] on li "[PERSON_NAME]/0966403704/" at bounding box center [415, 99] width 147 height 20
type input "[PERSON_NAME]/0966403704/"
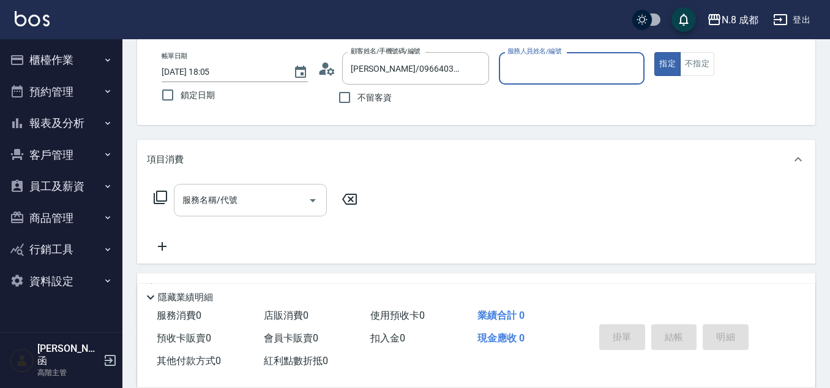
type input "[PERSON_NAME]程-13"
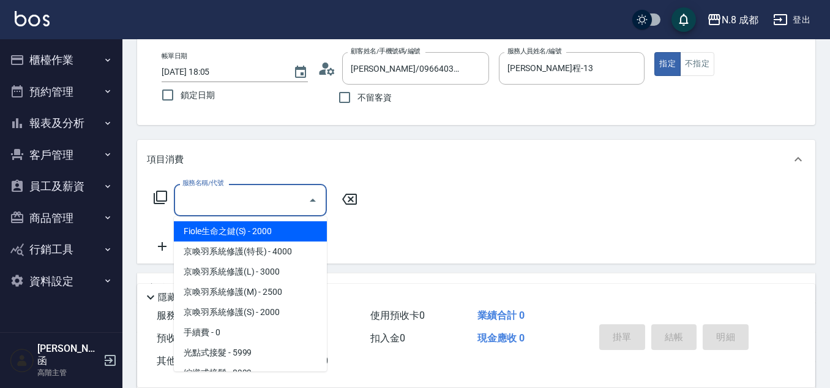
click at [217, 195] on input "服務名稱/代號" at bounding box center [241, 199] width 124 height 21
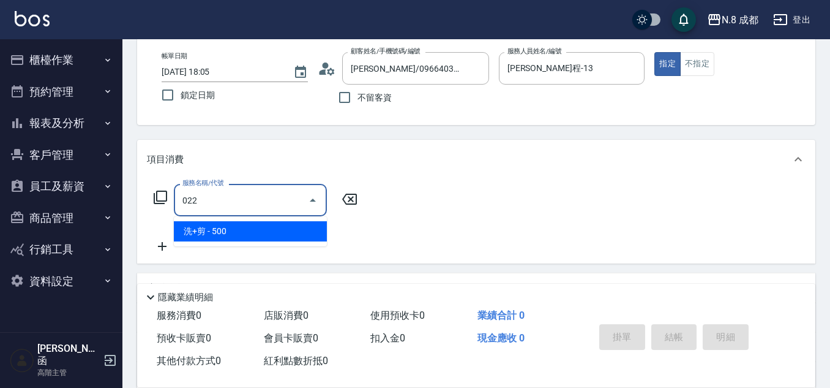
click at [230, 238] on span "洗+剪 - 500" at bounding box center [250, 231] width 153 height 20
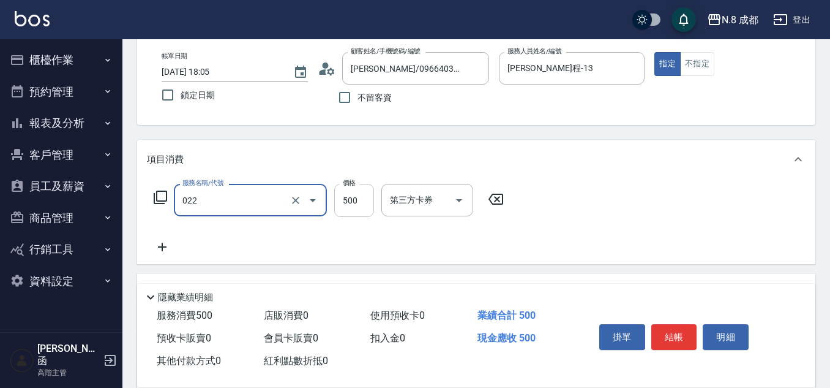
type input "洗+剪(022)"
click at [367, 205] on input "500" at bounding box center [354, 200] width 40 height 33
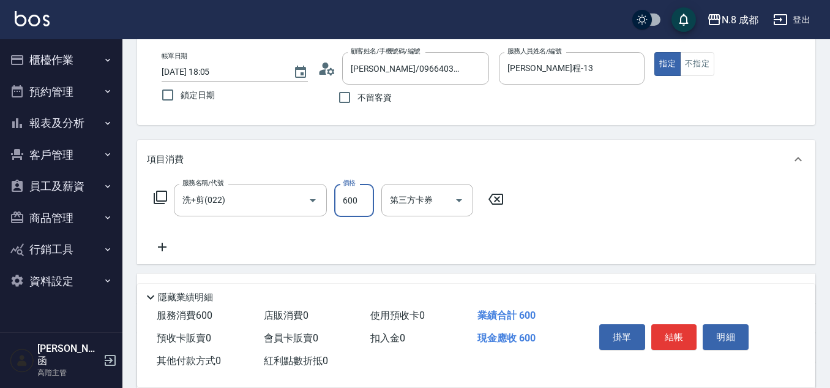
type input "600"
click at [166, 247] on icon at bounding box center [162, 246] width 9 height 9
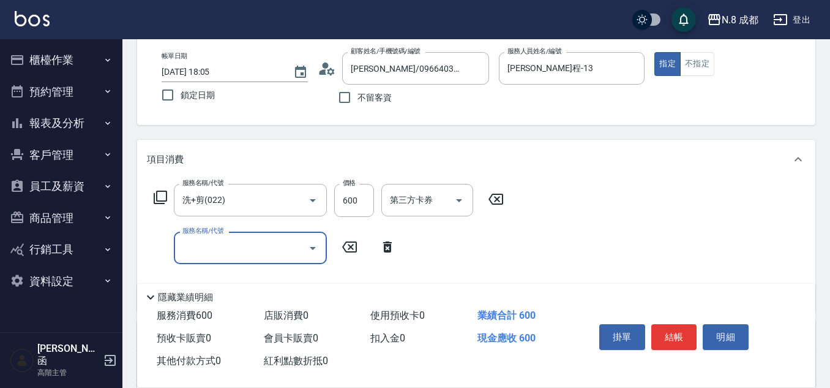
drag, startPoint x: 220, startPoint y: 249, endPoint x: 221, endPoint y: 236, distance: 13.5
click at [221, 247] on input "服務名稱/代號" at bounding box center [241, 247] width 124 height 21
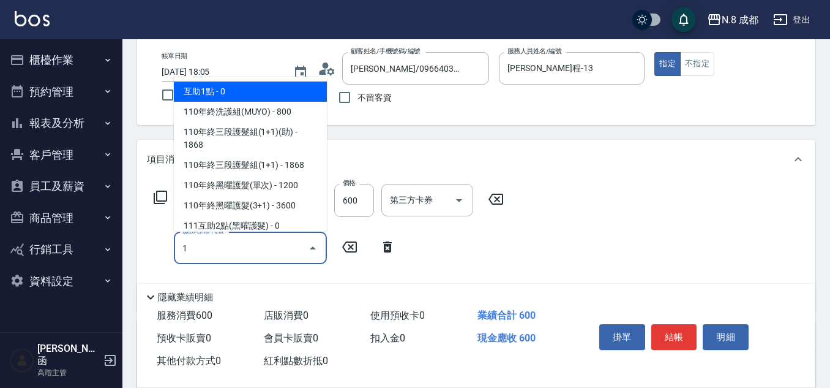
click at [222, 83] on span "互助1點 - 0" at bounding box center [250, 91] width 153 height 20
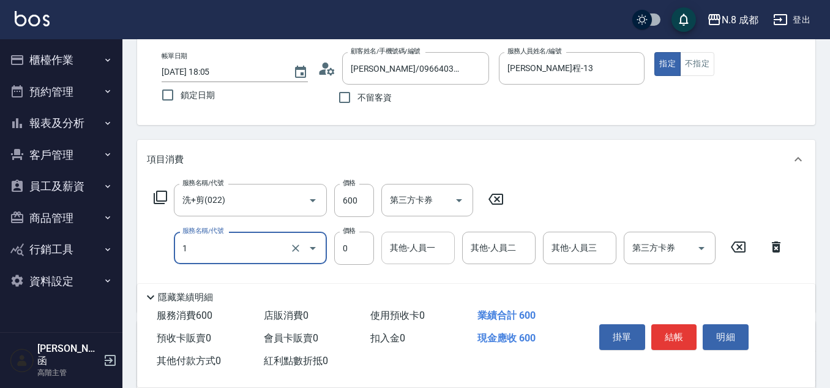
type input "互助1點(1)"
click at [428, 255] on input "其他-人員一" at bounding box center [418, 247] width 62 height 21
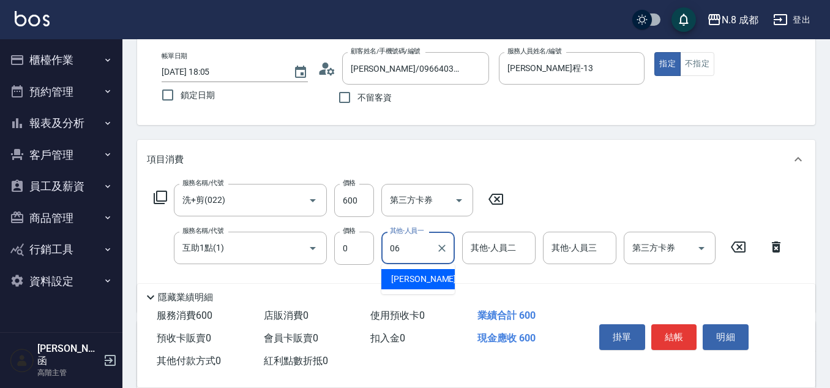
click at [434, 279] on div "[PERSON_NAME] -06" at bounding box center [417, 279] width 73 height 20
type input "[PERSON_NAME]-06"
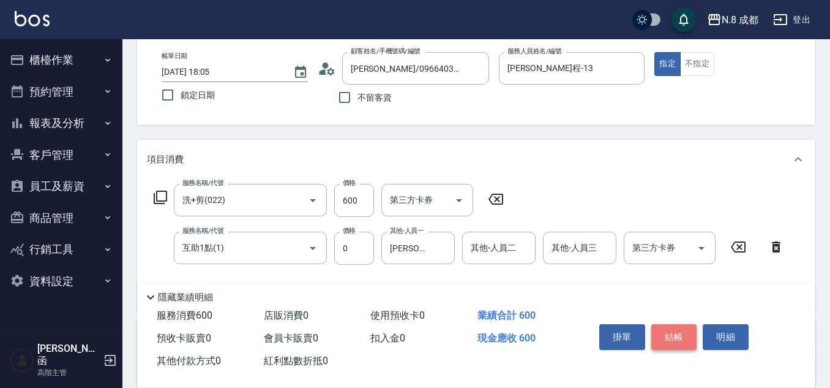
click at [688, 331] on button "結帳" at bounding box center [675, 337] width 46 height 26
type input "[DATE] 18:06"
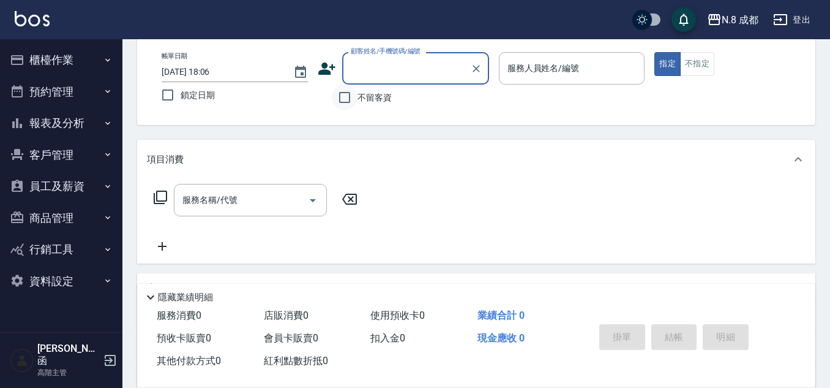
click at [347, 96] on input "不留客資" at bounding box center [345, 98] width 26 height 26
checkbox input "true"
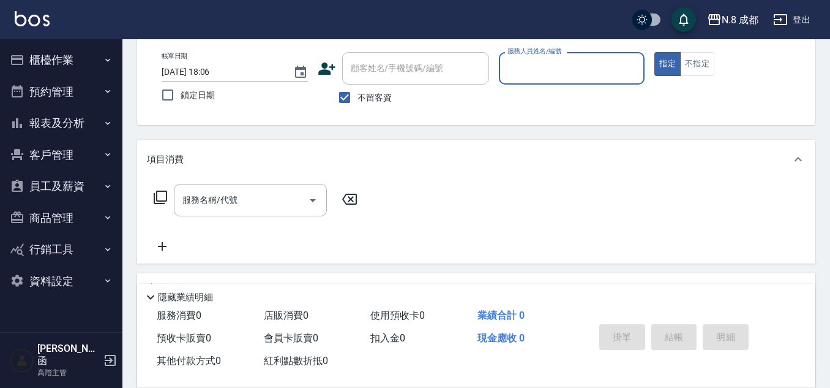
click at [587, 70] on input "服務人員姓名/編號" at bounding box center [572, 68] width 135 height 21
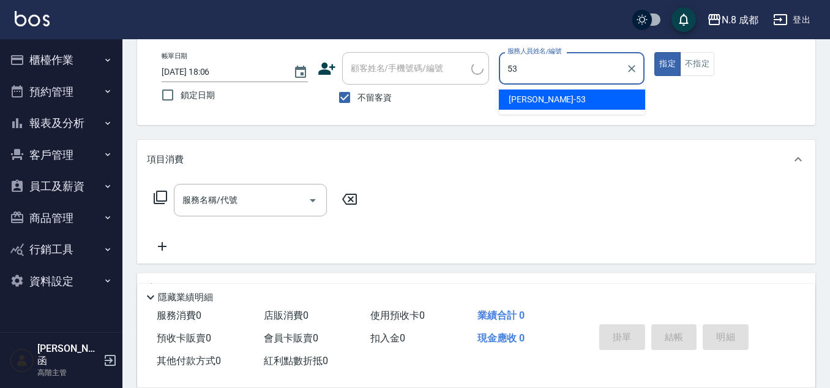
click at [551, 102] on div "[PERSON_NAME]-53" at bounding box center [572, 99] width 146 height 20
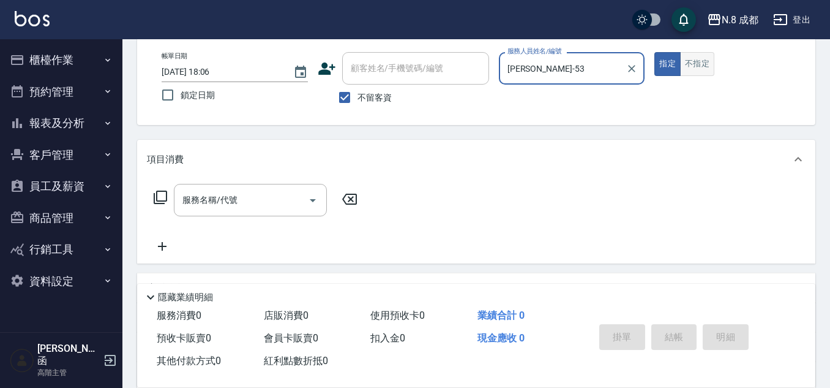
type input "[PERSON_NAME]-53"
click at [709, 60] on button "不指定" at bounding box center [697, 64] width 34 height 24
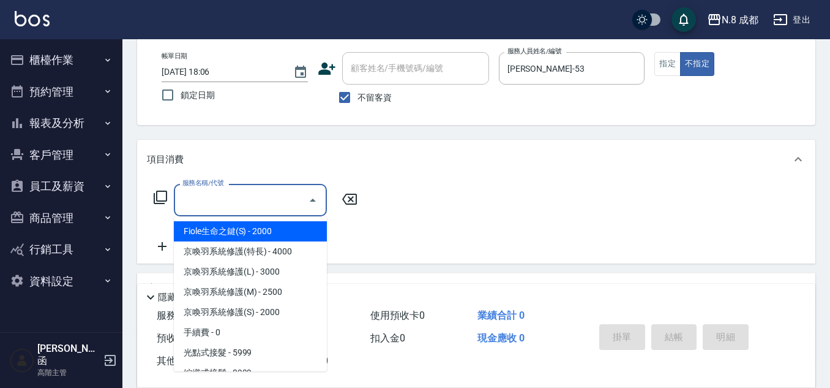
click at [258, 197] on input "服務名稱/代號" at bounding box center [241, 199] width 124 height 21
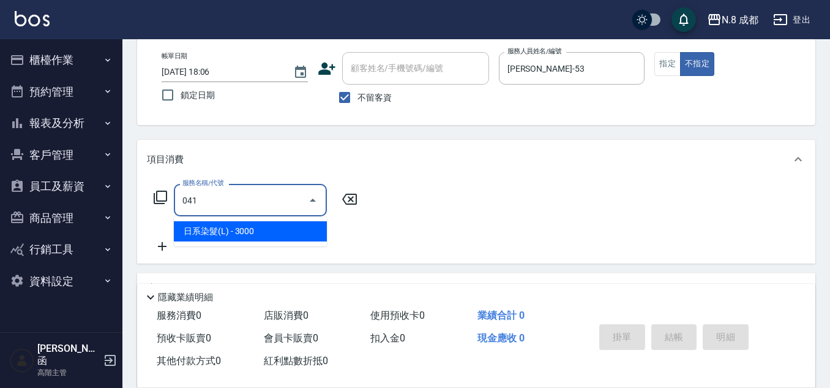
drag, startPoint x: 228, startPoint y: 238, endPoint x: 331, endPoint y: 217, distance: 105.0
click at [241, 234] on span "日系染髮(L) - 3000" at bounding box center [250, 231] width 153 height 20
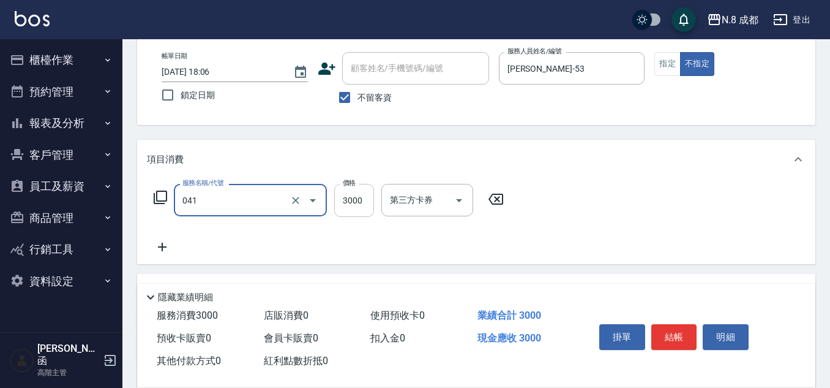
type input "日系染髮(L)(041)"
click at [360, 201] on input "3000" at bounding box center [354, 200] width 40 height 33
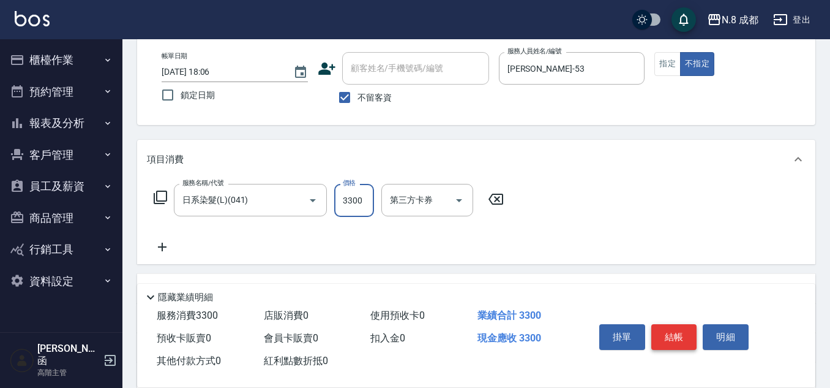
type input "3300"
click at [675, 332] on button "結帳" at bounding box center [675, 337] width 46 height 26
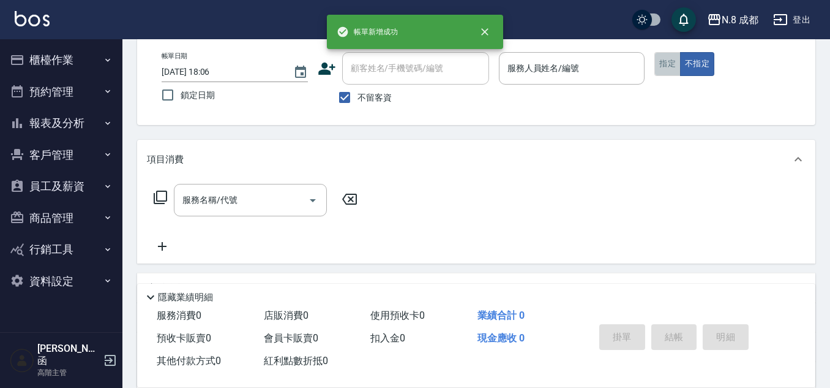
click at [663, 74] on button "指定" at bounding box center [668, 64] width 26 height 24
